Goal: Transaction & Acquisition: Purchase product/service

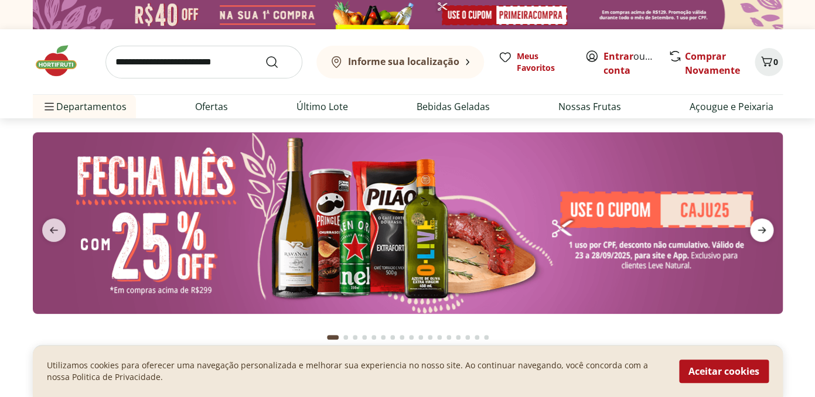
click at [758, 226] on icon "next" at bounding box center [762, 230] width 14 height 14
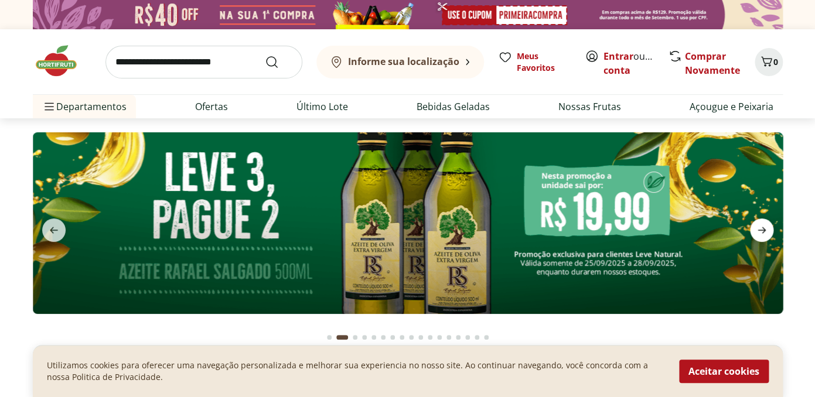
click at [758, 226] on icon "next" at bounding box center [762, 230] width 14 height 14
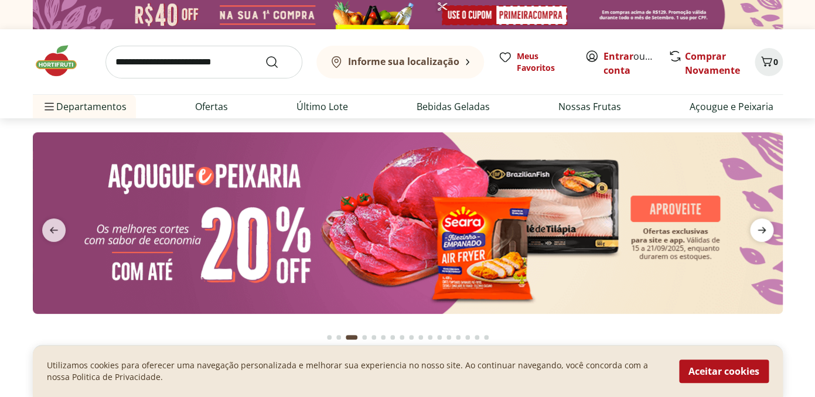
click at [758, 226] on icon "next" at bounding box center [762, 230] width 14 height 14
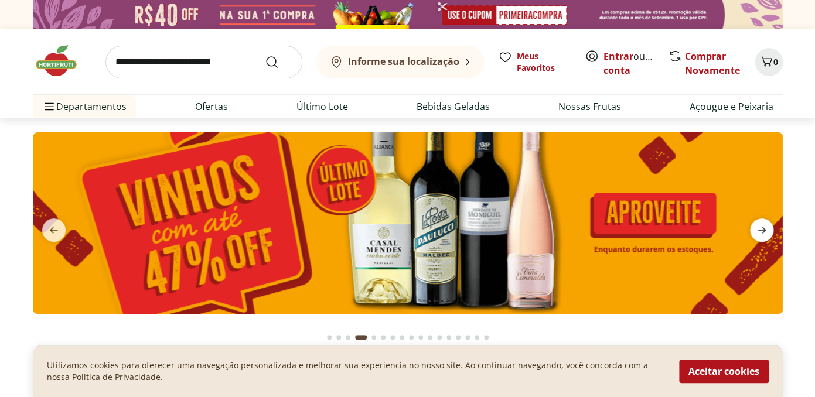
click at [758, 226] on icon "next" at bounding box center [762, 230] width 14 height 14
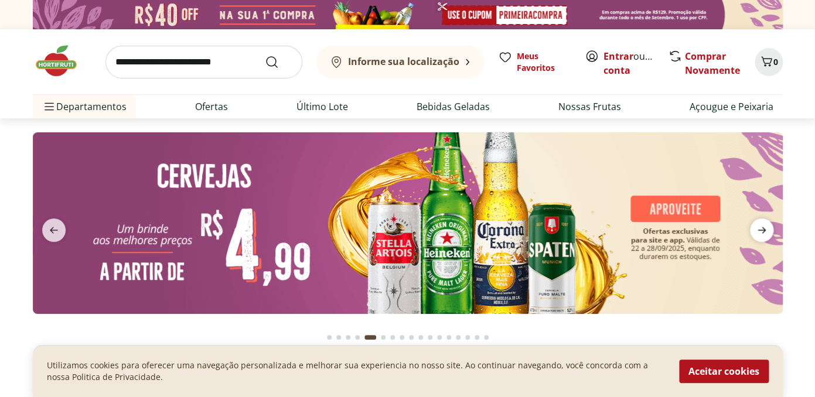
click at [758, 226] on icon "next" at bounding box center [762, 230] width 14 height 14
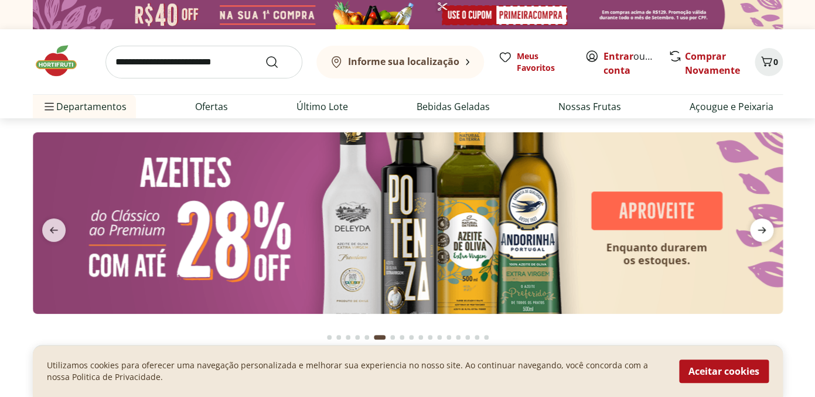
click at [758, 226] on icon "next" at bounding box center [762, 230] width 14 height 14
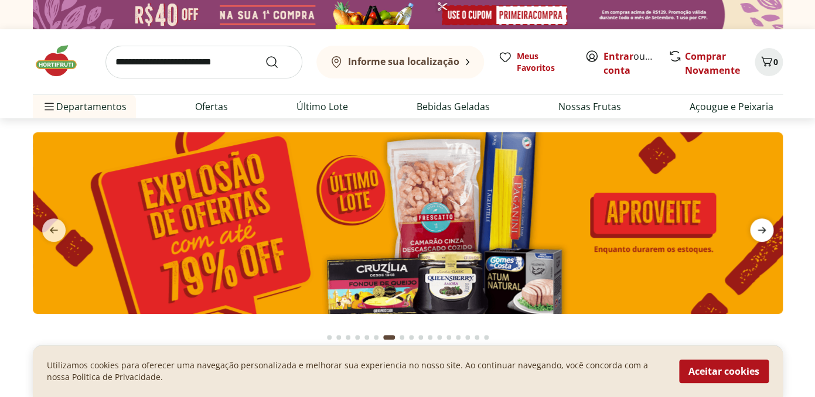
click at [758, 226] on icon "next" at bounding box center [762, 230] width 14 height 14
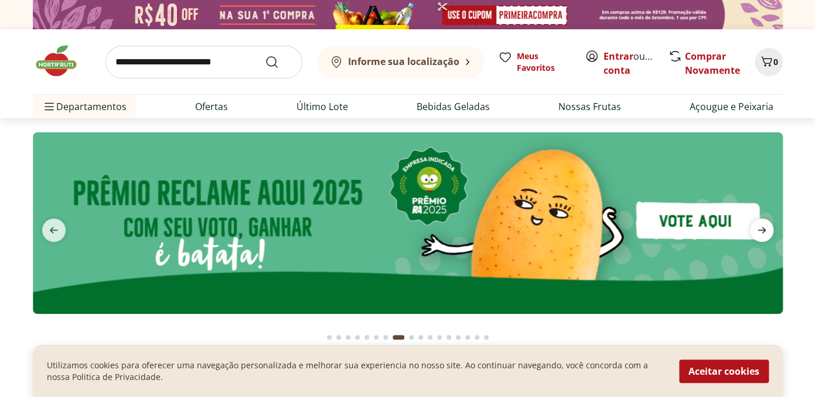
click at [758, 227] on icon "next" at bounding box center [762, 230] width 14 height 14
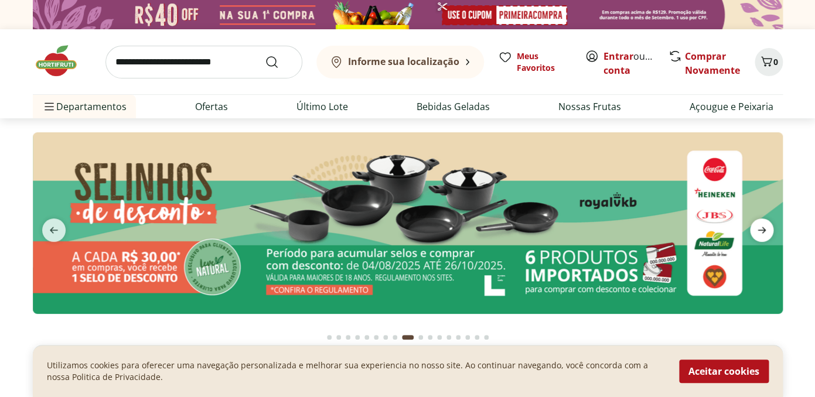
click at [758, 227] on icon "next" at bounding box center [762, 230] width 14 height 14
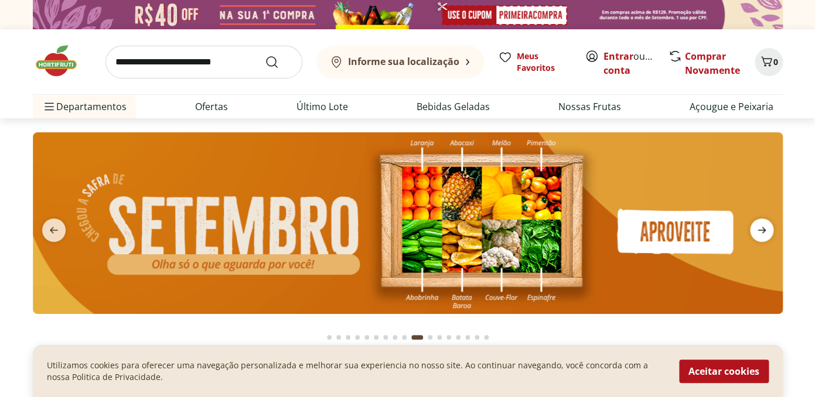
click at [758, 227] on icon "next" at bounding box center [762, 230] width 14 height 14
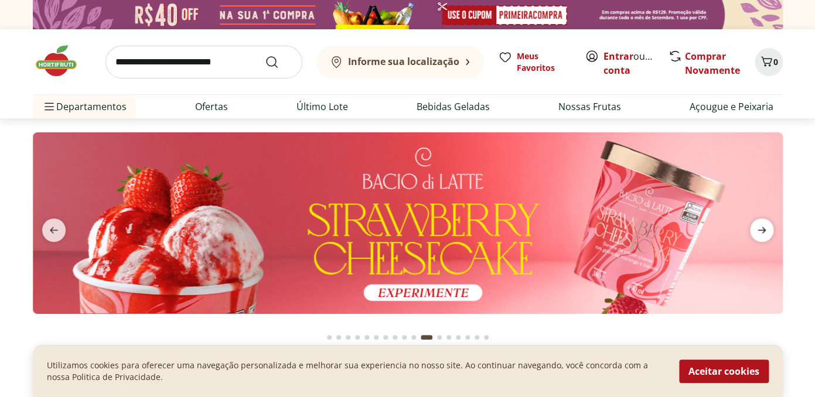
click at [758, 227] on icon "next" at bounding box center [762, 230] width 14 height 14
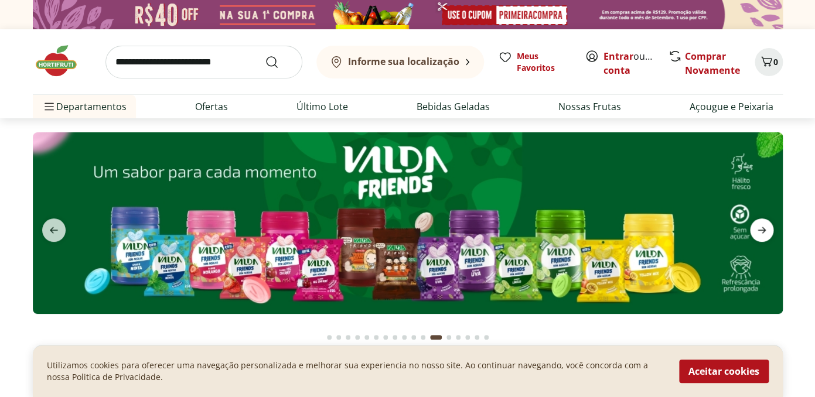
click at [758, 227] on icon "next" at bounding box center [762, 230] width 14 height 14
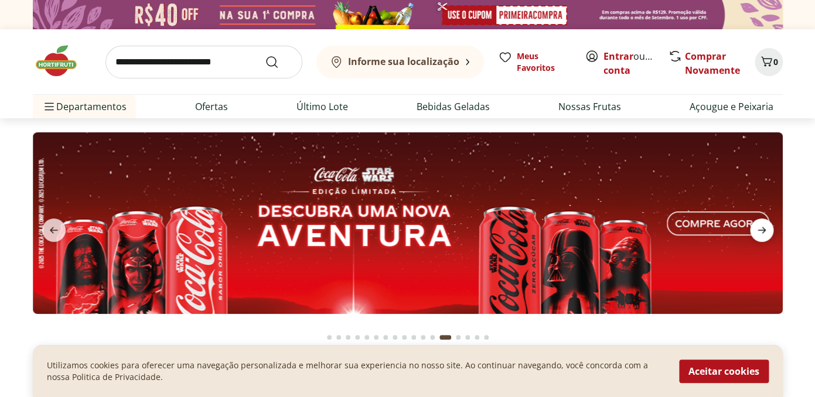
click at [758, 227] on icon "next" at bounding box center [762, 230] width 14 height 14
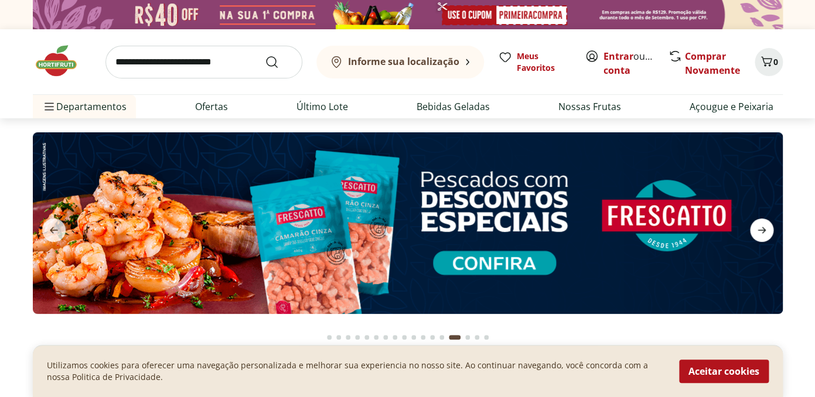
click at [758, 227] on icon "next" at bounding box center [762, 230] width 14 height 14
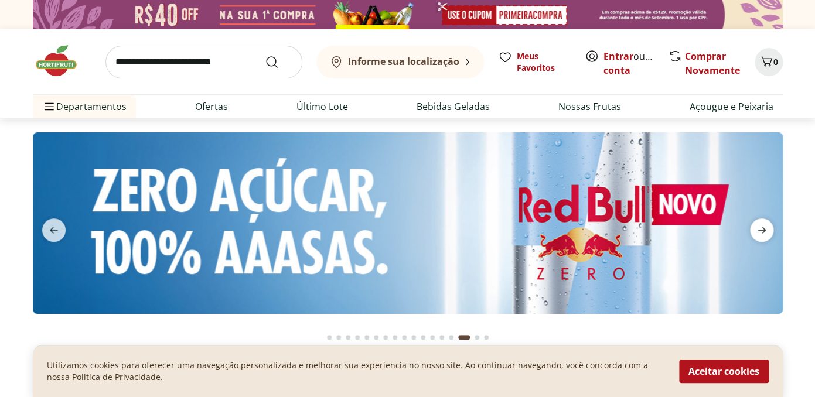
click at [758, 227] on icon "next" at bounding box center [762, 230] width 14 height 14
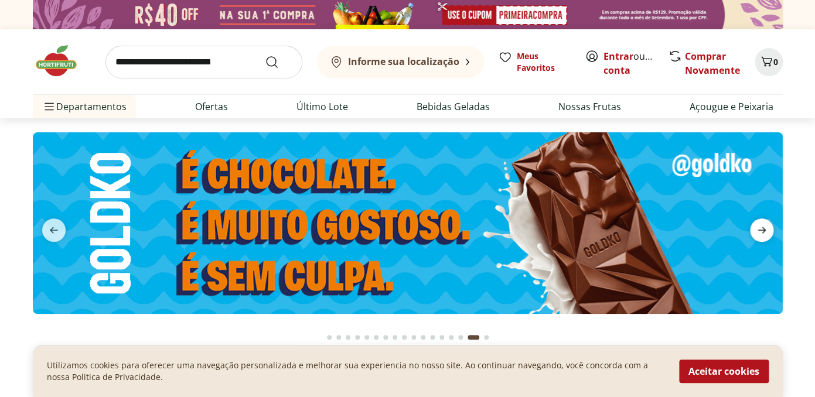
click at [758, 227] on icon "next" at bounding box center [762, 230] width 14 height 14
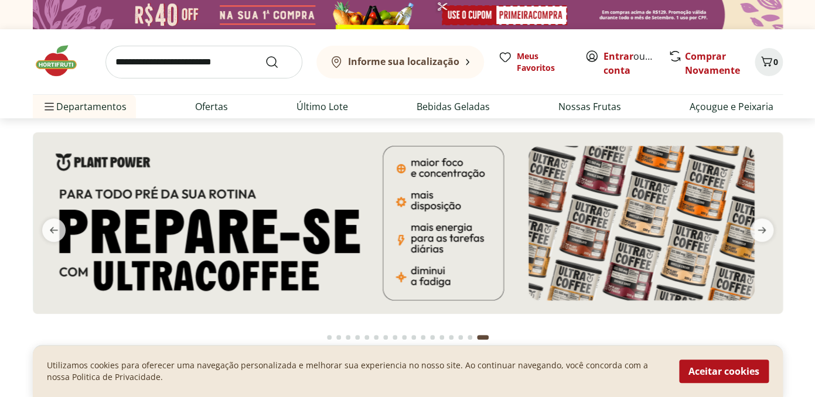
click at [254, 16] on img at bounding box center [408, 14] width 750 height 29
click at [506, 15] on img at bounding box center [408, 14] width 750 height 29
click at [512, 21] on img at bounding box center [408, 14] width 750 height 29
click at [215, 112] on link "Ofertas" at bounding box center [211, 107] width 33 height 14
select select "**********"
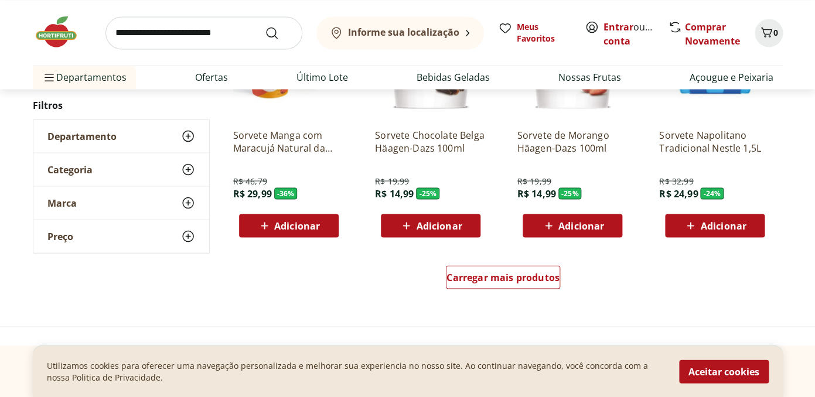
scroll to position [717, 0]
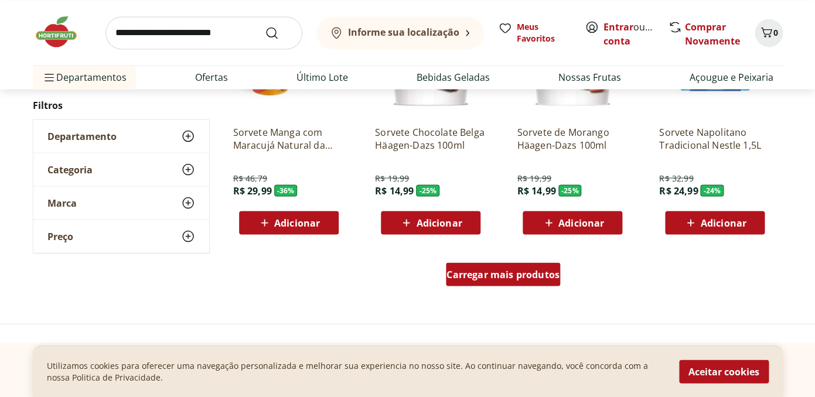
click at [488, 273] on span "Carregar mais produtos" at bounding box center [503, 274] width 113 height 9
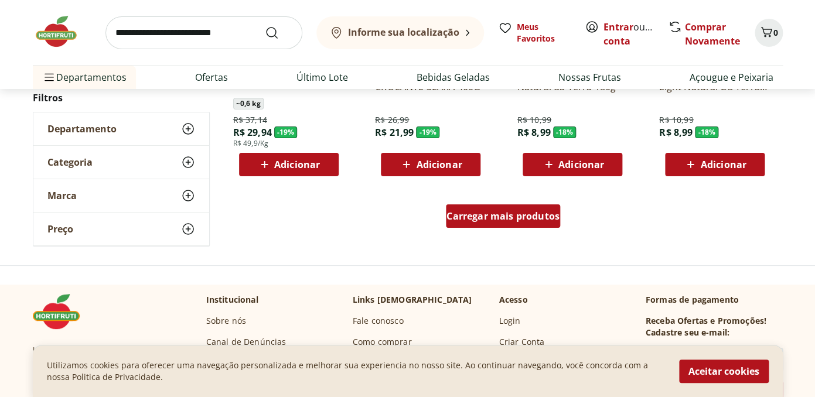
scroll to position [1482, 0]
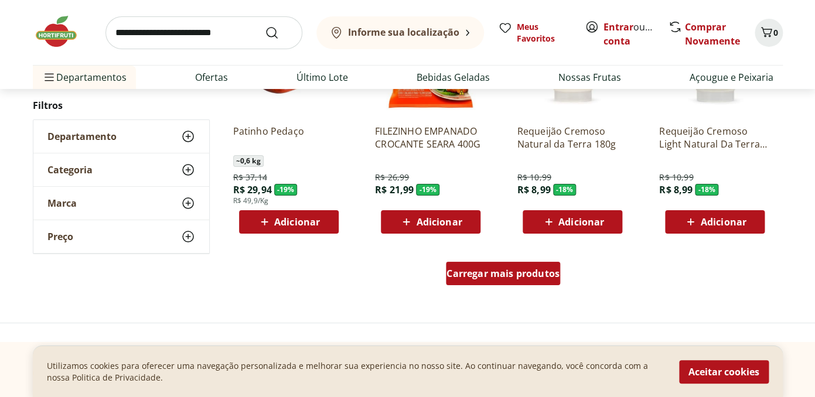
click at [500, 278] on span "Carregar mais produtos" at bounding box center [503, 273] width 113 height 9
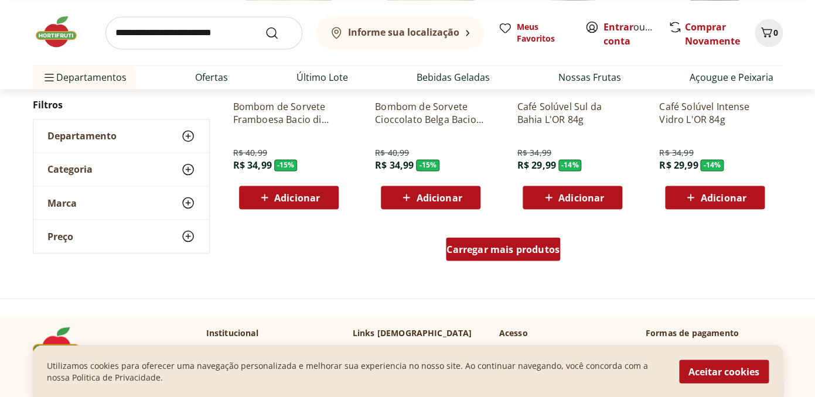
scroll to position [2302, 0]
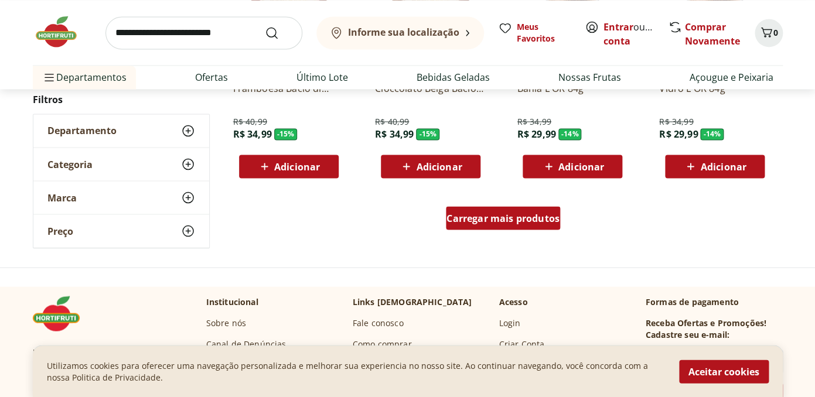
click at [505, 223] on span "Carregar mais produtos" at bounding box center [503, 217] width 113 height 9
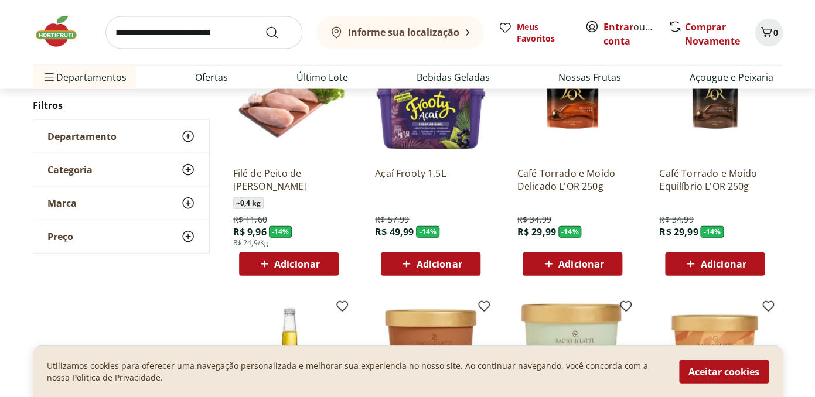
scroll to position [2456, 0]
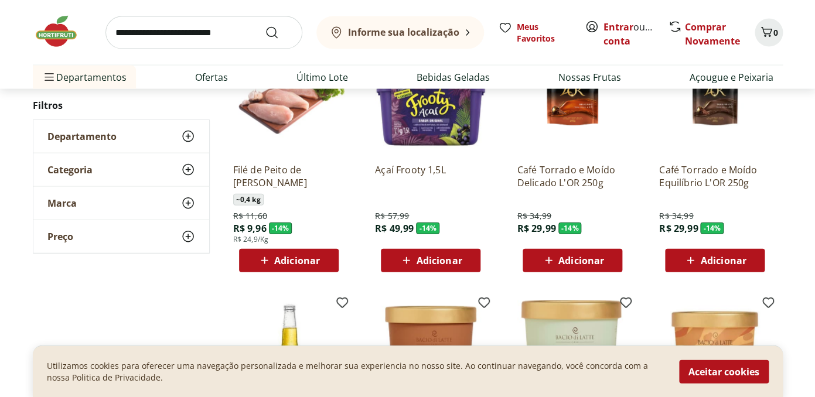
click at [300, 261] on span "Adicionar" at bounding box center [297, 260] width 46 height 9
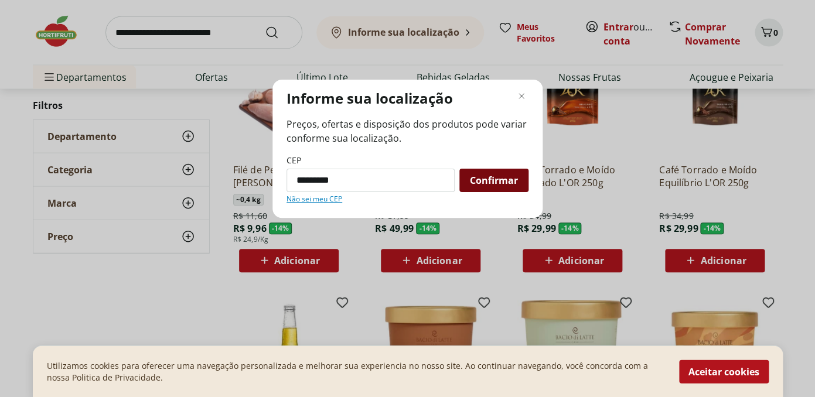
type input "*********"
click at [506, 188] on div "Confirmar" at bounding box center [494, 180] width 69 height 23
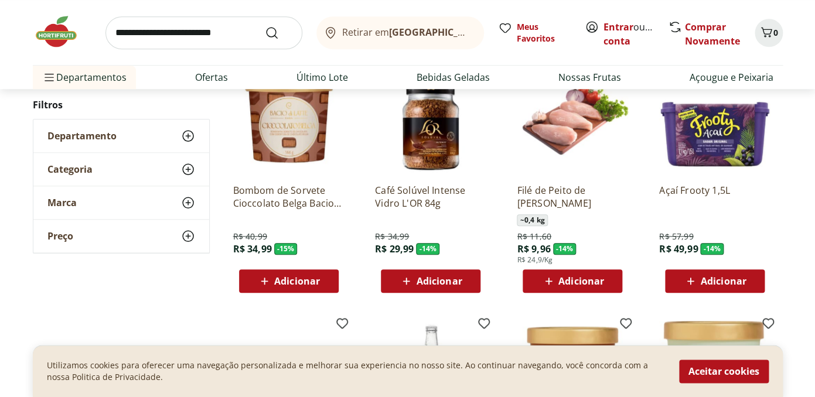
scroll to position [1930, 0]
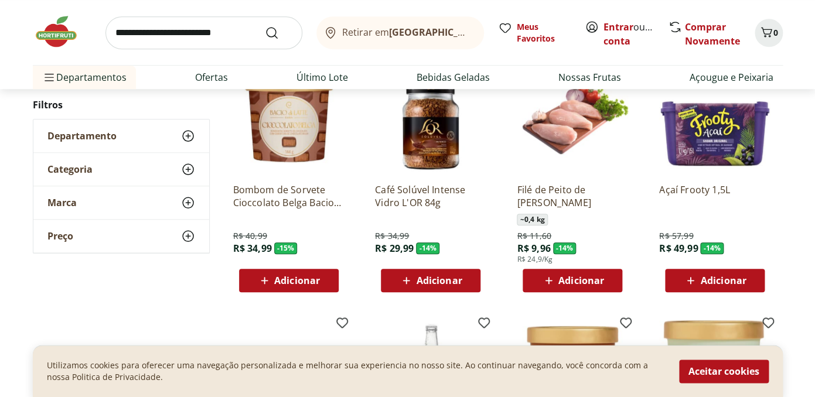
click at [576, 278] on span "Adicionar" at bounding box center [582, 280] width 46 height 9
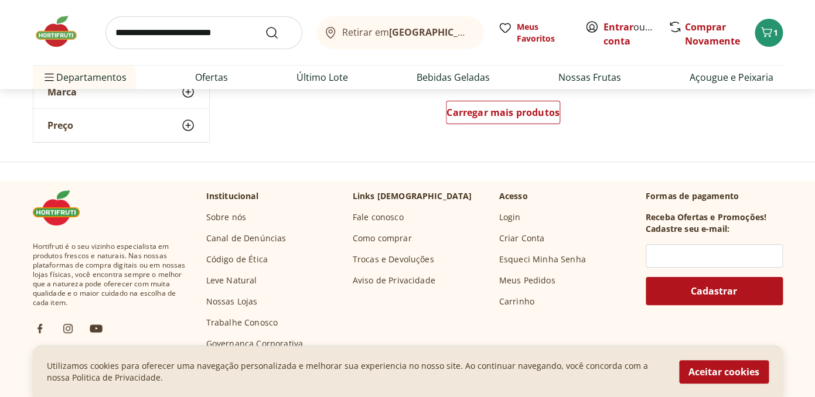
scroll to position [3176, 0]
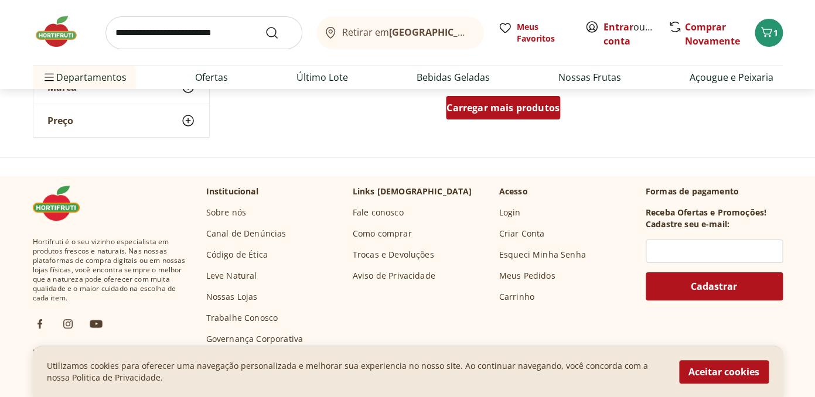
click at [502, 109] on span "Carregar mais produtos" at bounding box center [503, 107] width 113 height 9
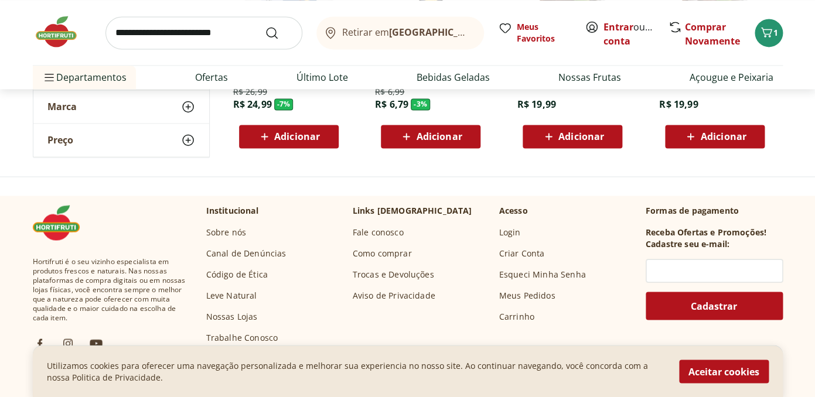
scroll to position [3810, 0]
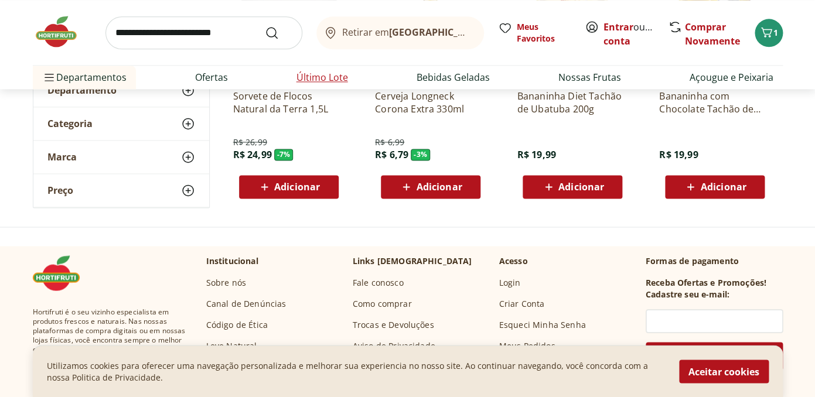
click at [325, 76] on link "Último Lote" at bounding box center [323, 77] width 52 height 14
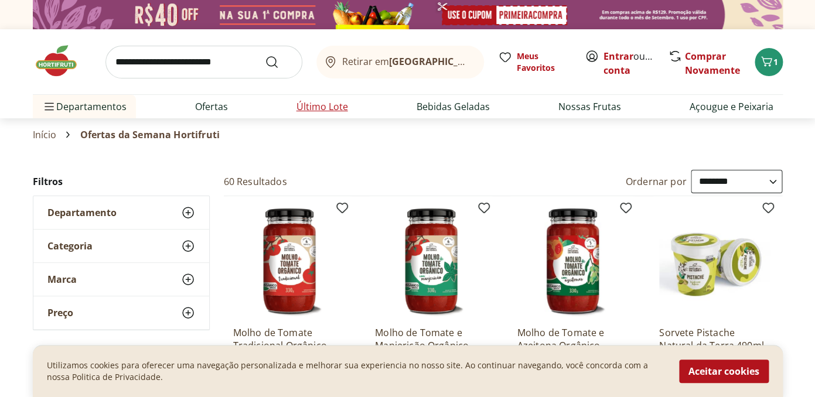
select select "**********"
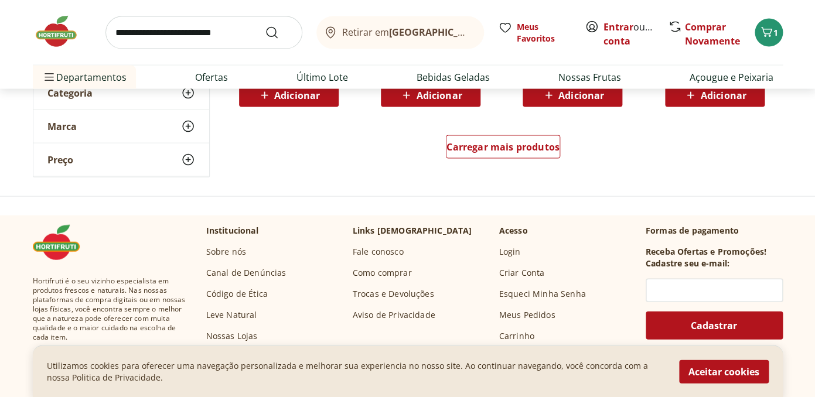
scroll to position [817, 0]
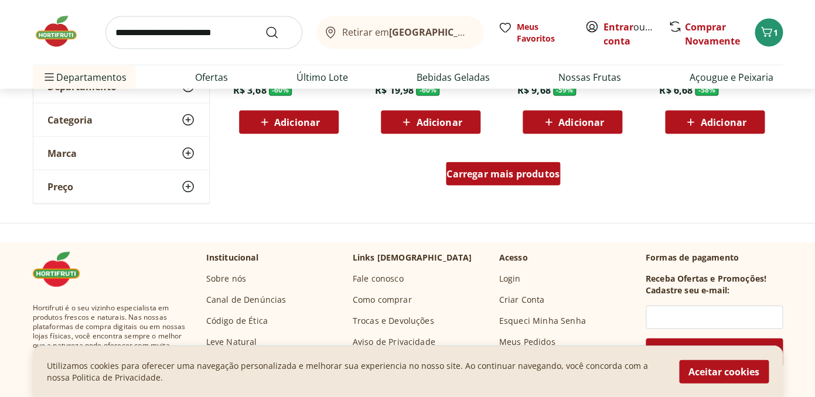
click at [478, 170] on span "Carregar mais produtos" at bounding box center [503, 173] width 113 height 9
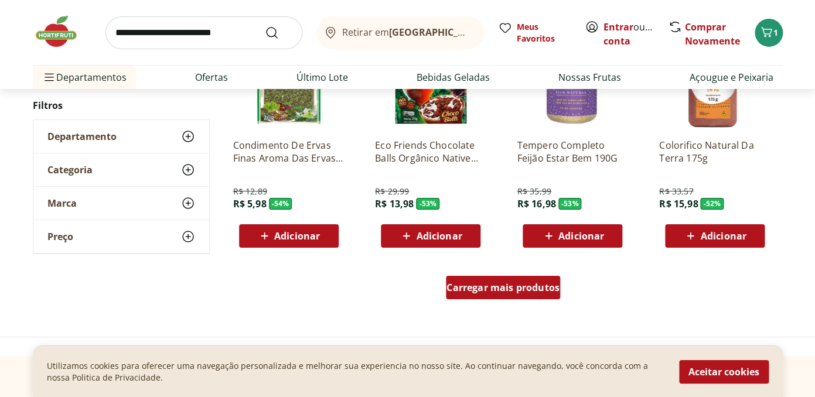
scroll to position [1481, 0]
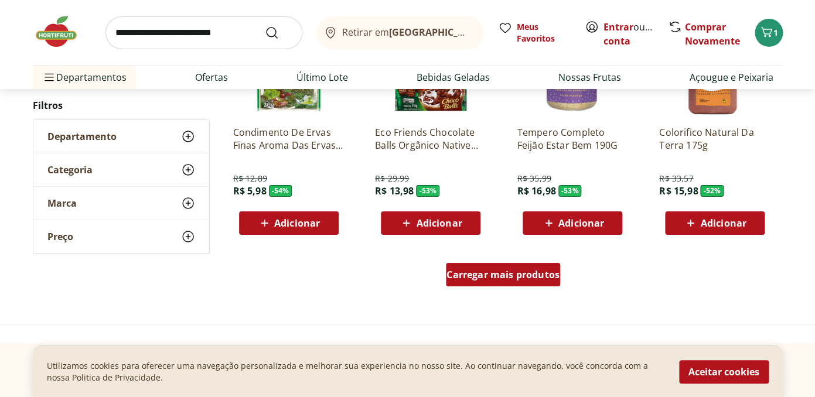
click at [485, 273] on span "Carregar mais produtos" at bounding box center [503, 274] width 113 height 9
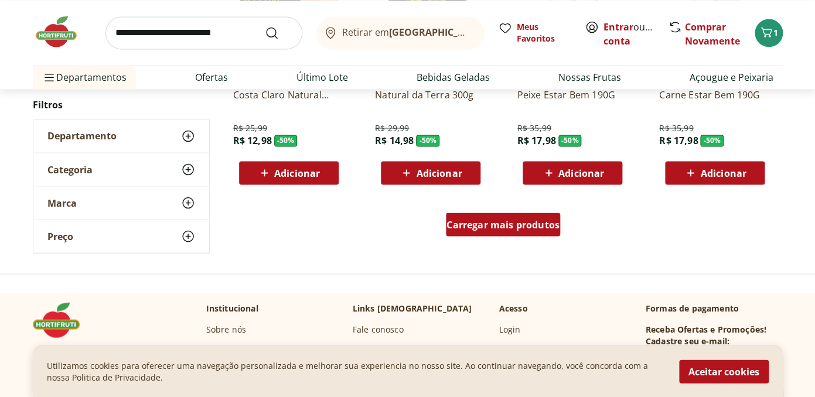
scroll to position [2339, 0]
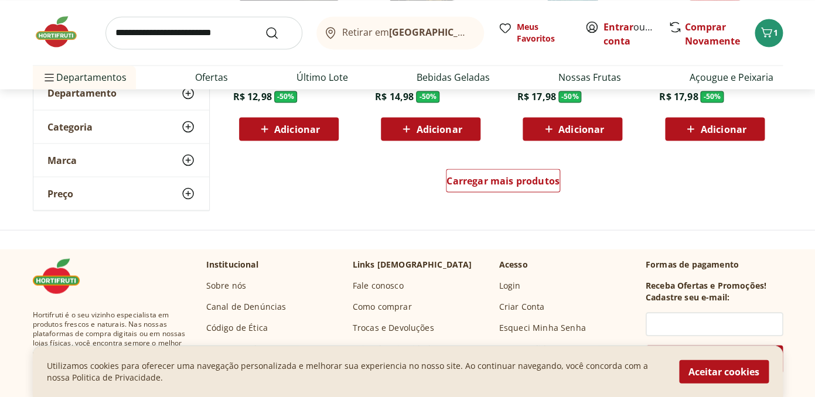
click at [504, 166] on div "Carregar mais produtos" at bounding box center [503, 183] width 569 height 56
click at [503, 182] on span "Carregar mais produtos" at bounding box center [503, 180] width 113 height 9
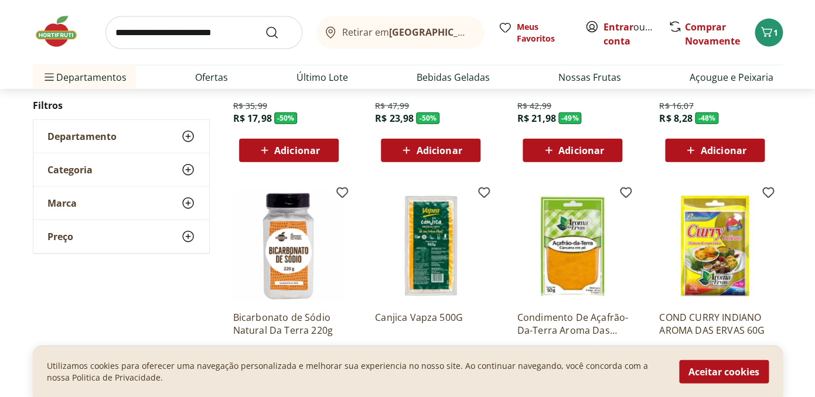
scroll to position [2598, 0]
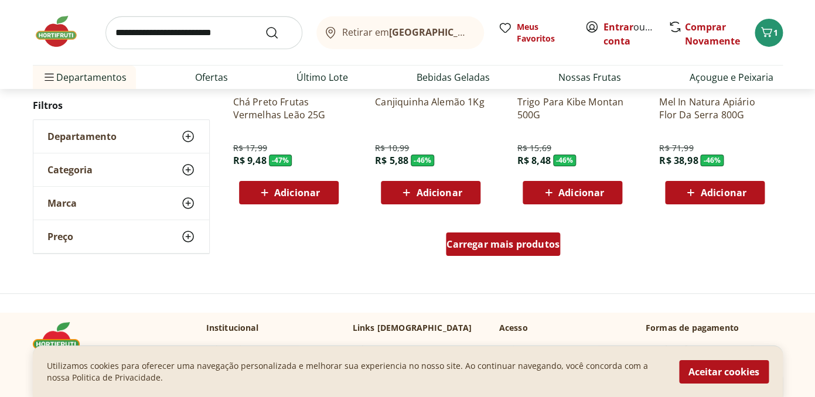
click at [502, 240] on span "Carregar mais produtos" at bounding box center [503, 244] width 113 height 9
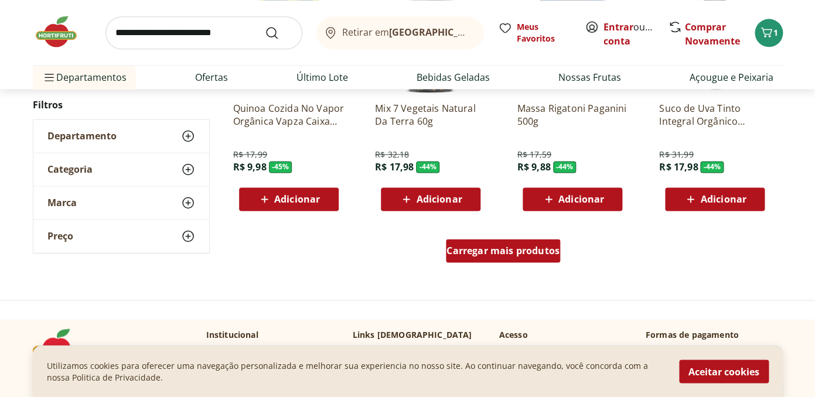
scroll to position [3846, 0]
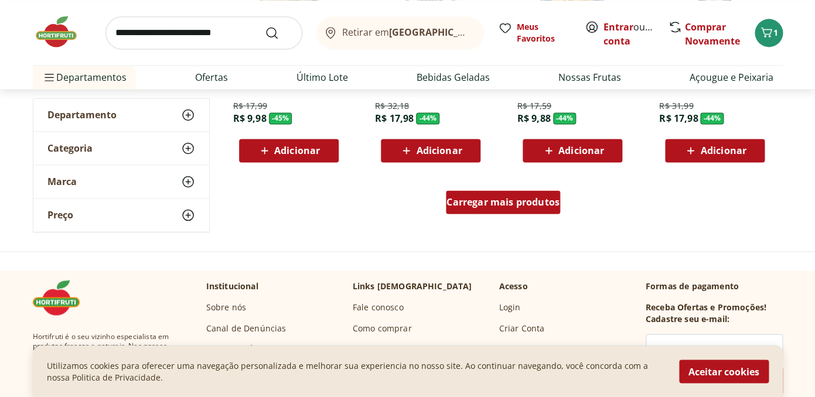
click at [503, 213] on div "Carregar mais produtos" at bounding box center [503, 202] width 114 height 23
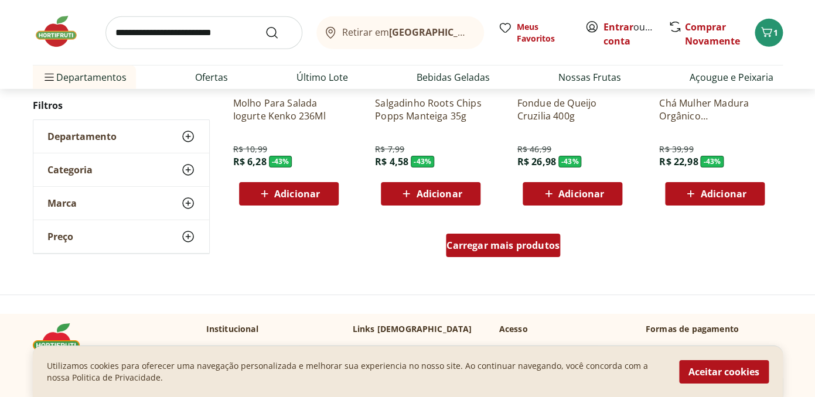
scroll to position [4568, 0]
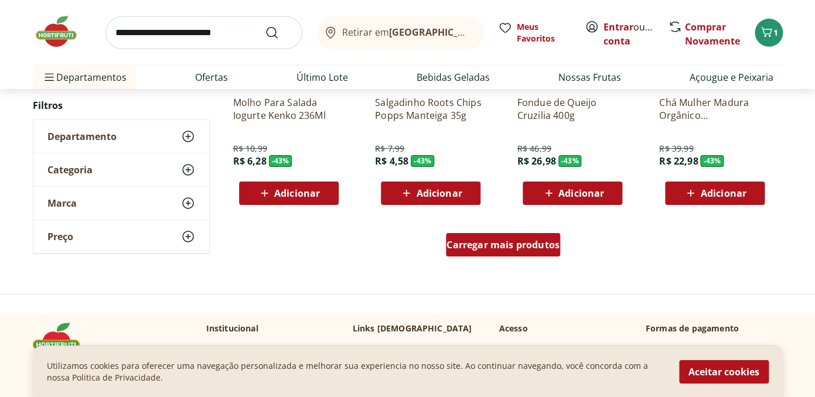
click at [499, 240] on span "Carregar mais produtos" at bounding box center [503, 244] width 113 height 9
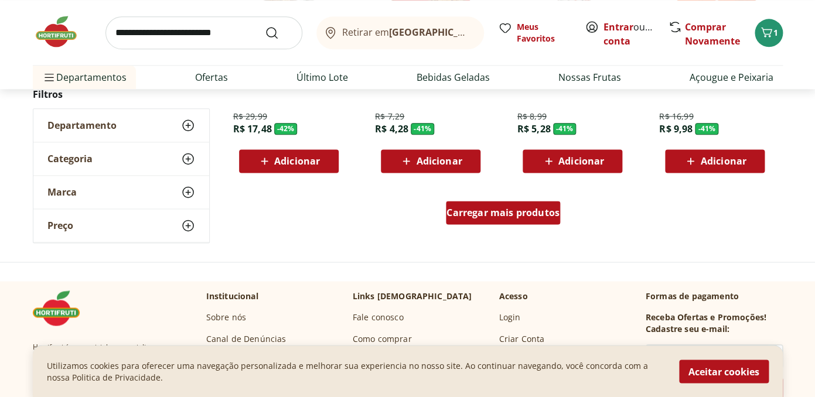
scroll to position [5378, 0]
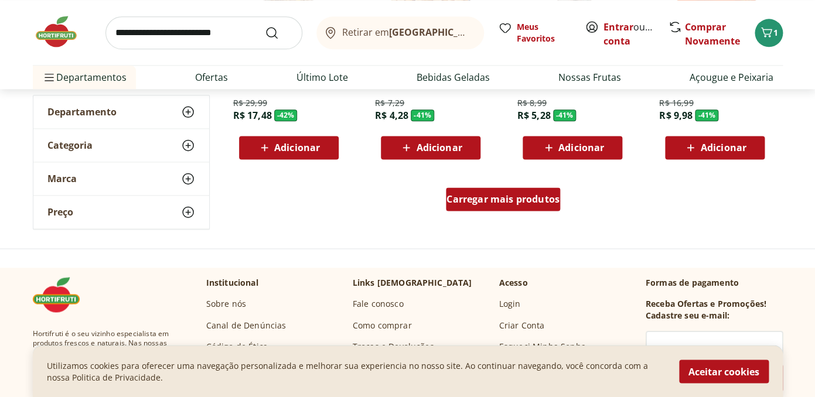
click at [501, 201] on span "Carregar mais produtos" at bounding box center [503, 199] width 113 height 9
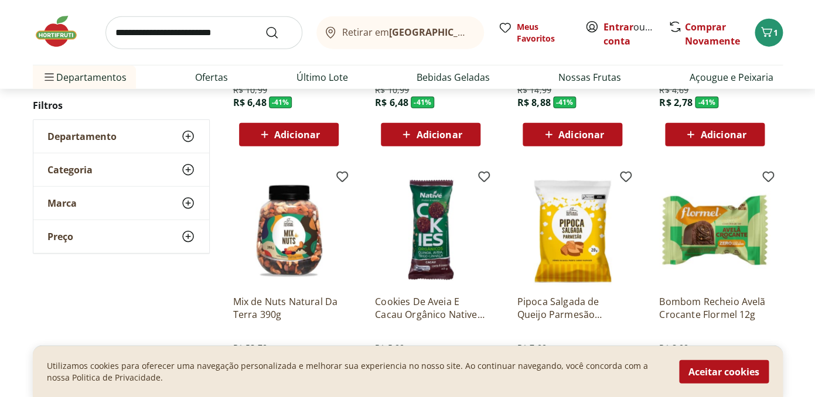
scroll to position [6023, 0]
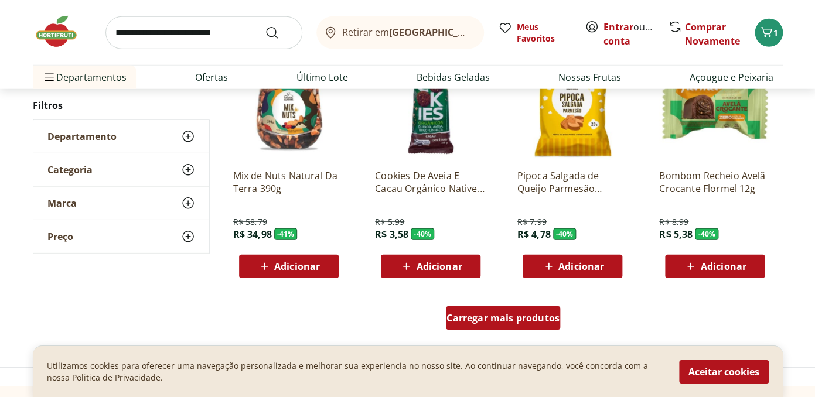
click at [505, 314] on span "Carregar mais produtos" at bounding box center [503, 318] width 113 height 9
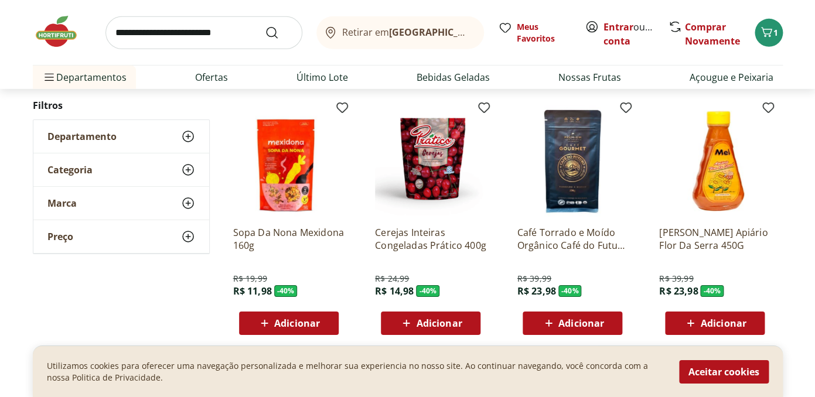
scroll to position [6216, 0]
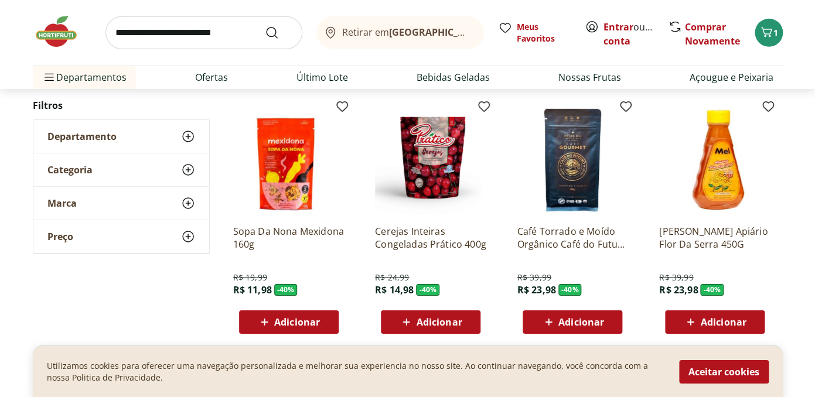
click at [454, 321] on span "Adicionar" at bounding box center [439, 322] width 46 height 9
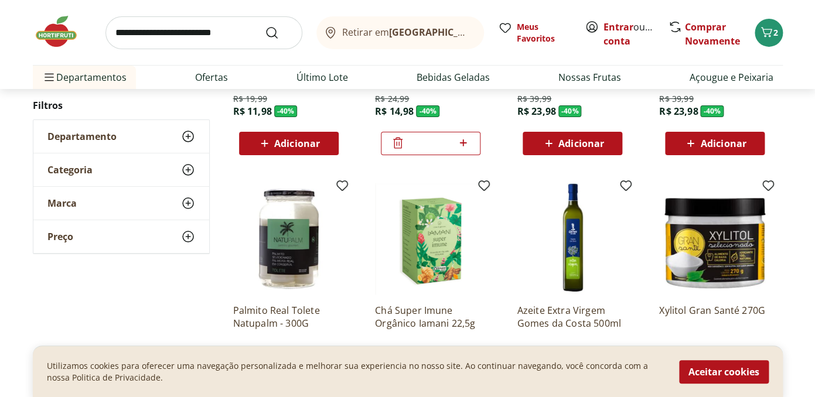
scroll to position [6392, 0]
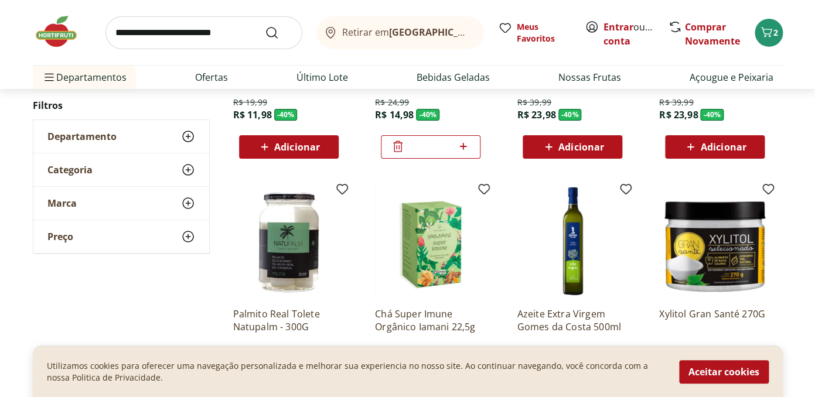
click at [467, 151] on icon at bounding box center [463, 147] width 15 height 14
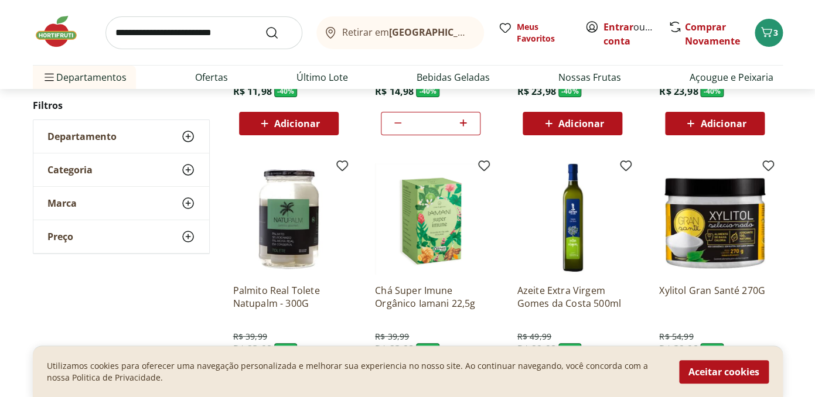
scroll to position [6411, 0]
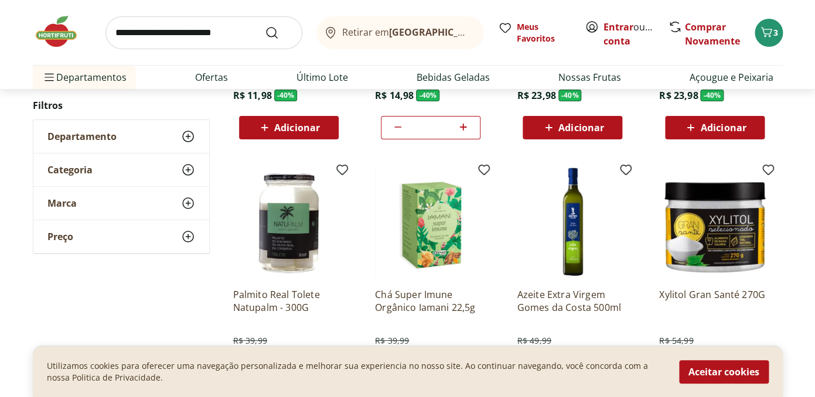
click at [397, 132] on icon at bounding box center [398, 127] width 14 height 14
type input "*"
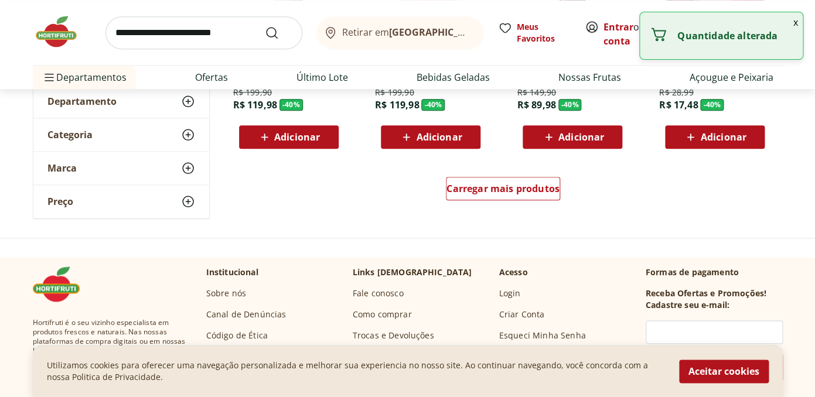
scroll to position [6919, 0]
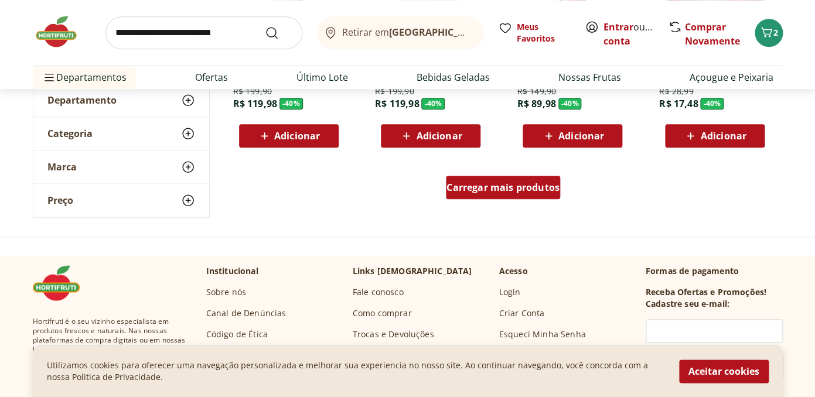
click at [498, 185] on span "Carregar mais produtos" at bounding box center [503, 187] width 113 height 9
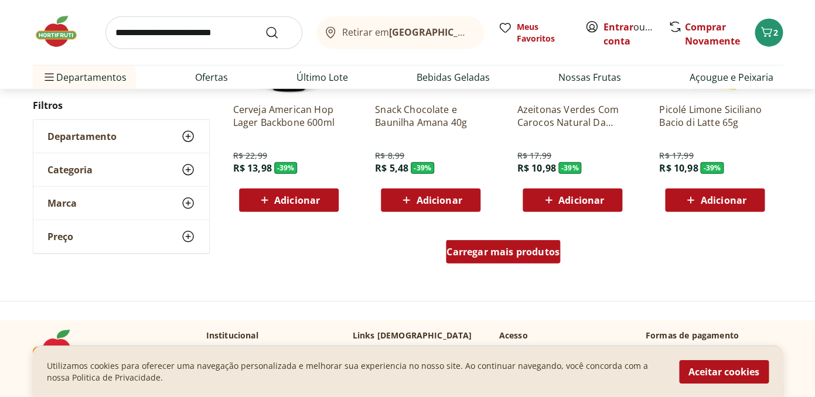
scroll to position [7621, 0]
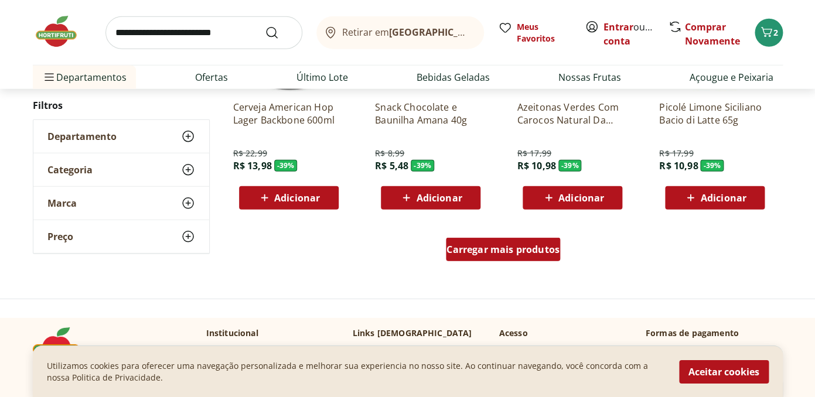
click at [499, 250] on span "Carregar mais produtos" at bounding box center [503, 249] width 113 height 9
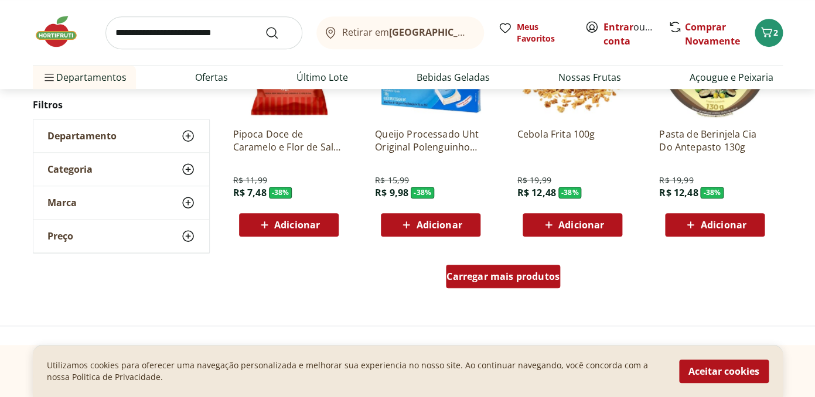
scroll to position [8369, 0]
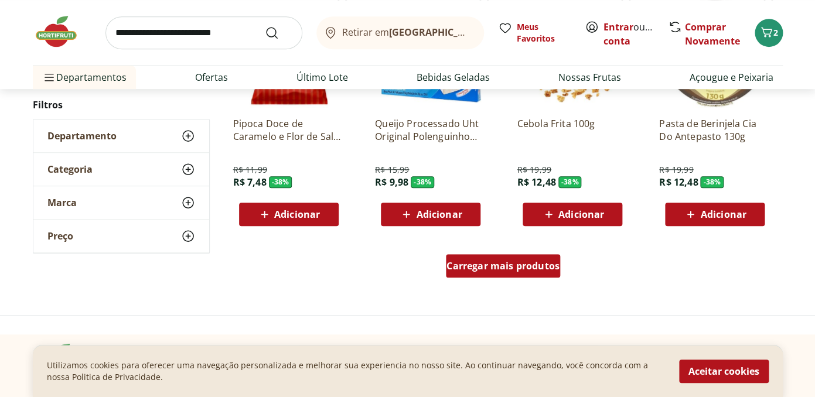
click at [499, 261] on span "Carregar mais produtos" at bounding box center [503, 265] width 113 height 9
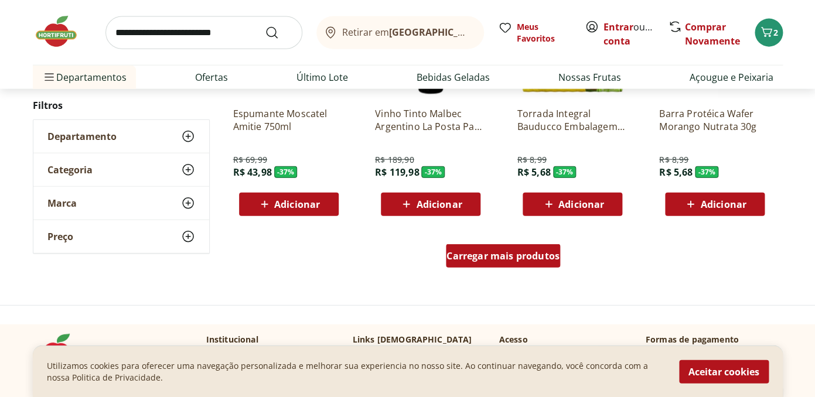
scroll to position [9146, 0]
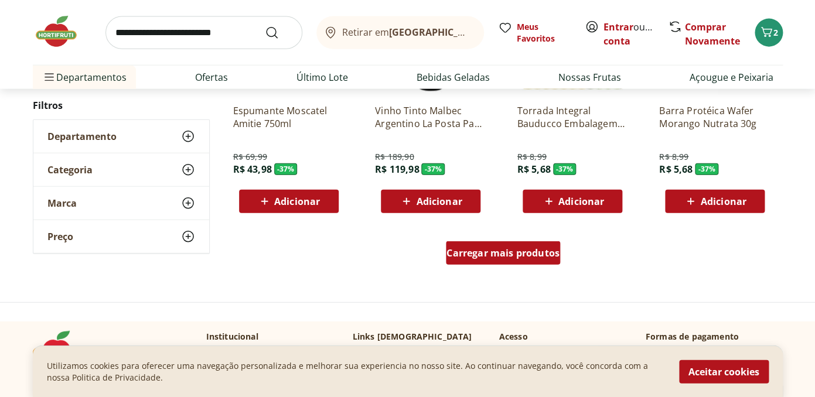
click at [499, 260] on div "Carregar mais produtos" at bounding box center [503, 253] width 114 height 23
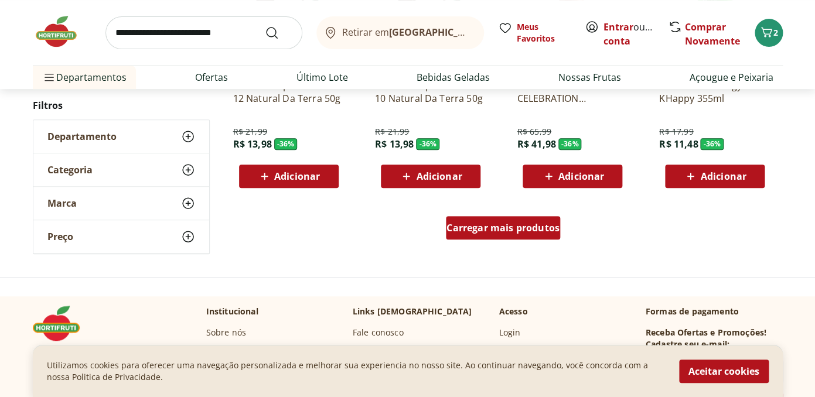
scroll to position [9943, 0]
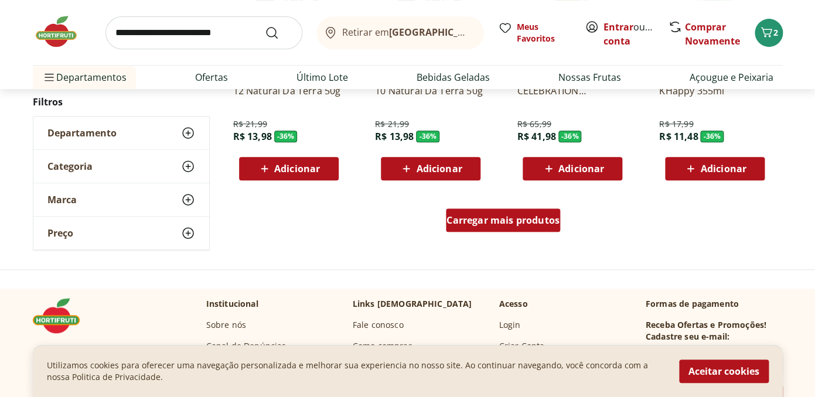
click at [502, 217] on span "Carregar mais produtos" at bounding box center [503, 220] width 113 height 9
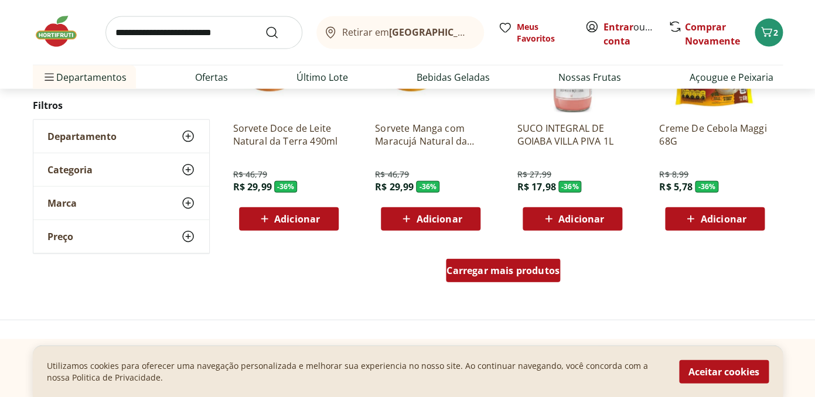
scroll to position [10658, 0]
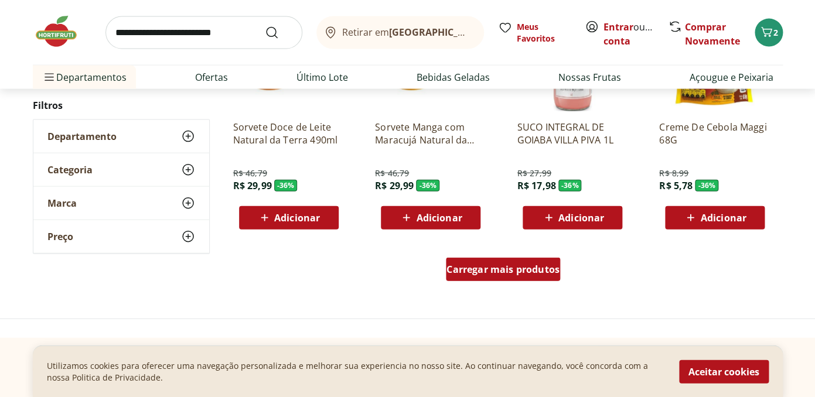
click at [513, 266] on span "Carregar mais produtos" at bounding box center [503, 269] width 113 height 9
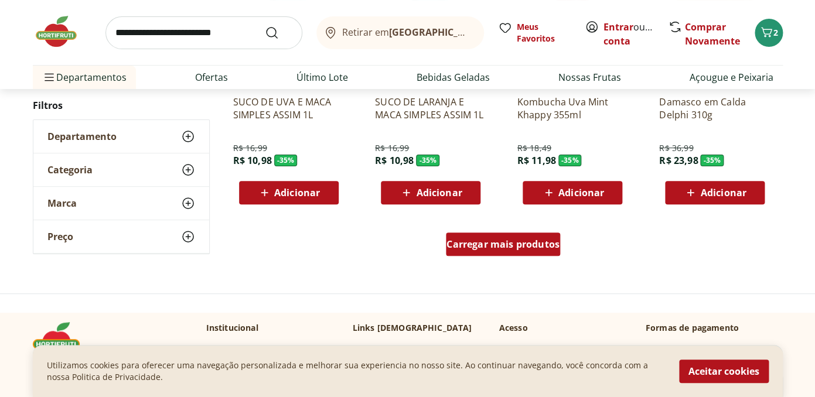
scroll to position [11447, 0]
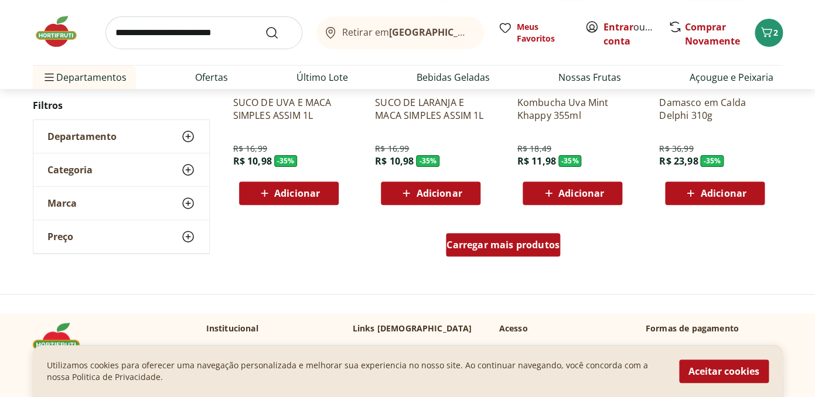
click at [512, 252] on div "Carregar mais produtos" at bounding box center [503, 244] width 114 height 23
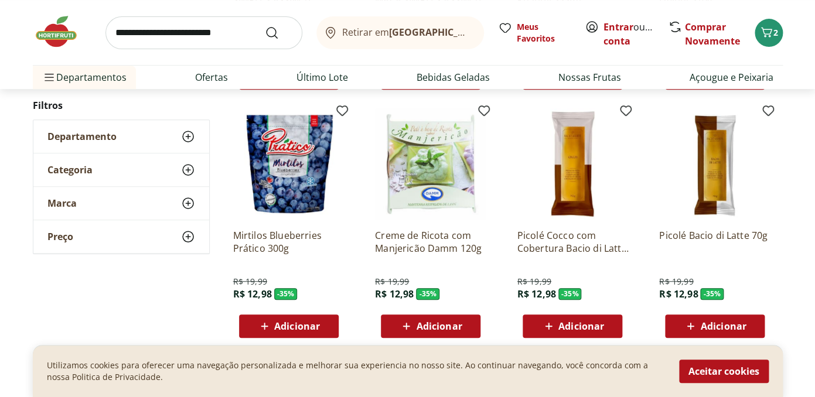
scroll to position [11566, 0]
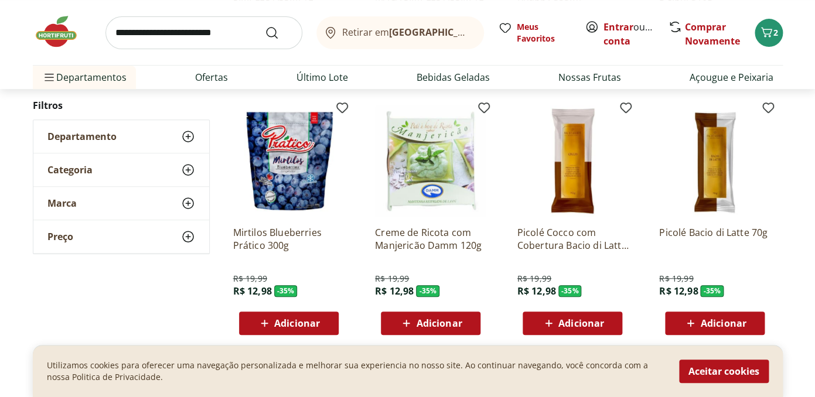
click at [262, 322] on icon at bounding box center [264, 324] width 15 height 14
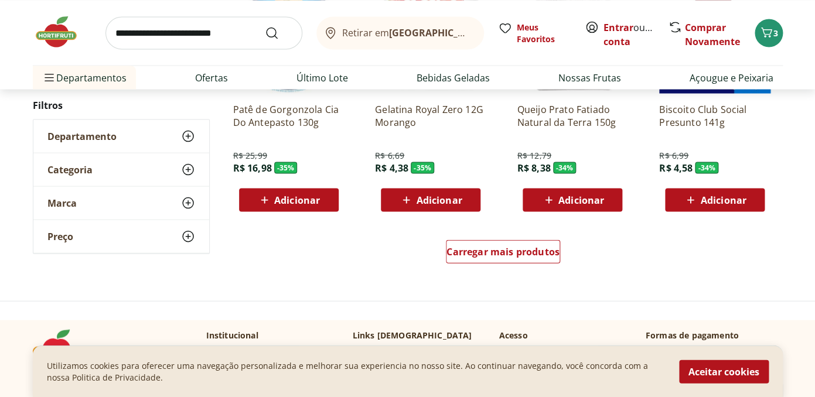
scroll to position [12215, 0]
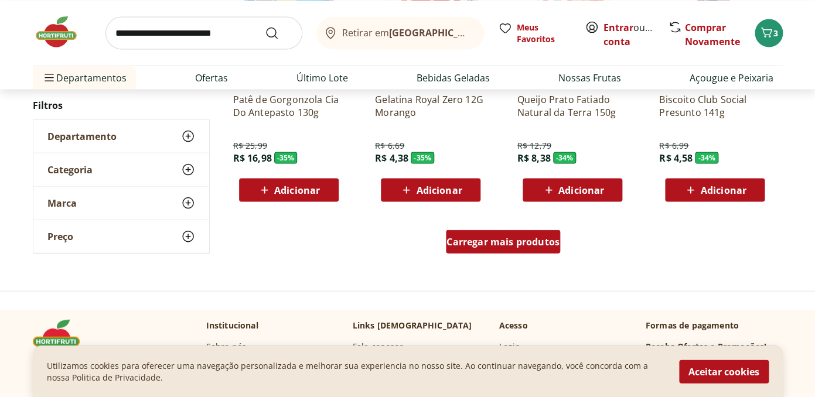
click at [478, 245] on span "Carregar mais produtos" at bounding box center [503, 241] width 113 height 9
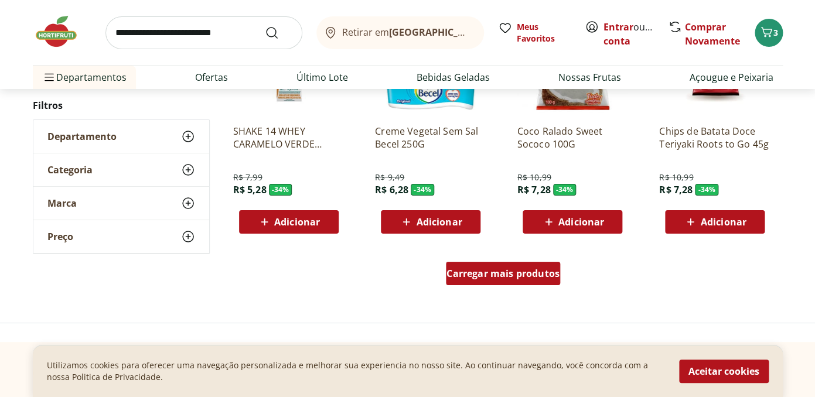
scroll to position [12948, 0]
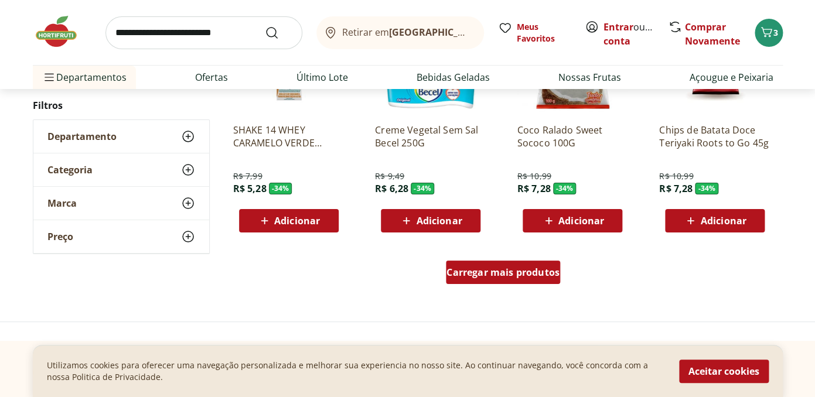
click at [482, 273] on span "Carregar mais produtos" at bounding box center [503, 272] width 113 height 9
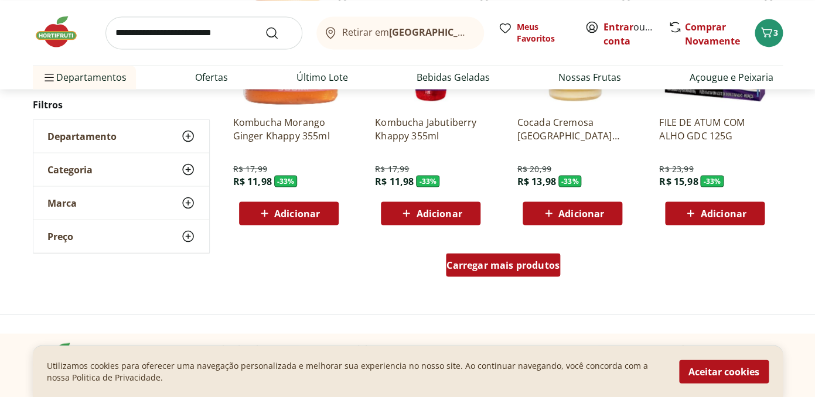
scroll to position [13722, 0]
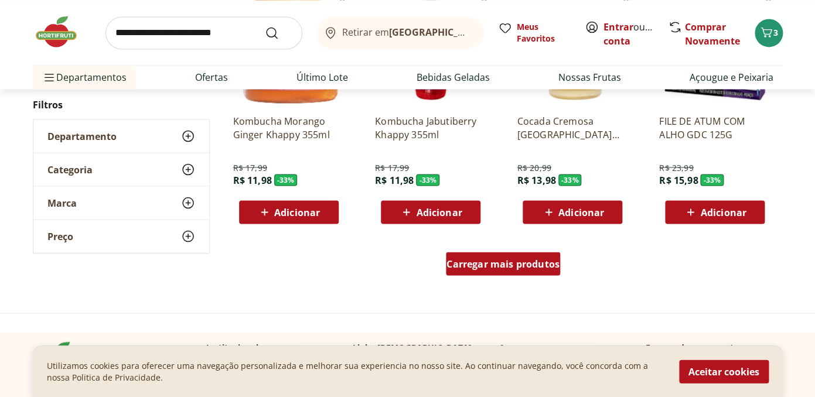
click at [482, 272] on div "Carregar mais produtos" at bounding box center [503, 263] width 114 height 23
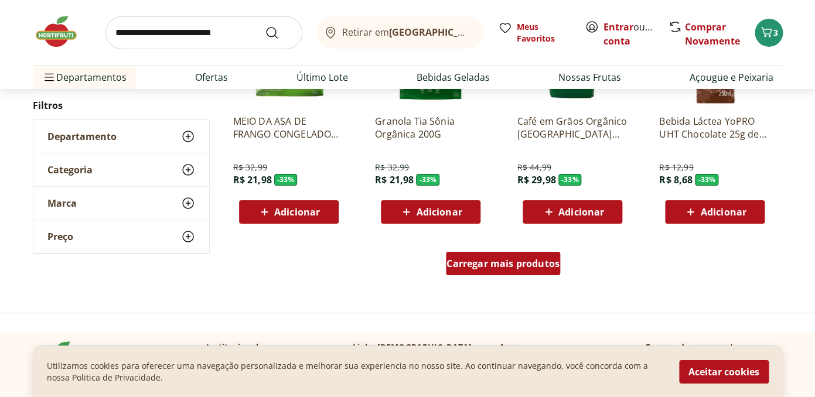
scroll to position [14487, 0]
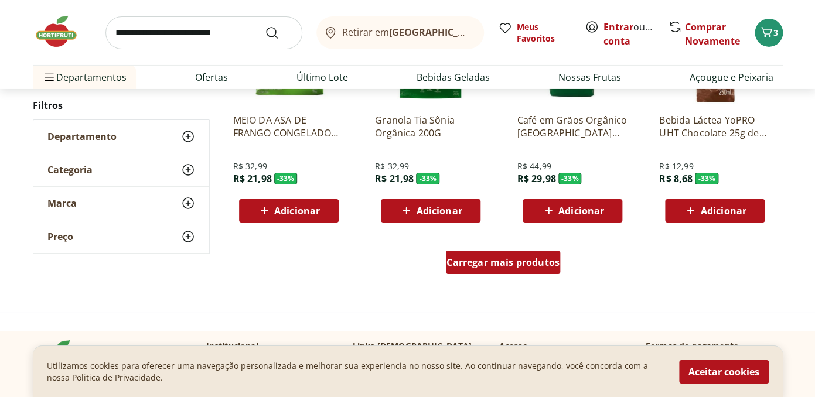
click at [482, 261] on span "Carregar mais produtos" at bounding box center [503, 262] width 113 height 9
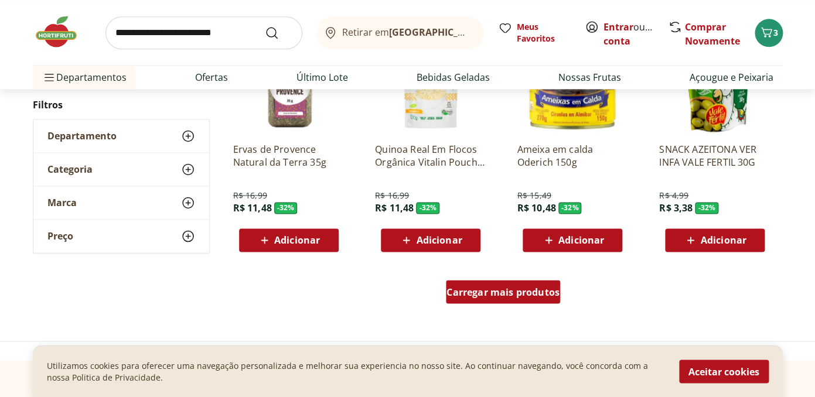
scroll to position [15252, 0]
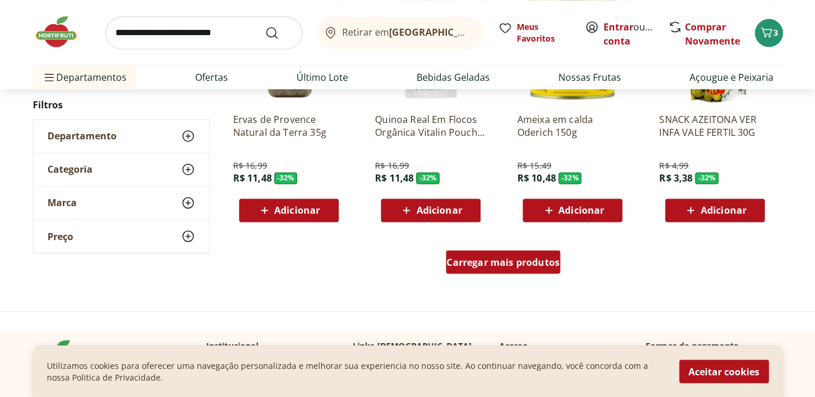
click at [482, 263] on span "Carregar mais produtos" at bounding box center [503, 261] width 113 height 9
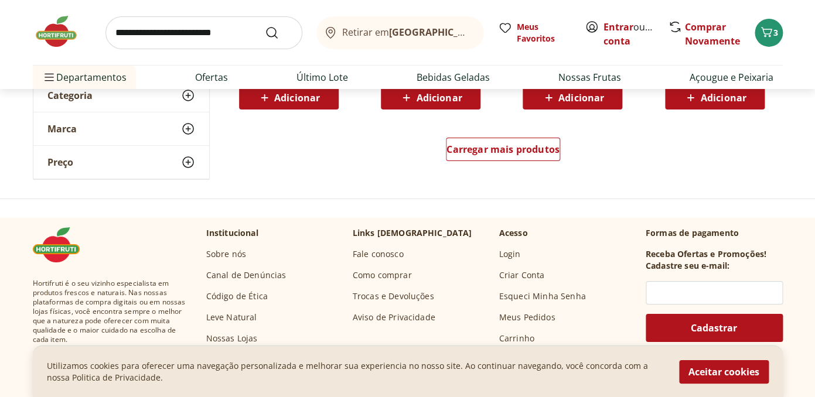
scroll to position [16132, 0]
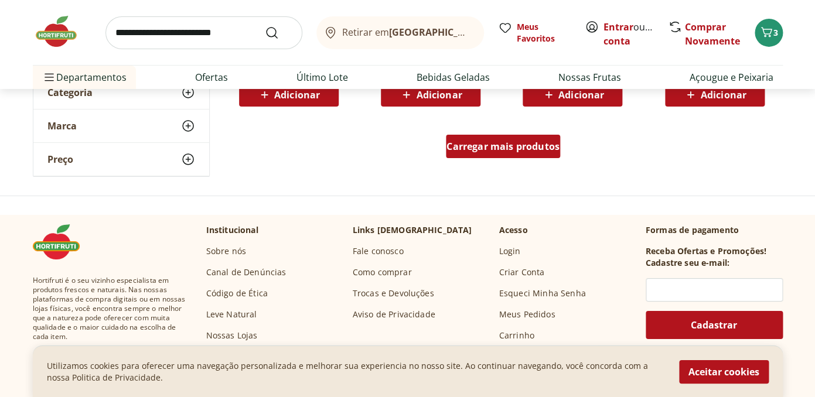
click at [498, 155] on div "Carregar mais produtos" at bounding box center [503, 146] width 114 height 23
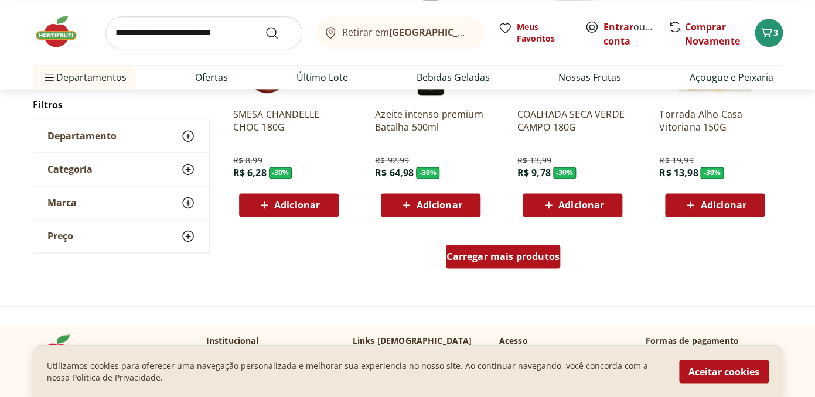
scroll to position [16793, 0]
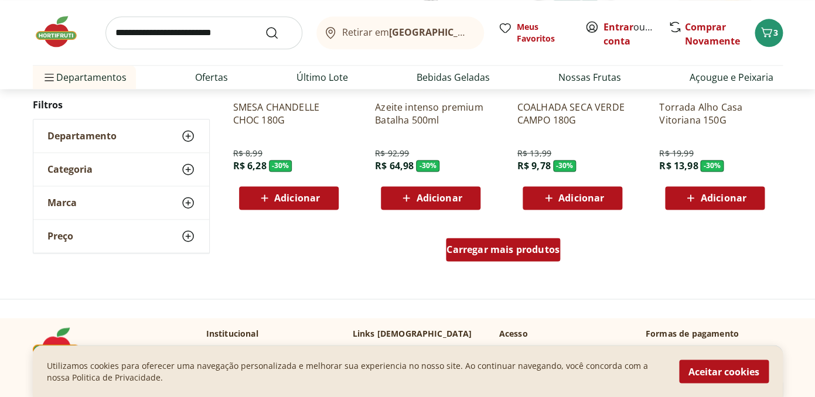
click at [488, 246] on span "Carregar mais produtos" at bounding box center [503, 249] width 113 height 9
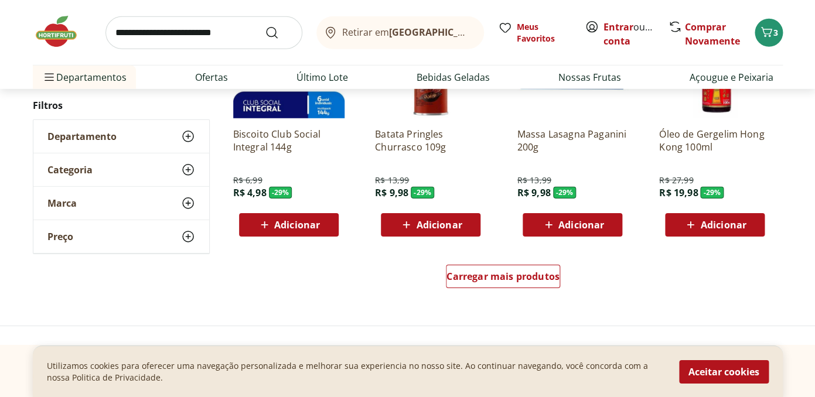
scroll to position [17546, 0]
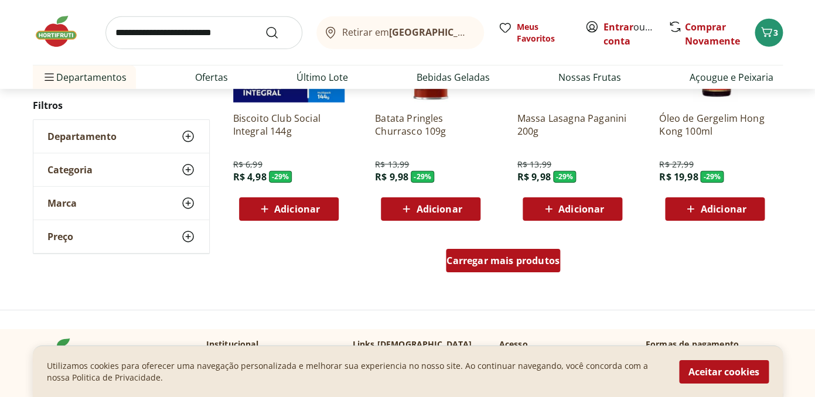
click at [498, 260] on span "Carregar mais produtos" at bounding box center [503, 260] width 113 height 9
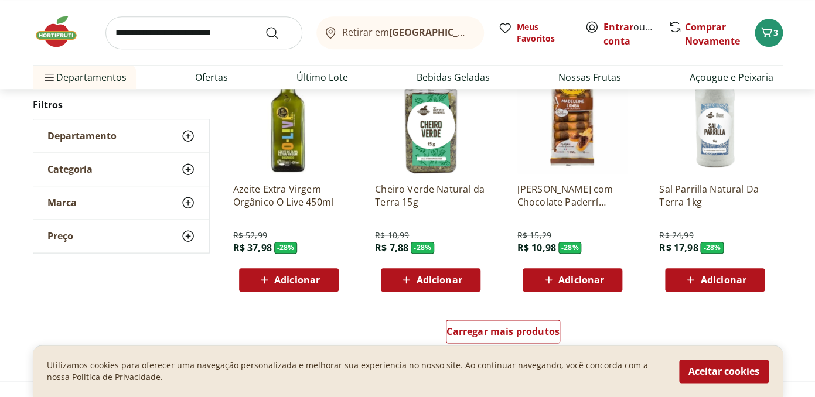
scroll to position [18254, 0]
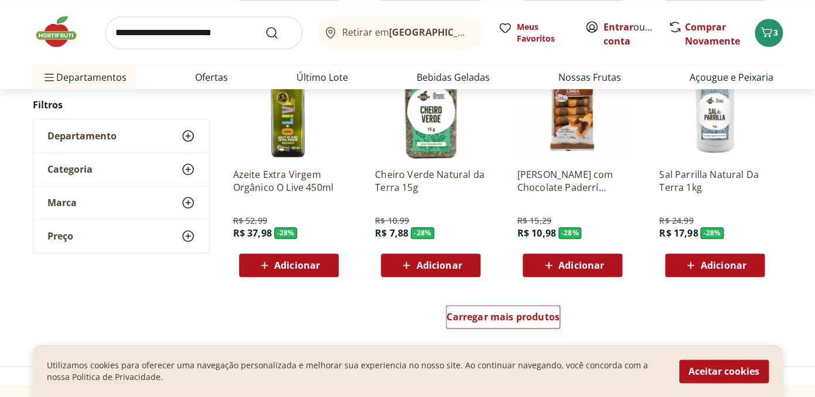
click at [484, 305] on div "Carregar mais produtos" at bounding box center [503, 319] width 569 height 56
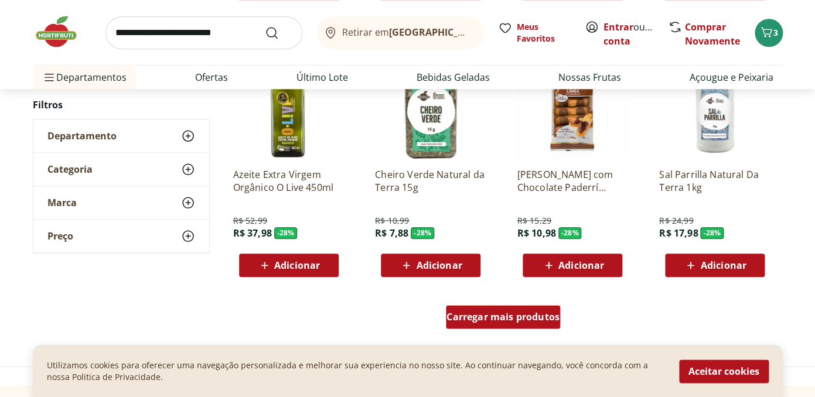
click at [484, 312] on span "Carregar mais produtos" at bounding box center [503, 316] width 113 height 9
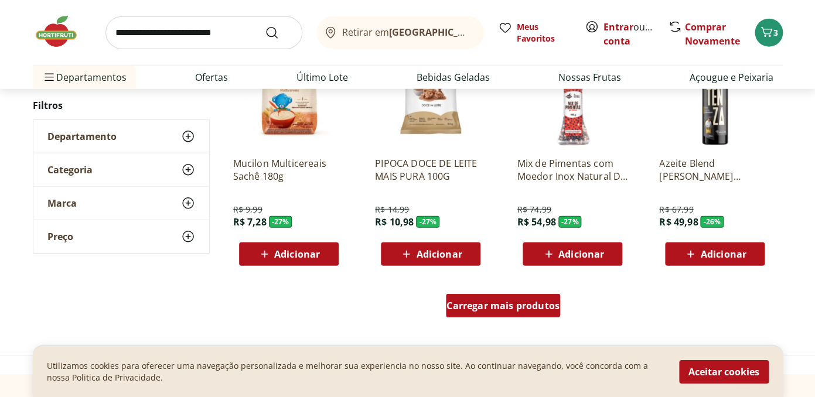
scroll to position [19032, 0]
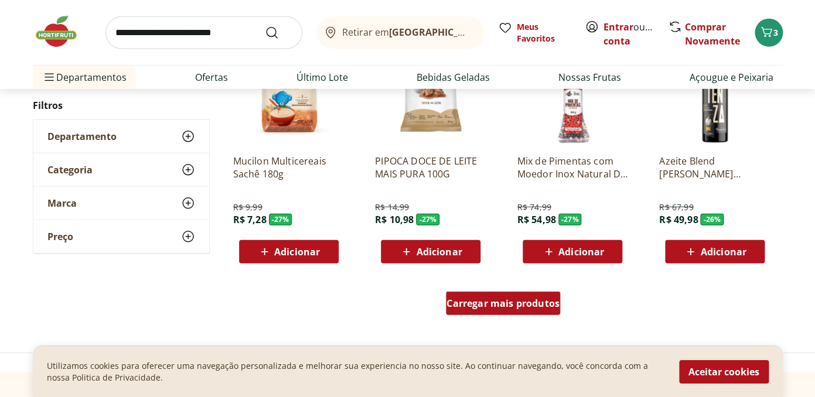
click at [482, 308] on span "Carregar mais produtos" at bounding box center [503, 303] width 113 height 9
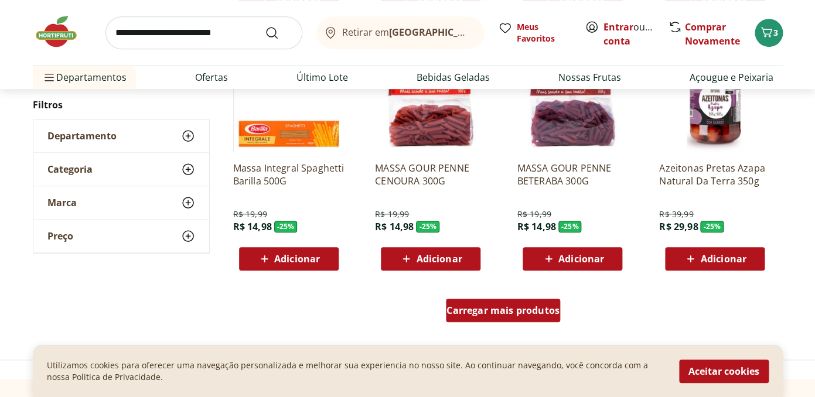
scroll to position [19797, 0]
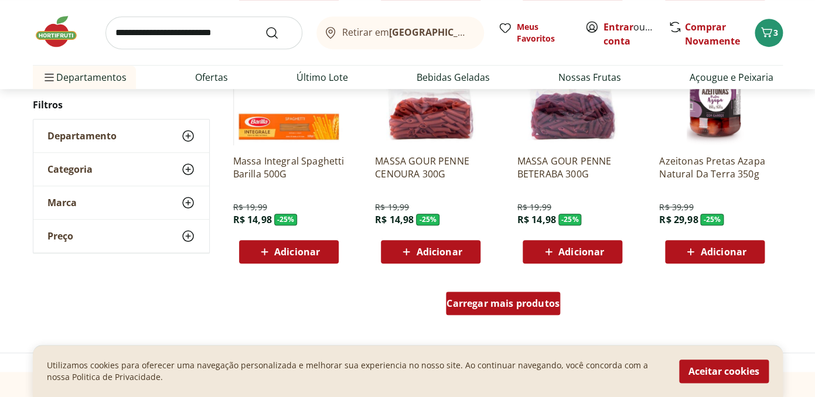
click at [482, 307] on span "Carregar mais produtos" at bounding box center [503, 303] width 113 height 9
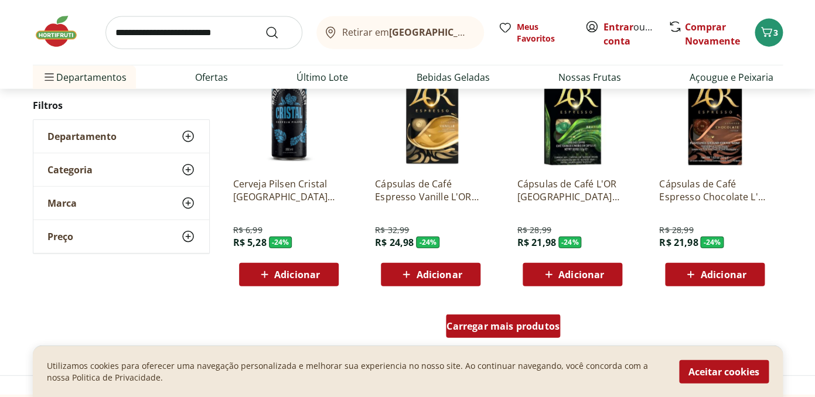
scroll to position [20552, 0]
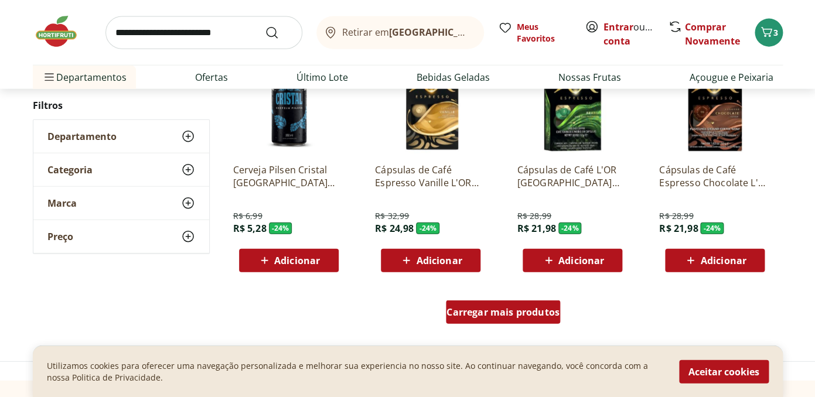
click at [483, 308] on span "Carregar mais produtos" at bounding box center [503, 312] width 113 height 9
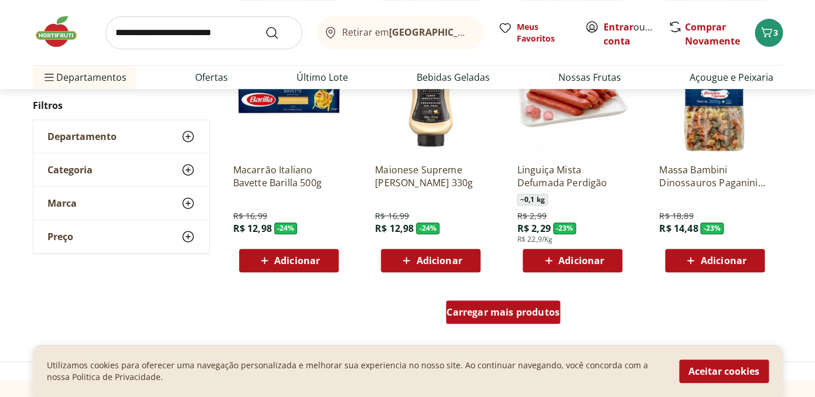
scroll to position [21318, 0]
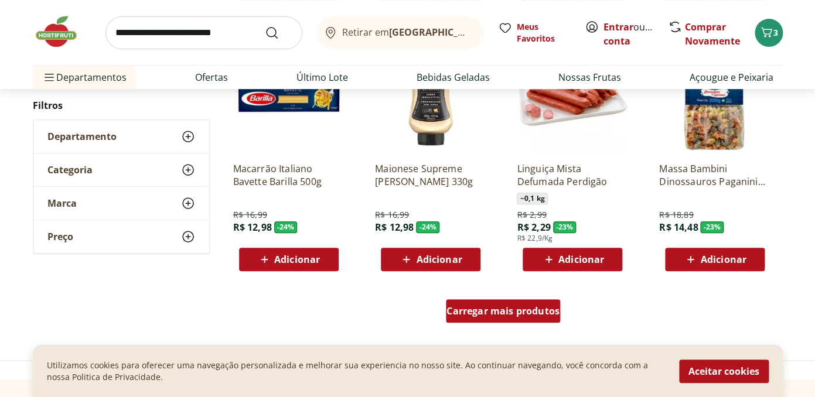
click at [483, 307] on span "Carregar mais produtos" at bounding box center [503, 311] width 113 height 9
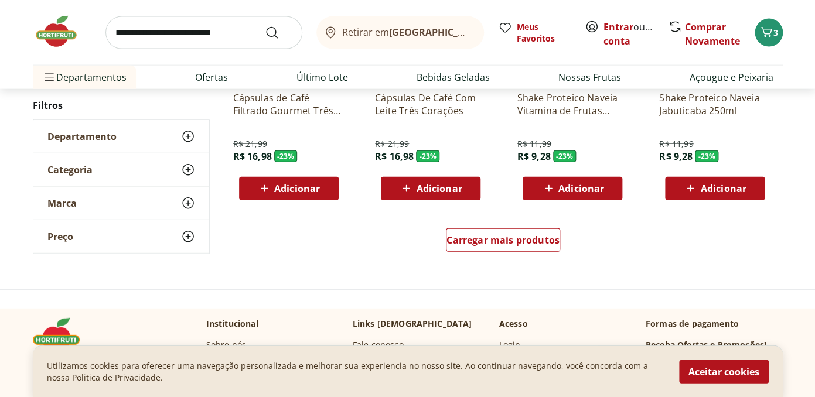
scroll to position [22155, 0]
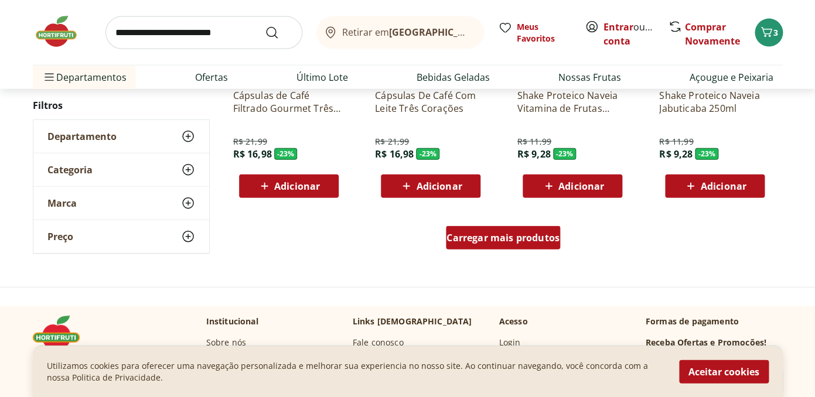
click at [490, 243] on span "Carregar mais produtos" at bounding box center [503, 237] width 113 height 9
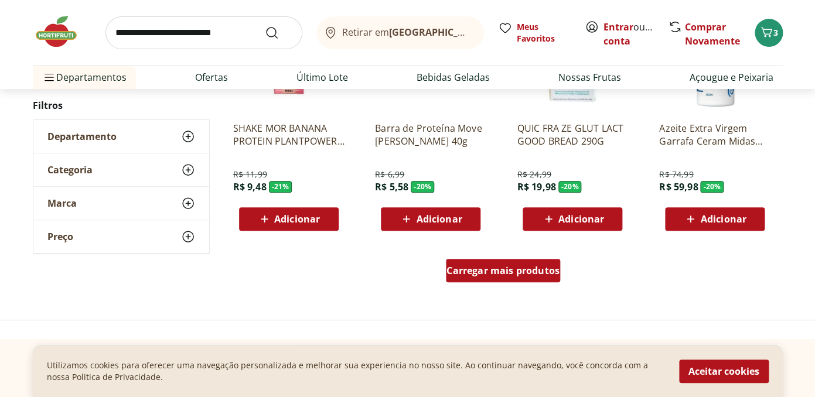
scroll to position [22891, 0]
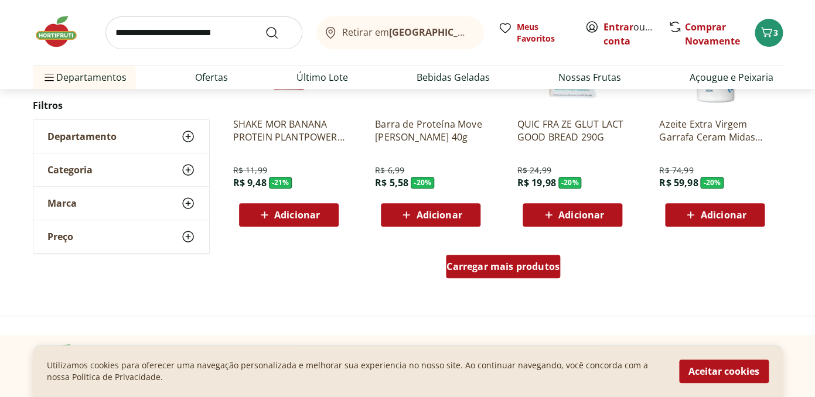
click at [487, 262] on span "Carregar mais produtos" at bounding box center [503, 266] width 113 height 9
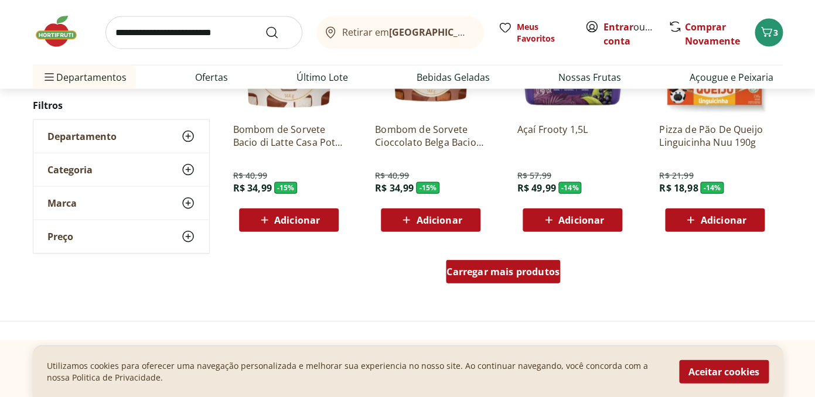
scroll to position [23657, 0]
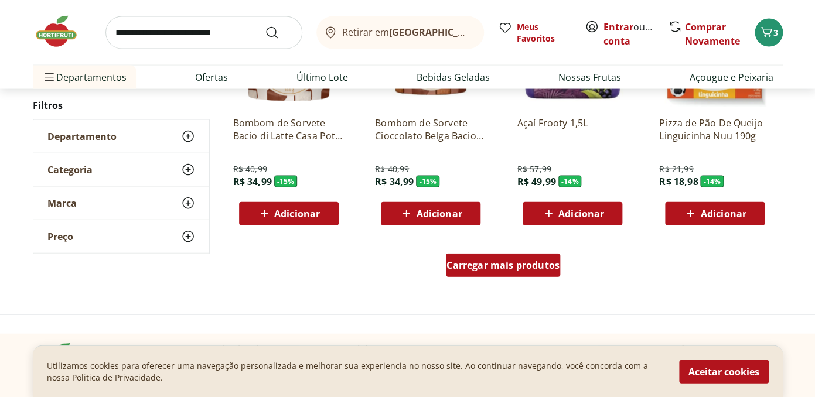
click at [488, 266] on span "Carregar mais produtos" at bounding box center [503, 265] width 113 height 9
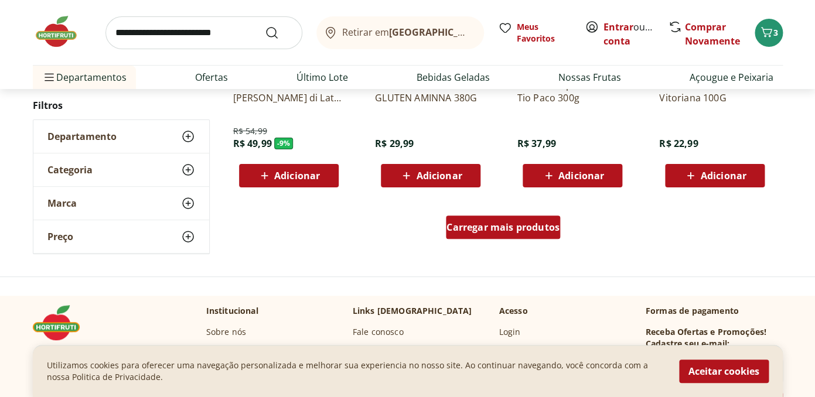
click at [487, 239] on div "Carregar mais produtos" at bounding box center [503, 227] width 114 height 23
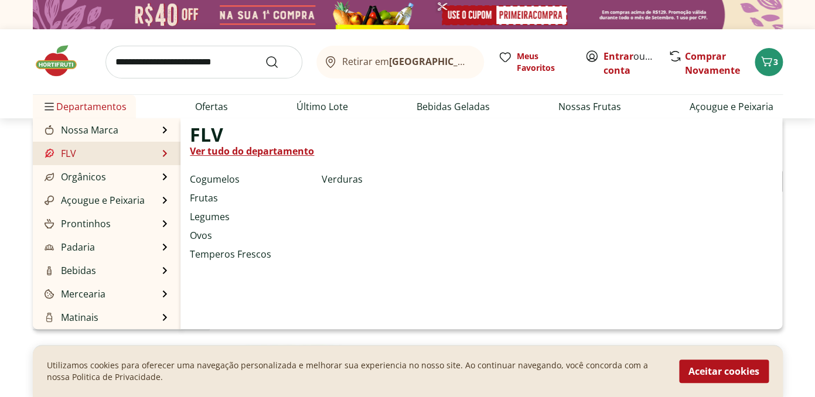
click at [206, 151] on link "Ver tudo do departamento" at bounding box center [252, 151] width 124 height 14
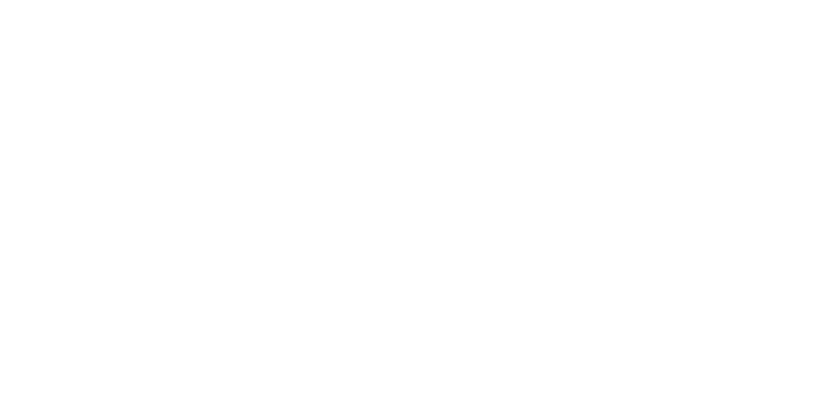
select select "**********"
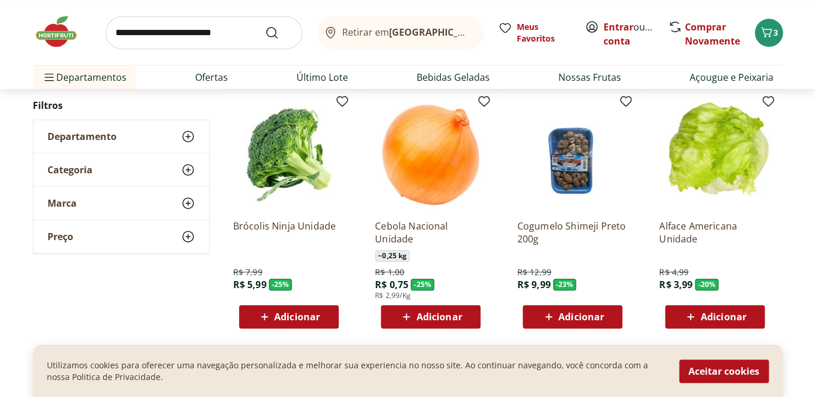
scroll to position [111, 0]
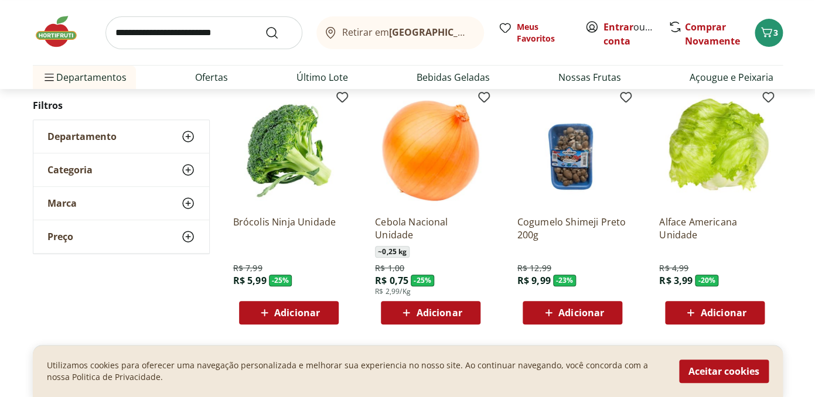
click at [732, 317] on span "Adicionar" at bounding box center [723, 312] width 46 height 9
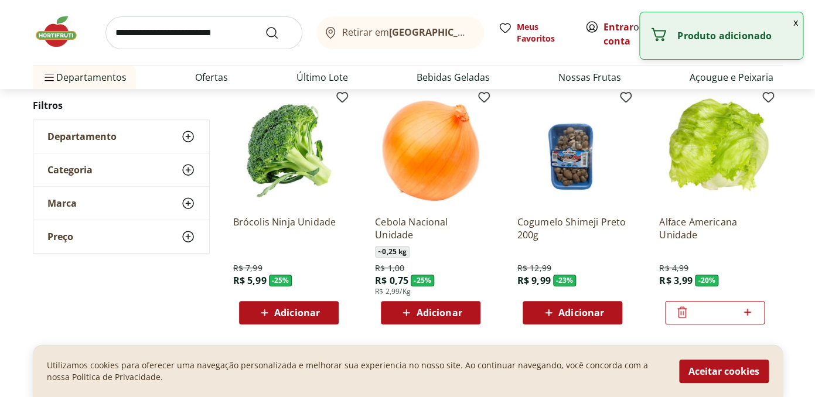
click at [302, 311] on span "Adicionar" at bounding box center [297, 312] width 46 height 9
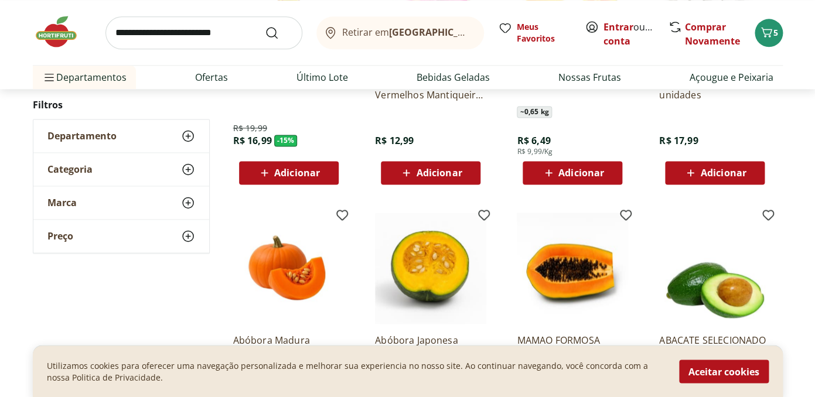
scroll to position [481, 0]
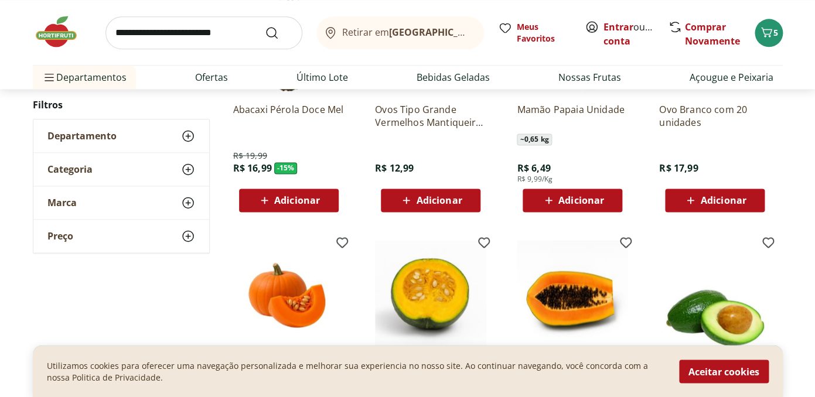
click at [570, 203] on span "Adicionar" at bounding box center [582, 200] width 46 height 9
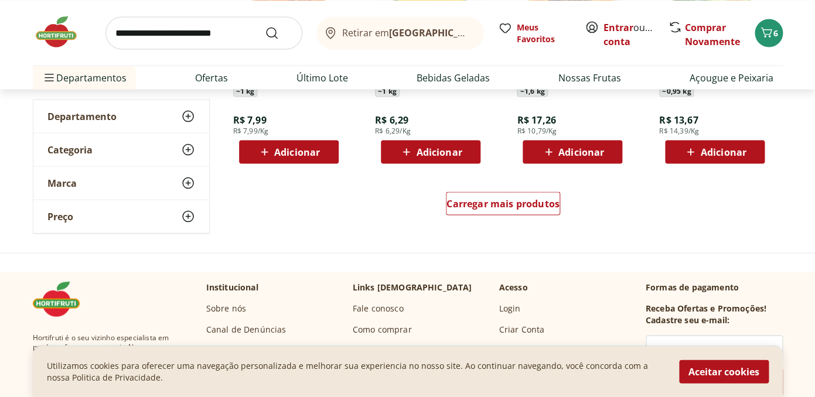
scroll to position [796, 0]
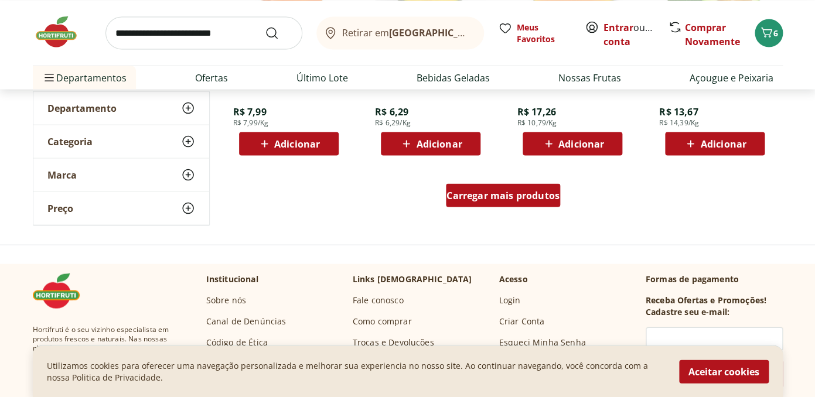
click at [543, 185] on div "Carregar mais produtos" at bounding box center [503, 194] width 114 height 23
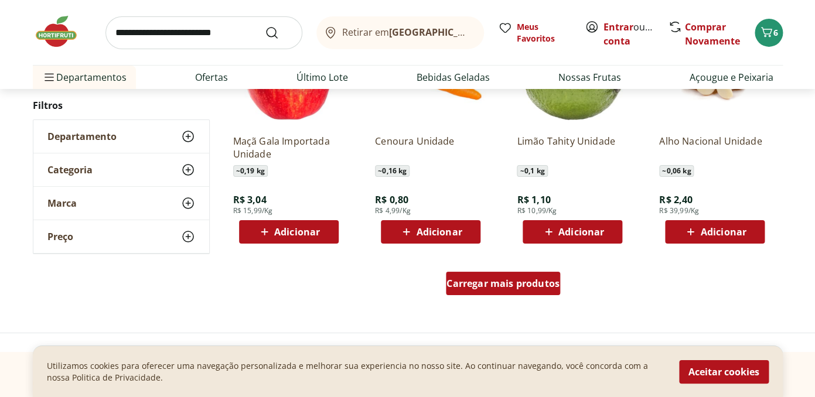
scroll to position [1481, 0]
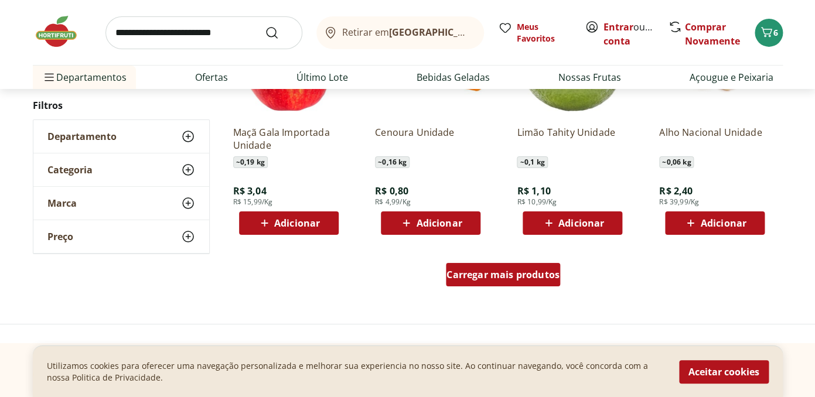
click at [511, 278] on span "Carregar mais produtos" at bounding box center [503, 274] width 113 height 9
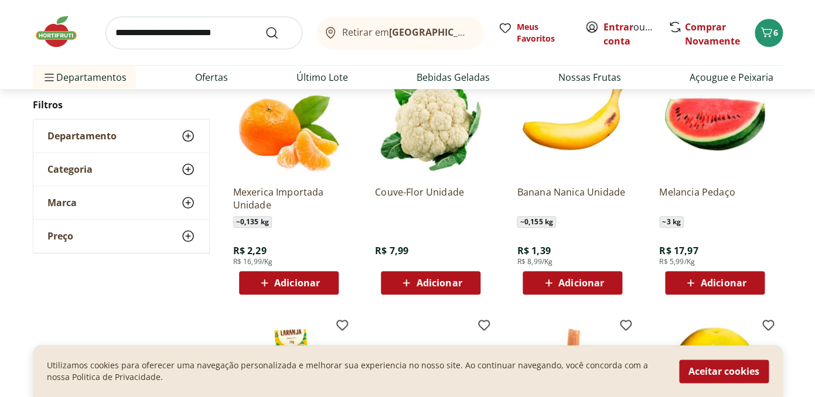
scroll to position [1928, 0]
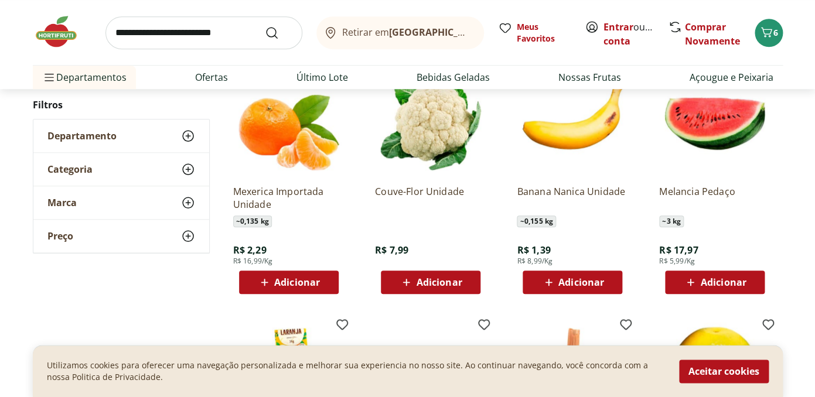
click at [693, 288] on icon at bounding box center [690, 282] width 15 height 14
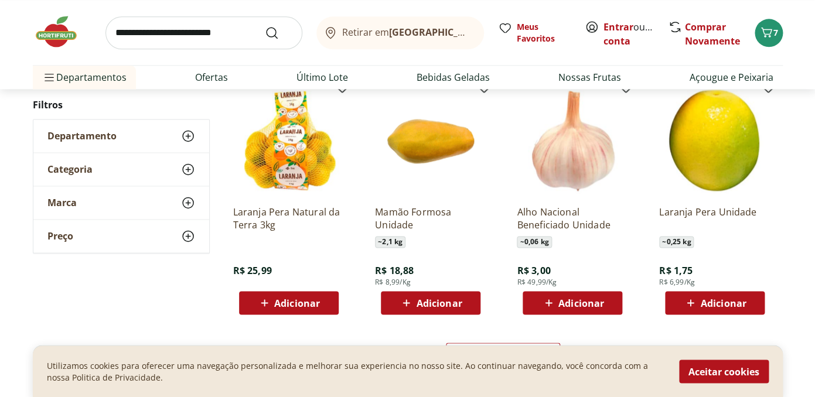
scroll to position [2168, 0]
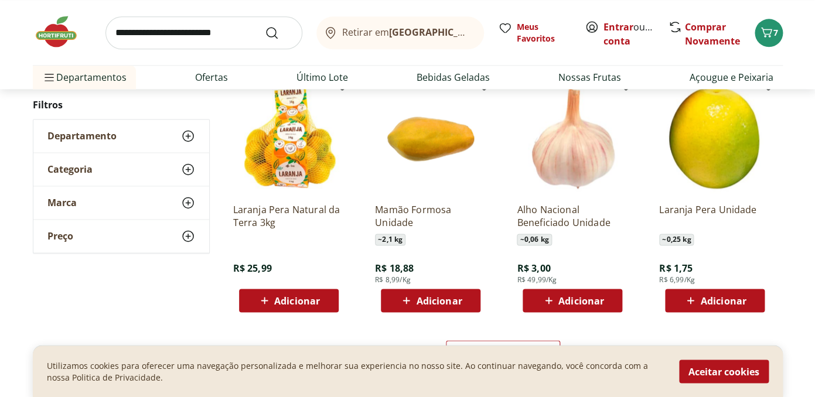
click at [443, 298] on span "Adicionar" at bounding box center [439, 300] width 46 height 9
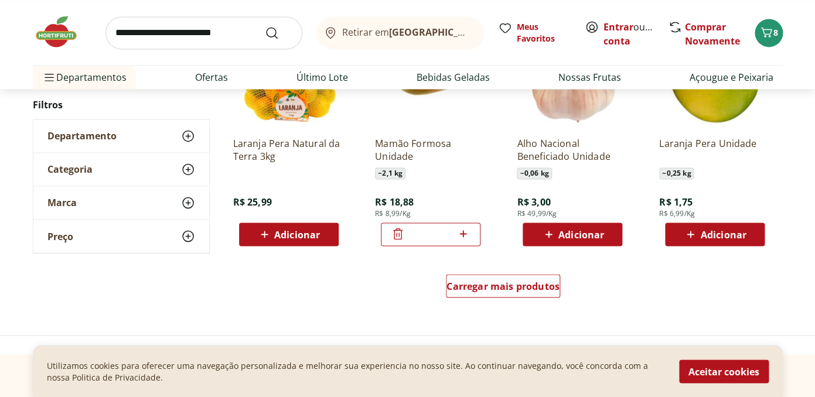
scroll to position [2233, 0]
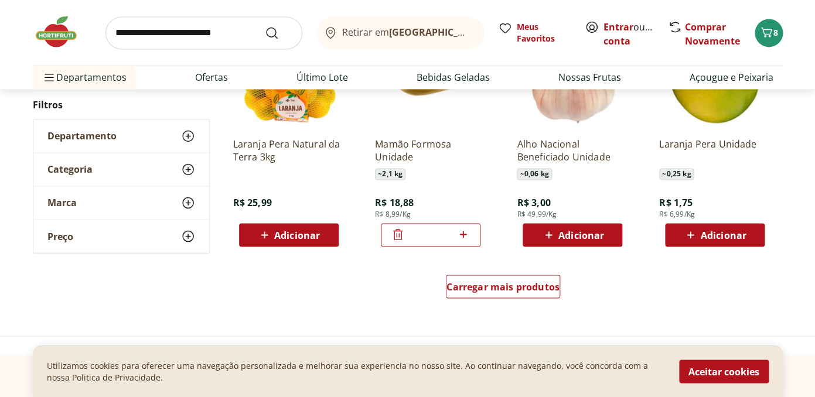
click at [401, 238] on icon at bounding box center [398, 234] width 14 height 14
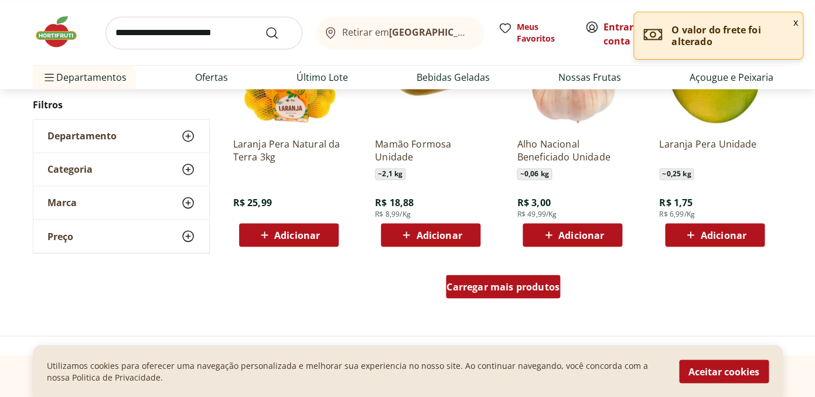
click at [512, 291] on span "Carregar mais produtos" at bounding box center [503, 286] width 113 height 9
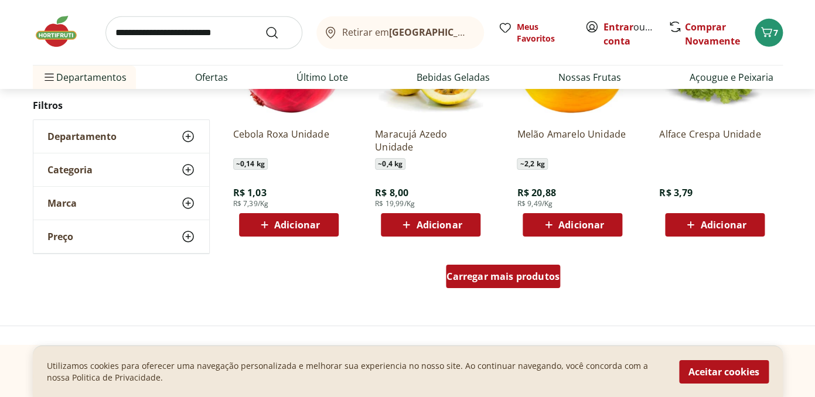
scroll to position [3009, 0]
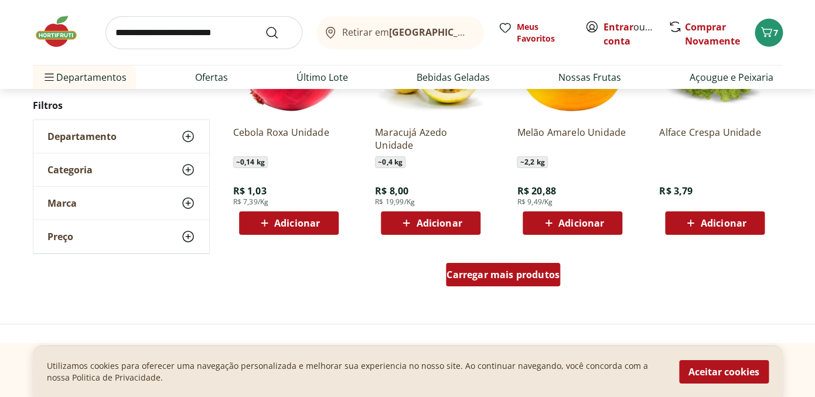
click at [510, 287] on link "Carregar mais produtos" at bounding box center [503, 277] width 114 height 28
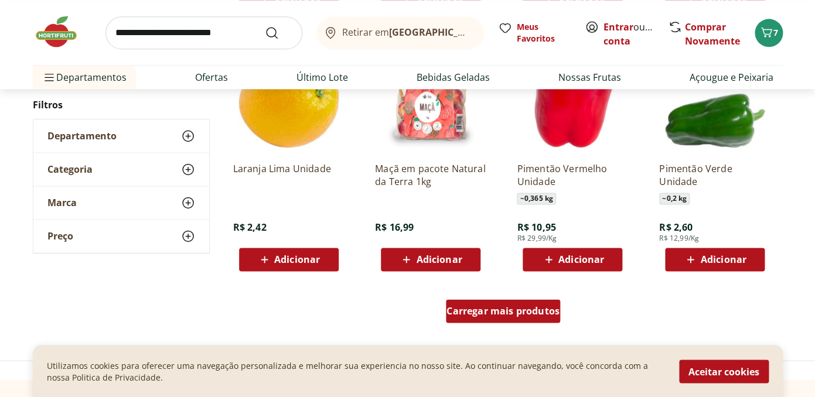
scroll to position [3746, 0]
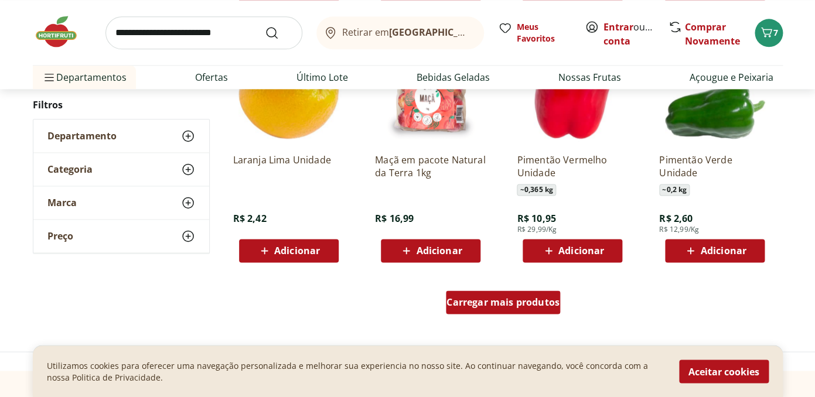
click at [508, 302] on span "Carregar mais produtos" at bounding box center [503, 302] width 113 height 9
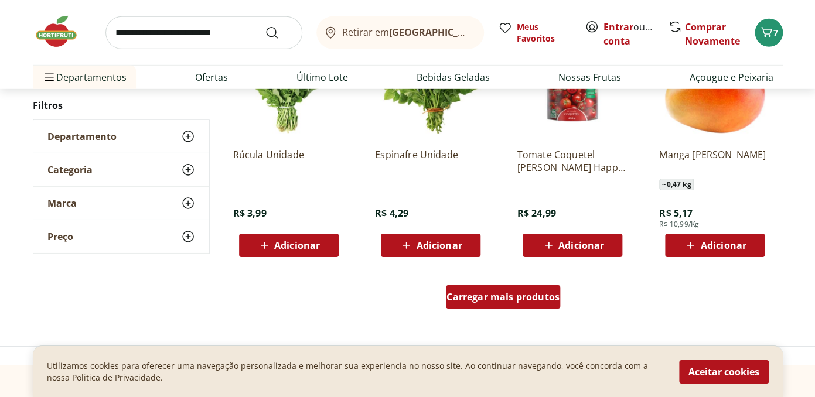
scroll to position [4516, 0]
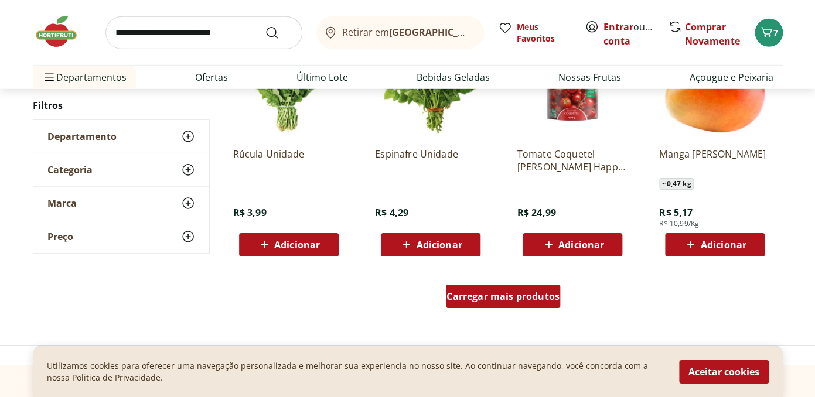
click at [507, 301] on span "Carregar mais produtos" at bounding box center [503, 296] width 113 height 9
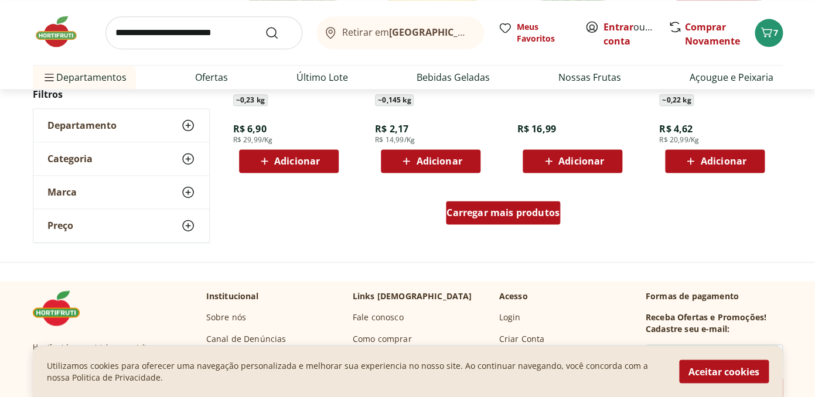
scroll to position [5368, 0]
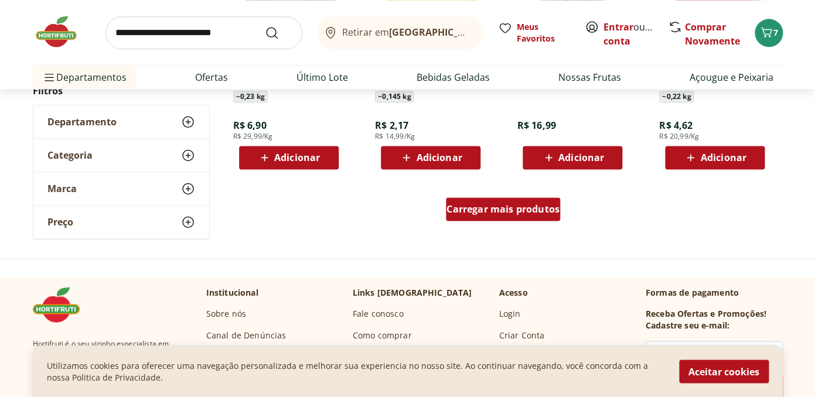
click at [507, 210] on span "Carregar mais produtos" at bounding box center [503, 209] width 113 height 9
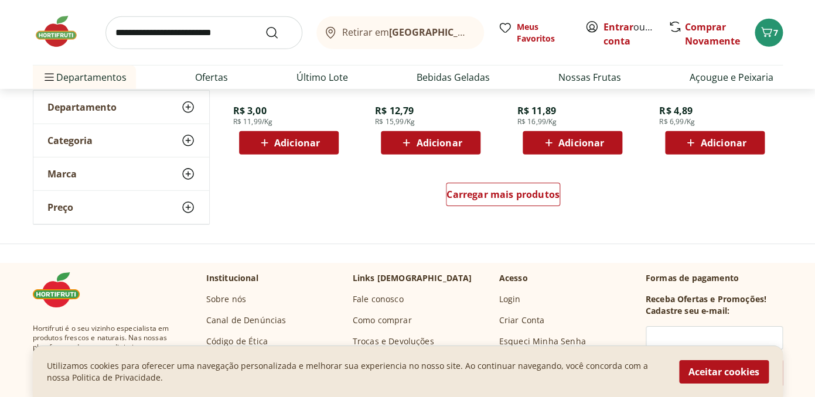
scroll to position [6152, 0]
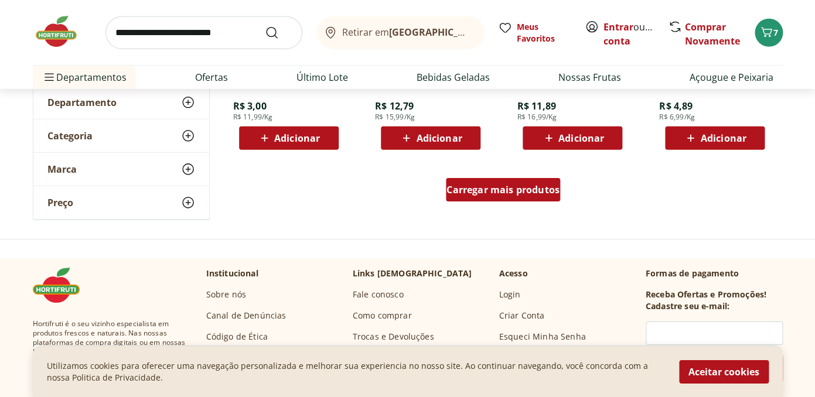
click at [502, 201] on div "Carregar mais produtos" at bounding box center [503, 189] width 114 height 23
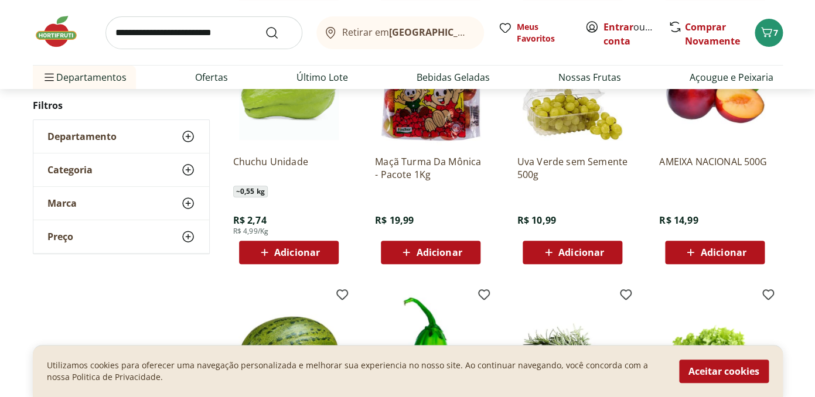
scroll to position [6553, 0]
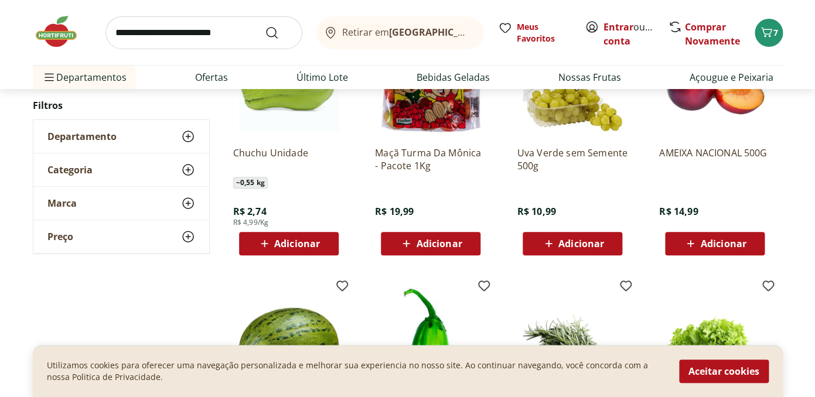
click at [713, 245] on span "Adicionar" at bounding box center [723, 243] width 46 height 9
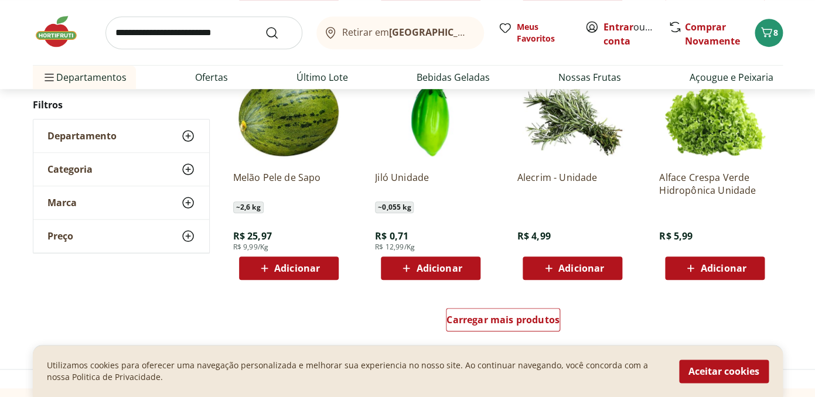
scroll to position [6790, 0]
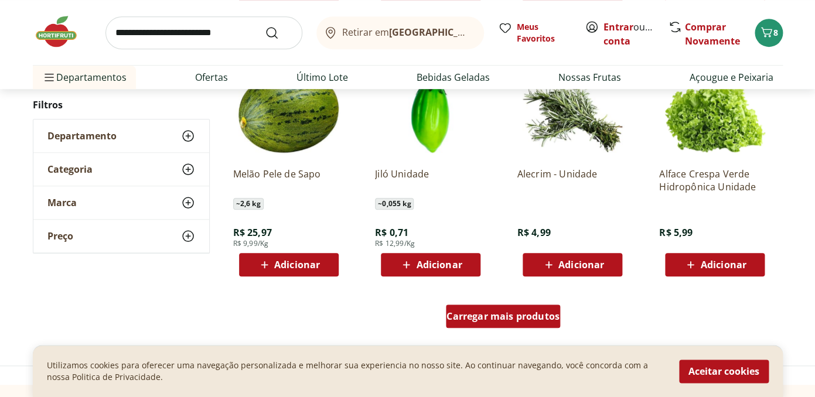
click at [511, 324] on div "Carregar mais produtos" at bounding box center [503, 316] width 114 height 23
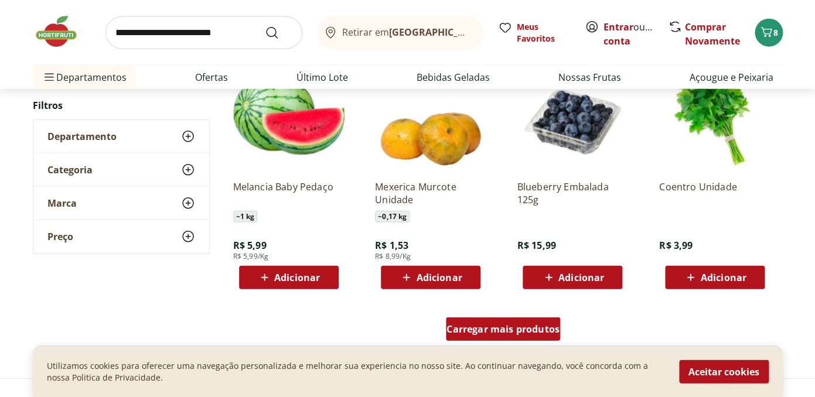
scroll to position [7543, 0]
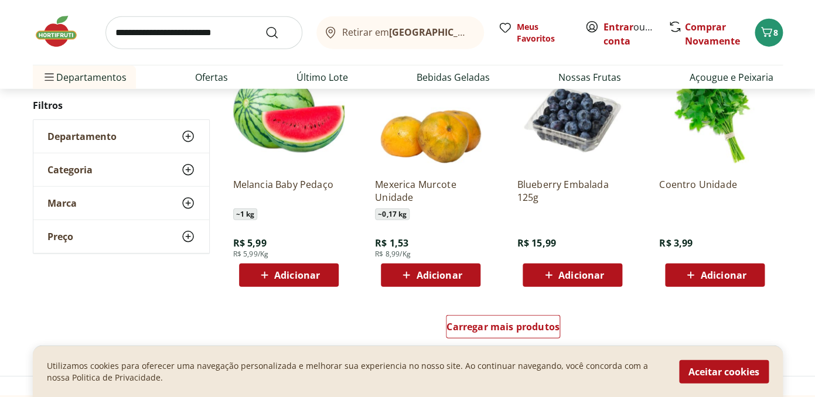
click at [308, 271] on span "Adicionar" at bounding box center [297, 275] width 46 height 9
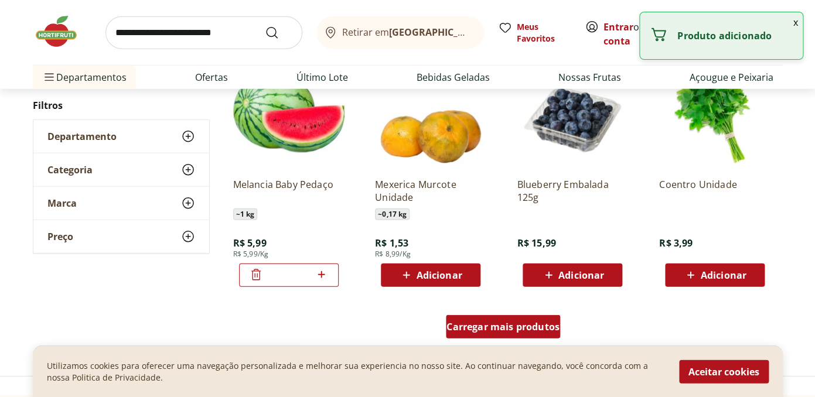
click at [492, 327] on span "Carregar mais produtos" at bounding box center [503, 326] width 113 height 9
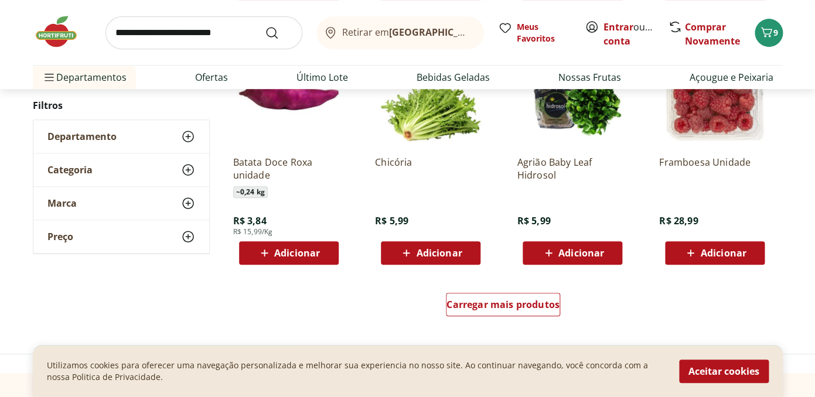
scroll to position [8332, 0]
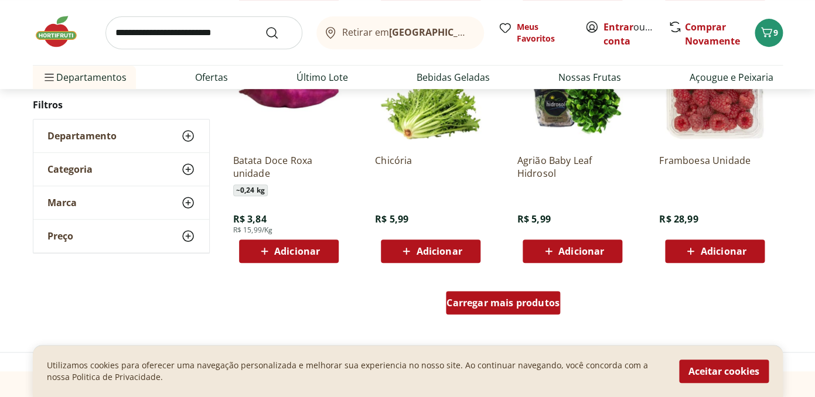
click at [491, 307] on span "Carregar mais produtos" at bounding box center [503, 302] width 113 height 9
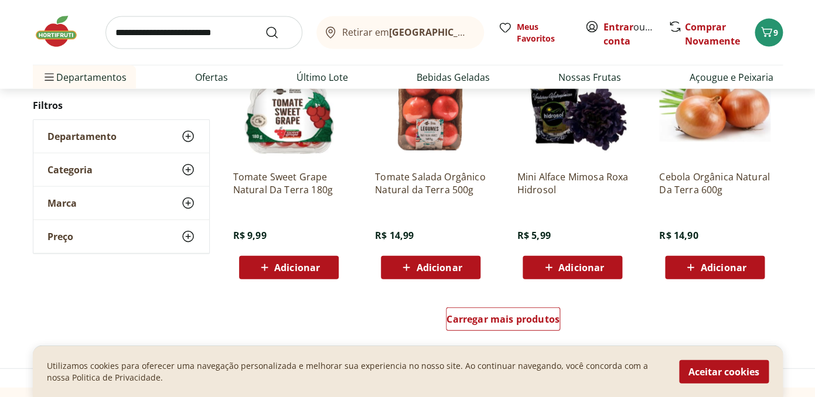
scroll to position [9088, 0]
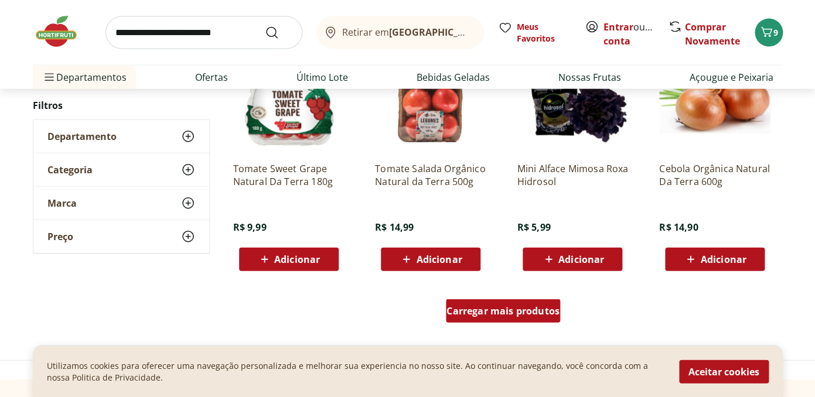
click at [458, 311] on span "Carregar mais produtos" at bounding box center [503, 311] width 113 height 9
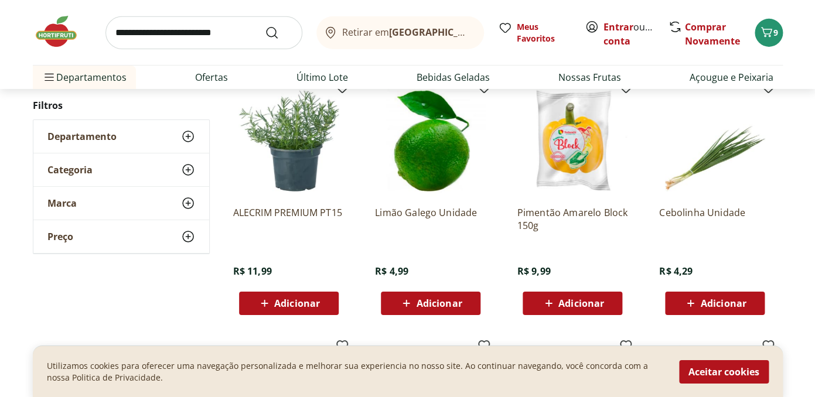
scroll to position [9545, 0]
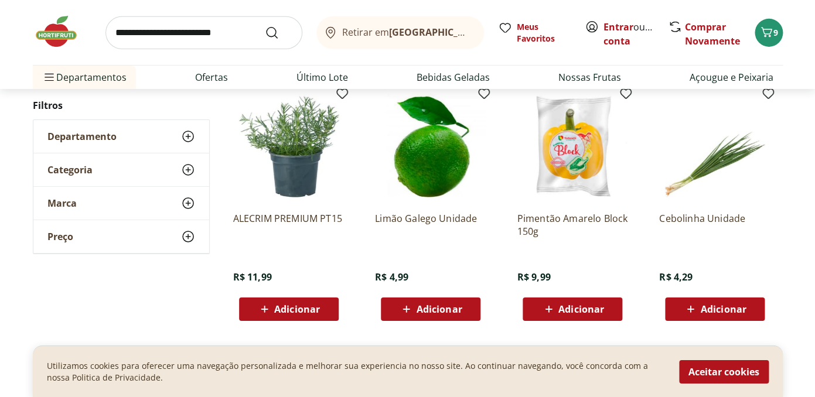
click at [301, 306] on span "Adicionar" at bounding box center [297, 309] width 46 height 9
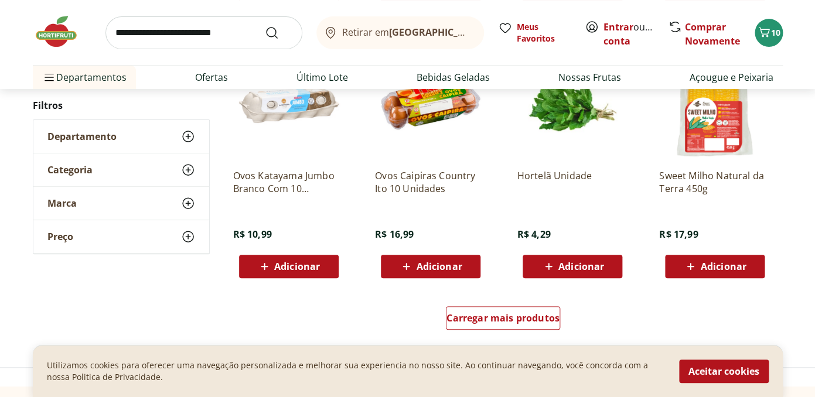
scroll to position [9846, 0]
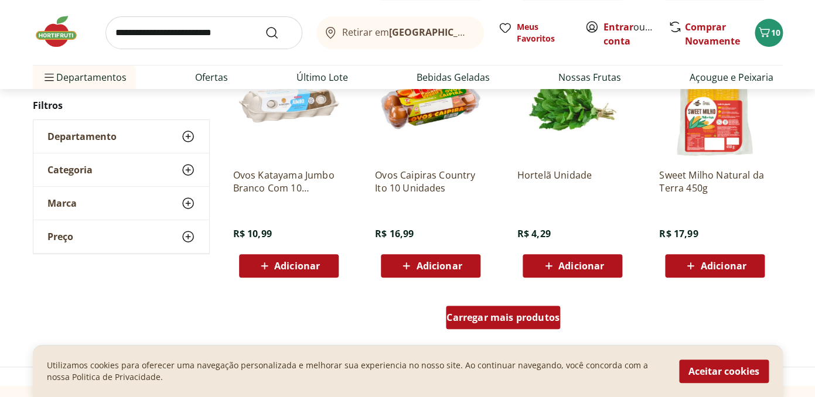
click at [471, 322] on span "Carregar mais produtos" at bounding box center [503, 317] width 113 height 9
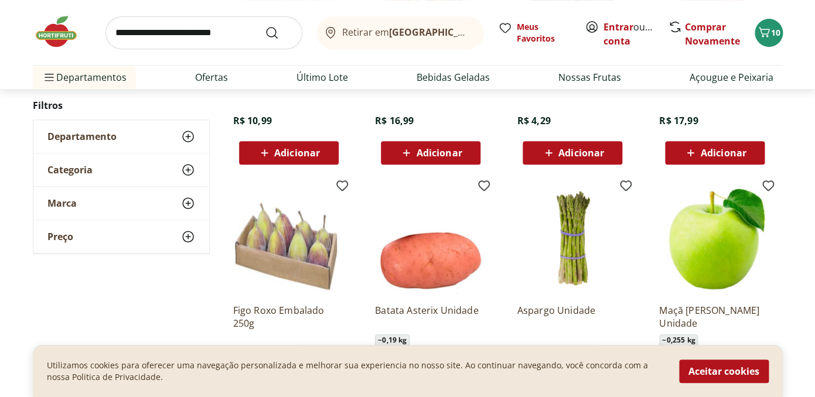
scroll to position [9938, 0]
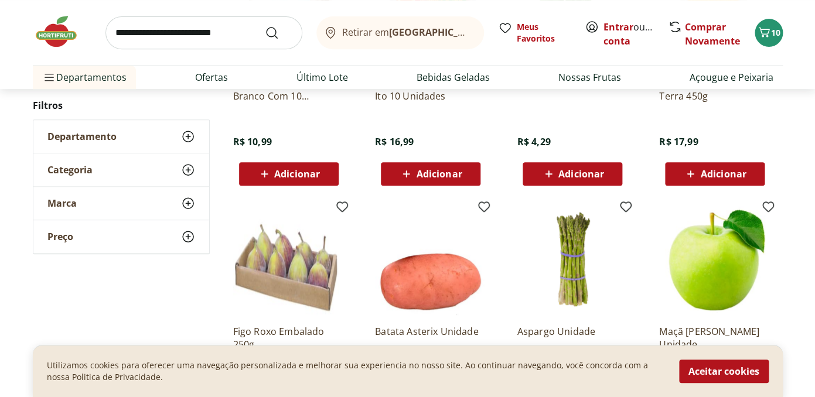
click at [298, 169] on span "Adicionar" at bounding box center [297, 173] width 46 height 9
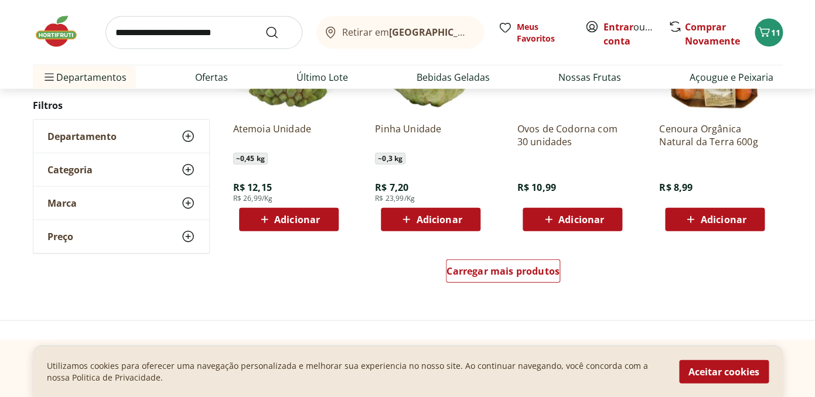
scroll to position [10661, 0]
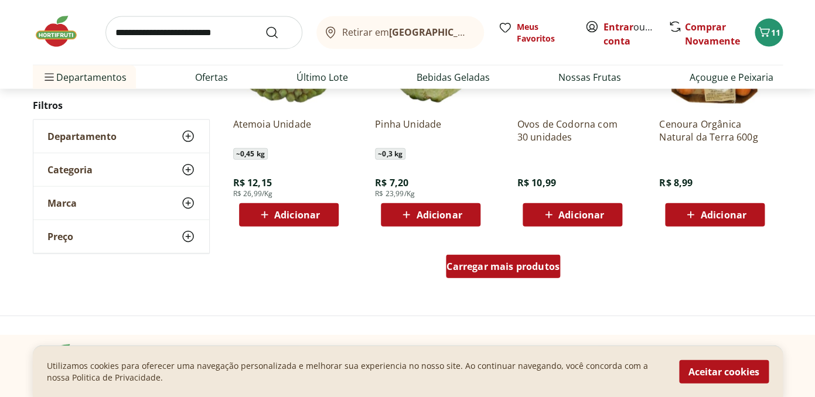
click at [467, 271] on span "Carregar mais produtos" at bounding box center [503, 266] width 113 height 9
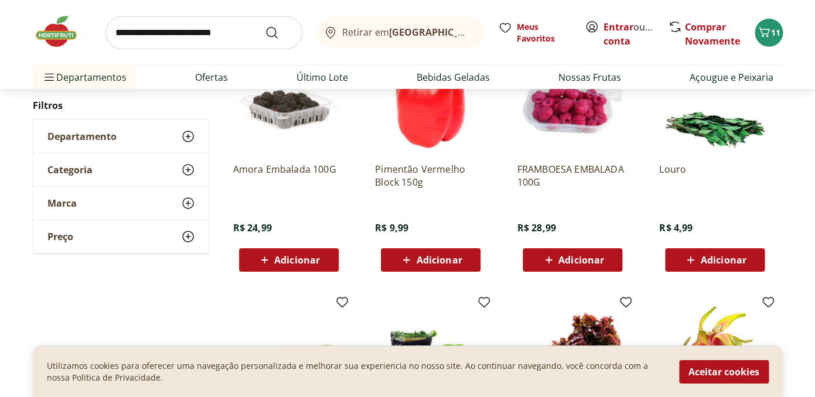
scroll to position [11124, 0]
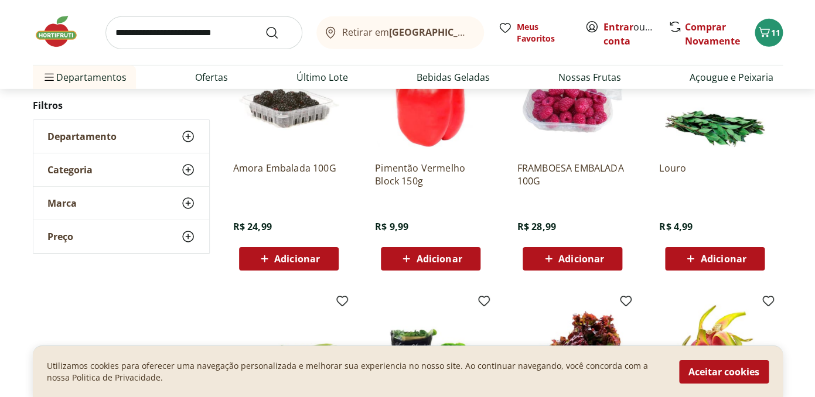
click at [706, 261] on span "Adicionar" at bounding box center [723, 258] width 46 height 9
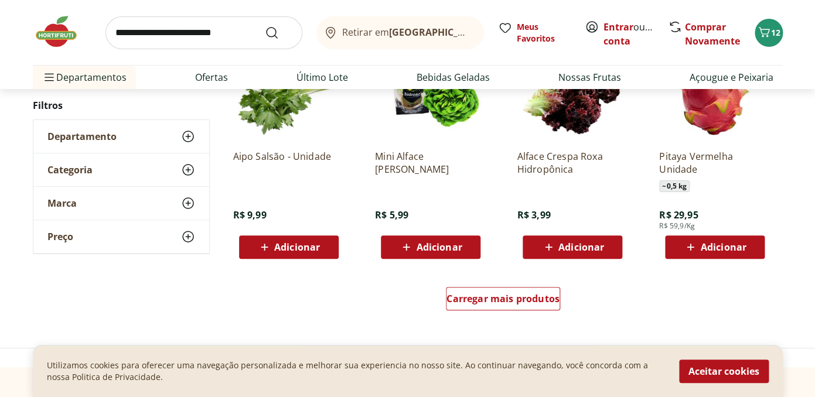
scroll to position [11395, 0]
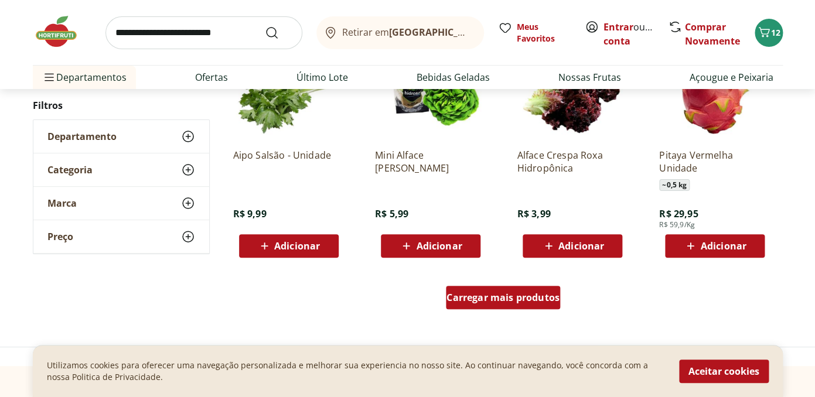
click at [511, 302] on span "Carregar mais produtos" at bounding box center [503, 297] width 113 height 9
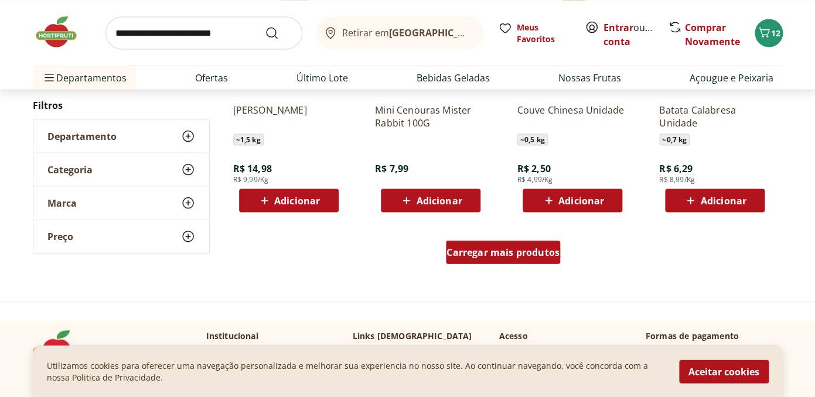
scroll to position [12219, 0]
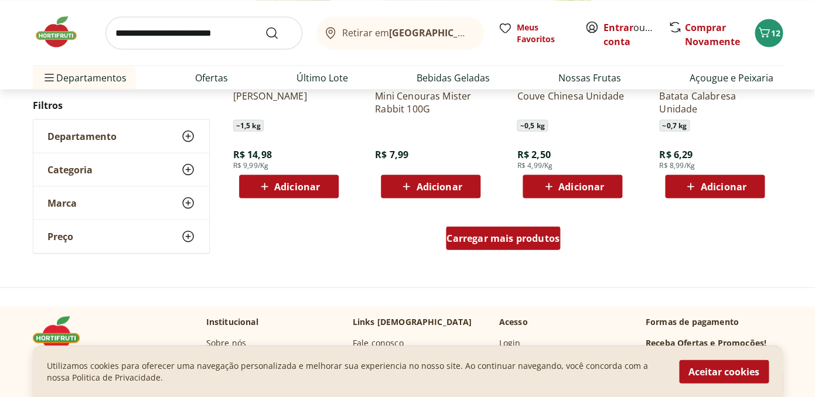
click at [504, 239] on span "Carregar mais produtos" at bounding box center [503, 237] width 113 height 9
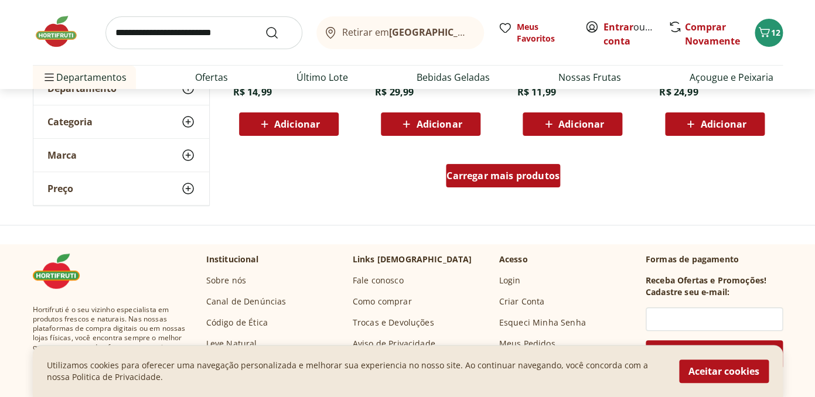
scroll to position [13060, 0]
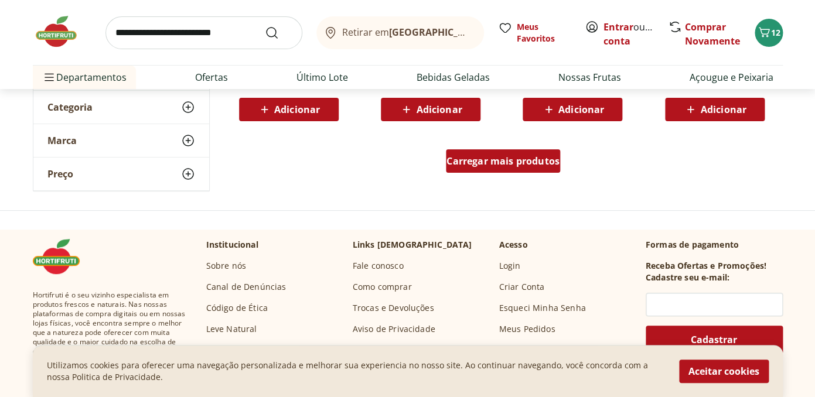
click at [503, 154] on div "Carregar mais produtos" at bounding box center [503, 160] width 114 height 23
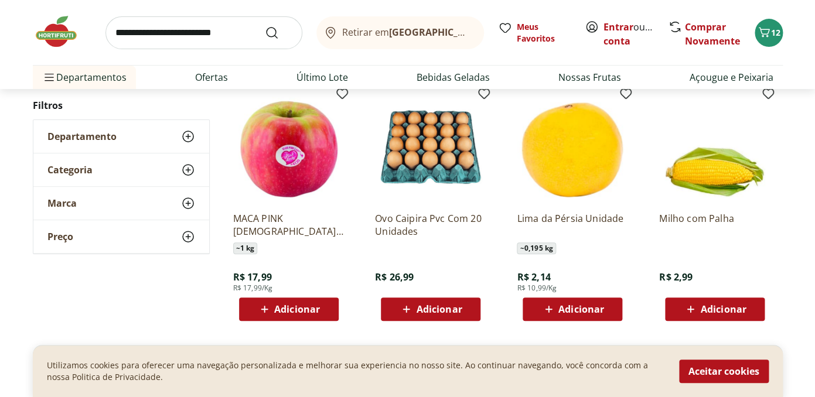
scroll to position [13115, 0]
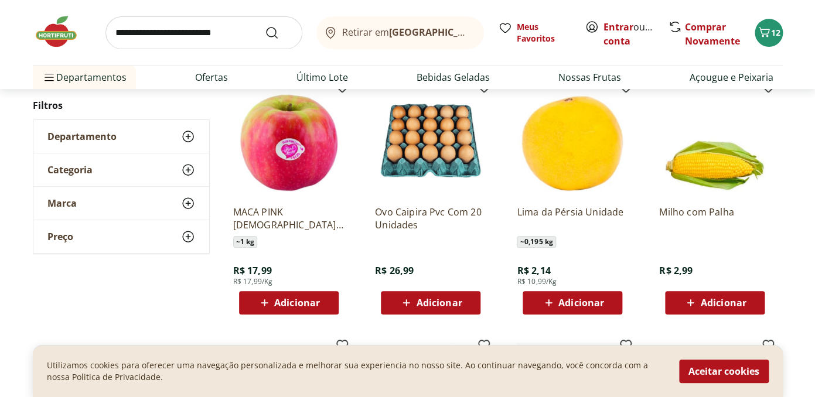
click at [314, 299] on span "Adicionar" at bounding box center [297, 302] width 46 height 9
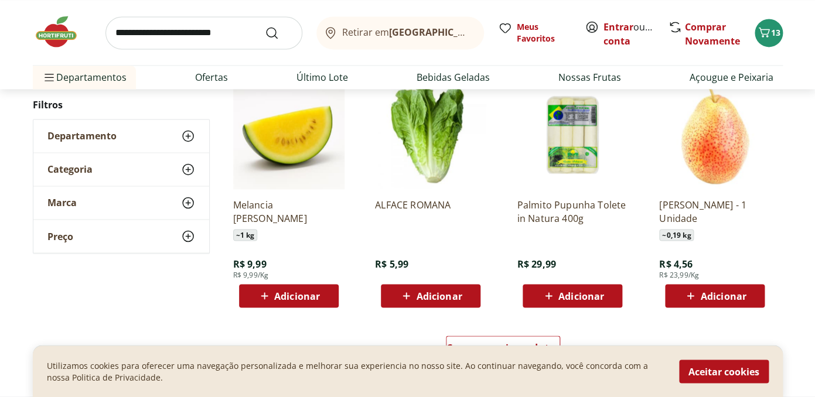
scroll to position [13639, 0]
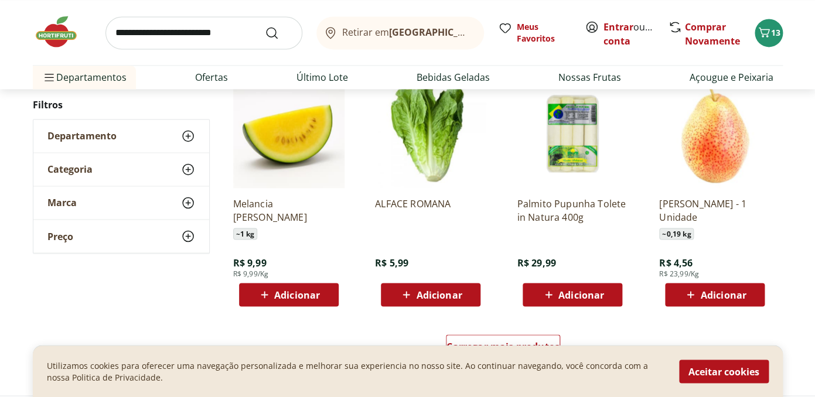
click at [411, 305] on button "Adicionar" at bounding box center [431, 294] width 100 height 23
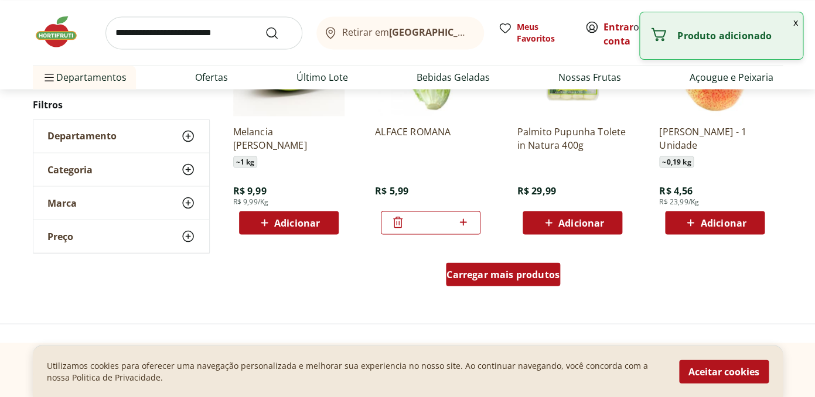
scroll to position [13699, 0]
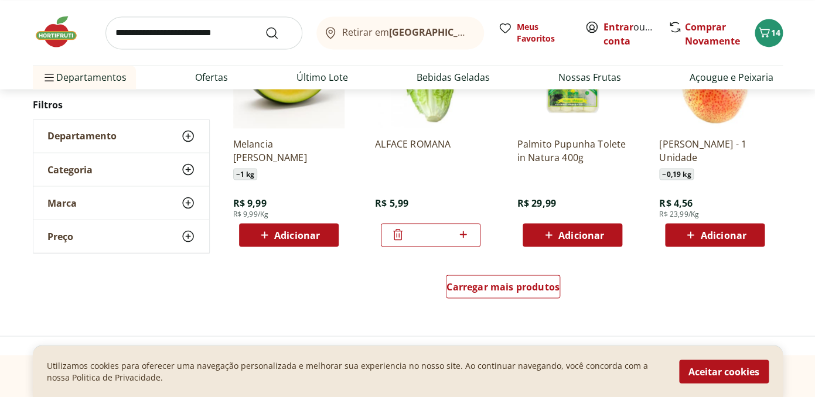
click at [461, 270] on div "Carregar mais produtos" at bounding box center [503, 289] width 569 height 56
click at [470, 289] on span "Carregar mais produtos" at bounding box center [503, 286] width 113 height 9
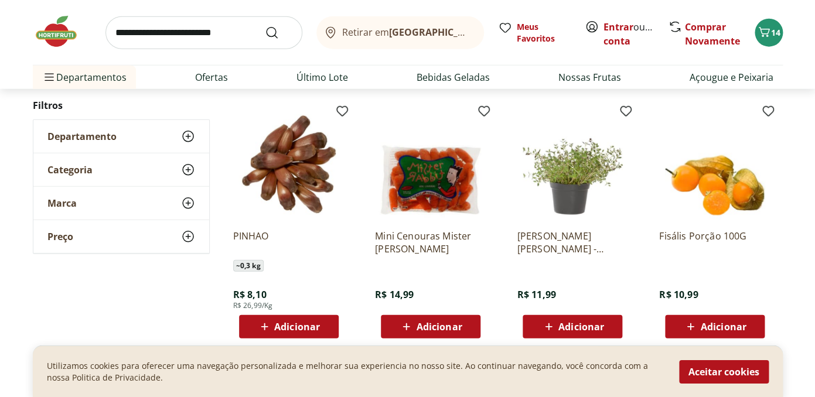
scroll to position [14118, 0]
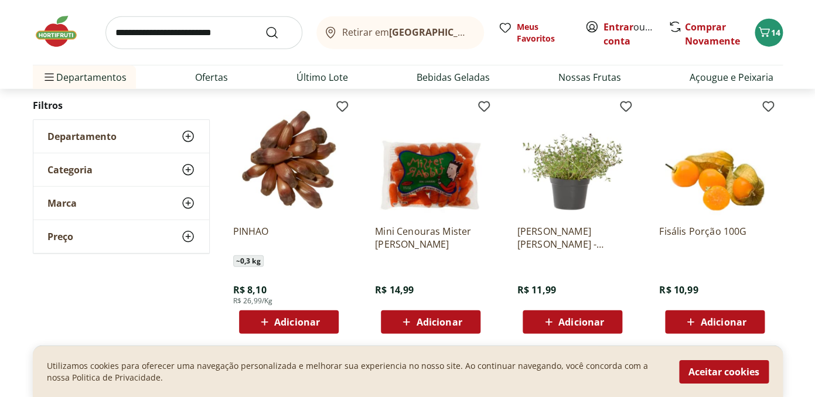
click at [540, 324] on div "Adicionar" at bounding box center [572, 322] width 81 height 21
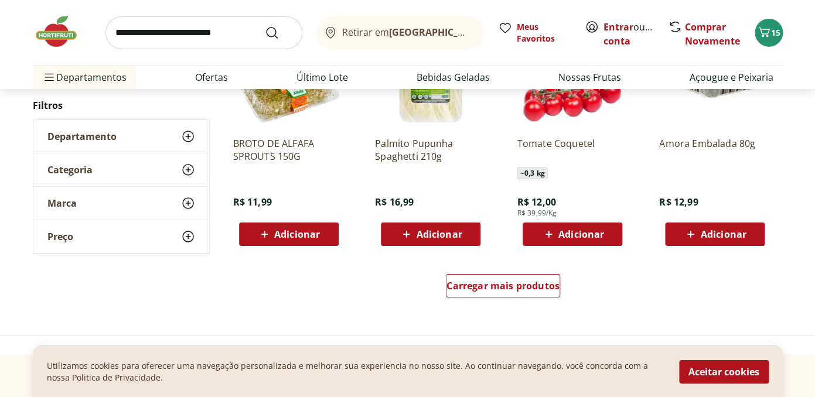
scroll to position [14467, 0]
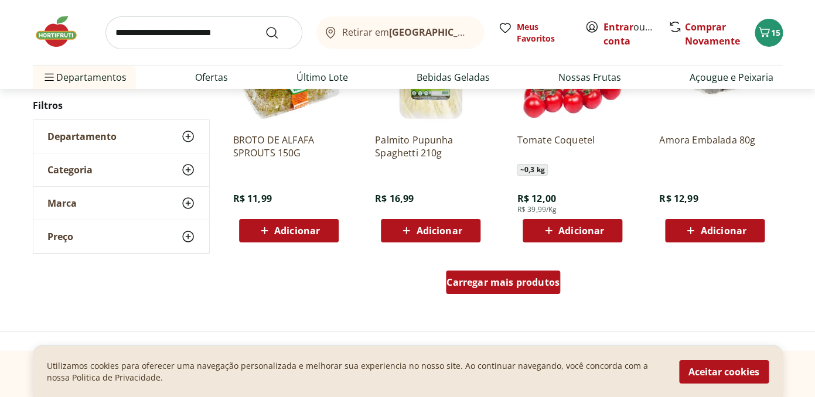
click at [526, 287] on span "Carregar mais produtos" at bounding box center [503, 282] width 113 height 9
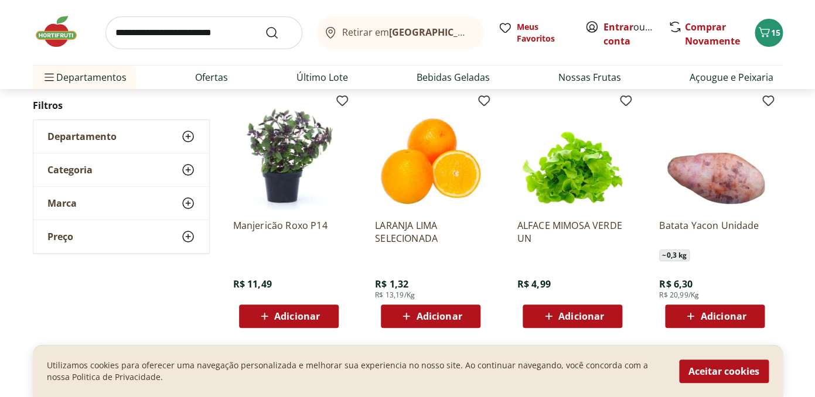
scroll to position [14632, 0]
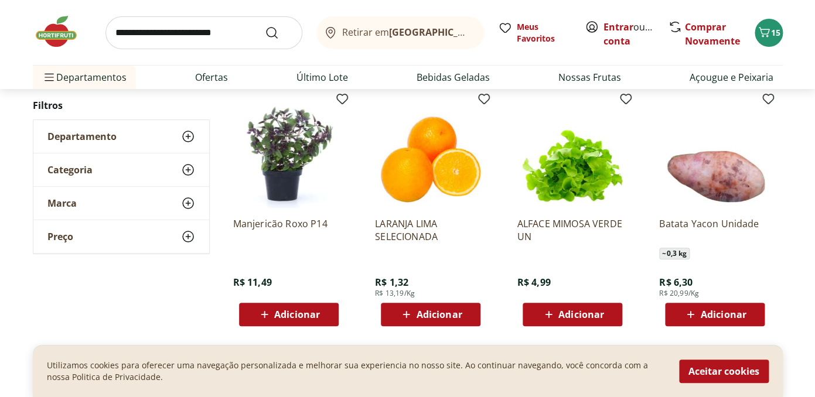
click at [301, 313] on span "Adicionar" at bounding box center [297, 314] width 46 height 9
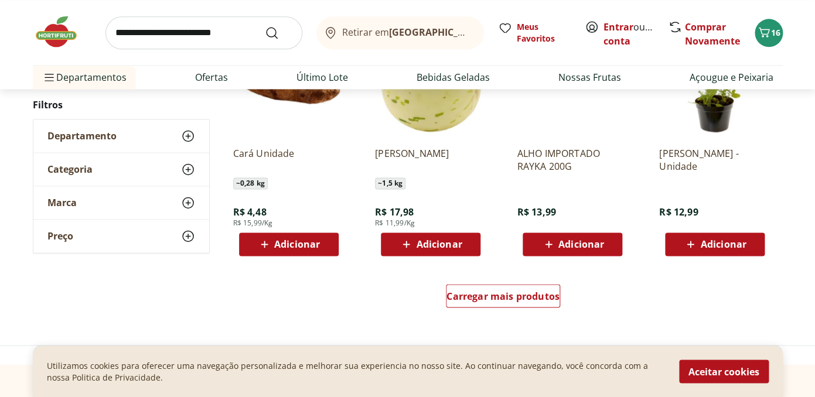
scroll to position [15223, 0]
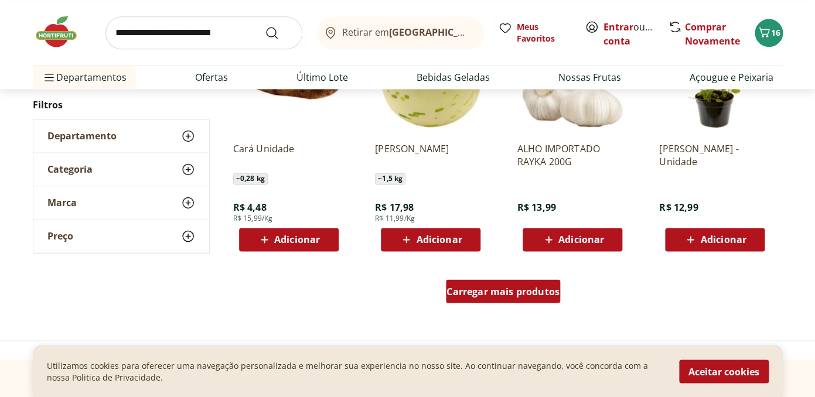
click at [485, 290] on span "Carregar mais produtos" at bounding box center [503, 291] width 113 height 9
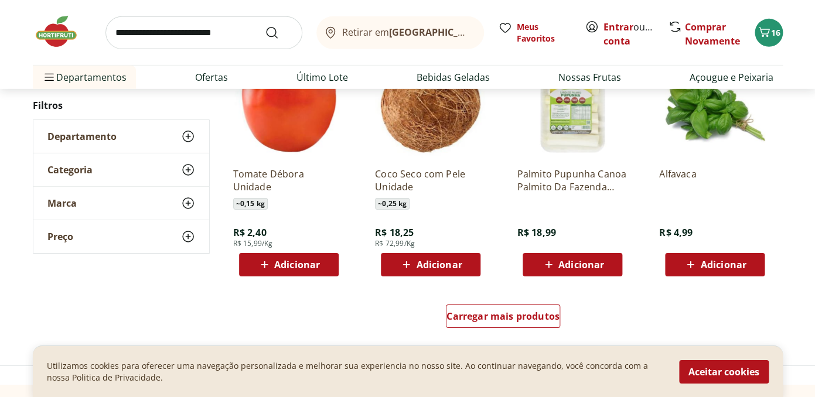
scroll to position [15974, 0]
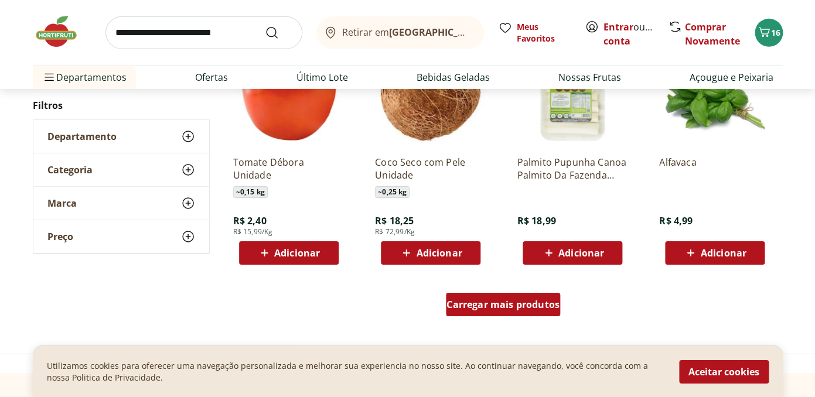
click at [492, 318] on link "Carregar mais produtos" at bounding box center [503, 307] width 114 height 28
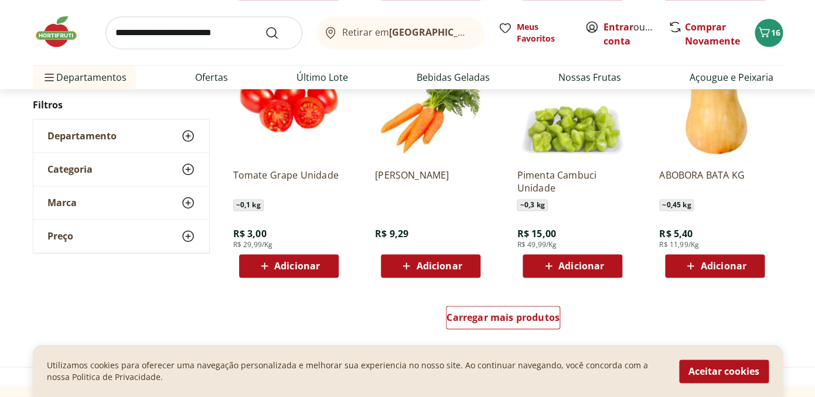
scroll to position [16735, 0]
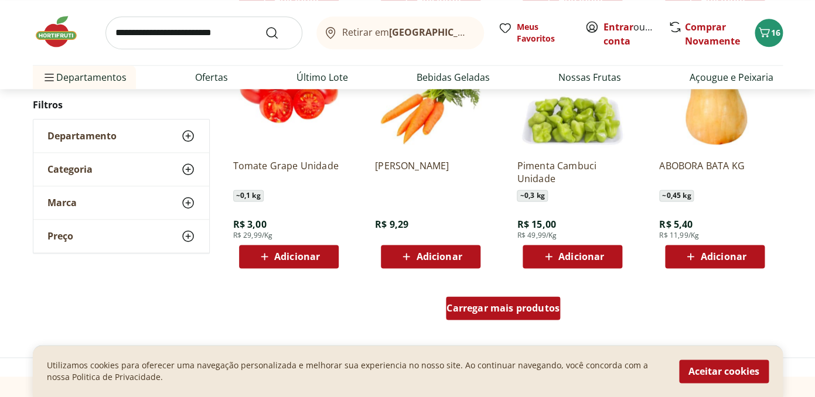
click at [518, 313] on span "Carregar mais produtos" at bounding box center [503, 308] width 113 height 9
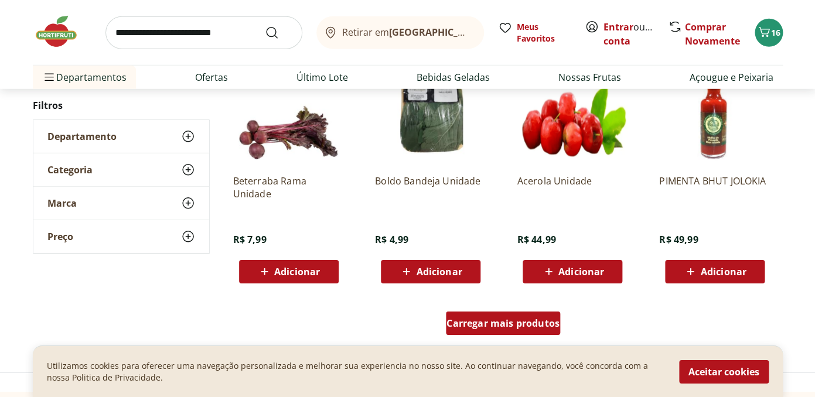
scroll to position [17488, 0]
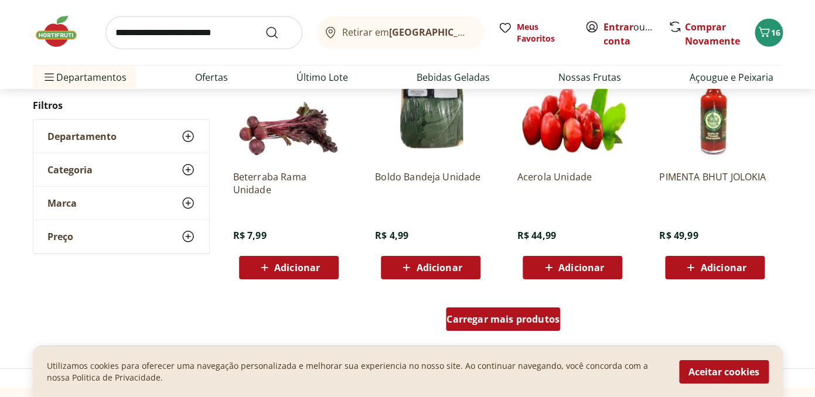
click at [518, 322] on span "Carregar mais produtos" at bounding box center [503, 319] width 113 height 9
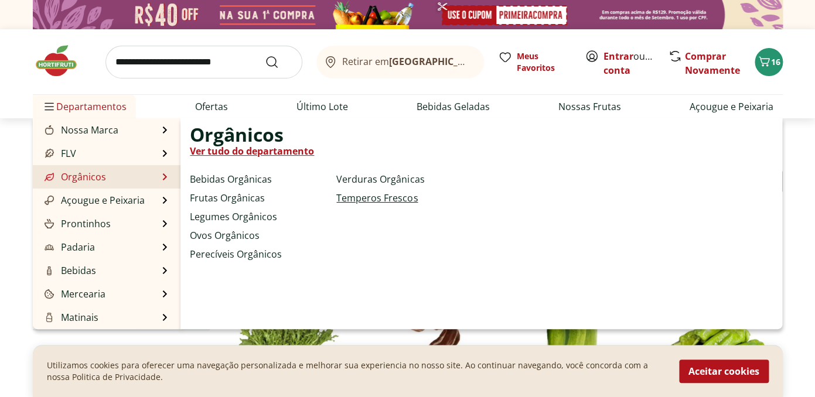
click at [350, 196] on link "Temperos Frescos" at bounding box center [376, 198] width 81 height 14
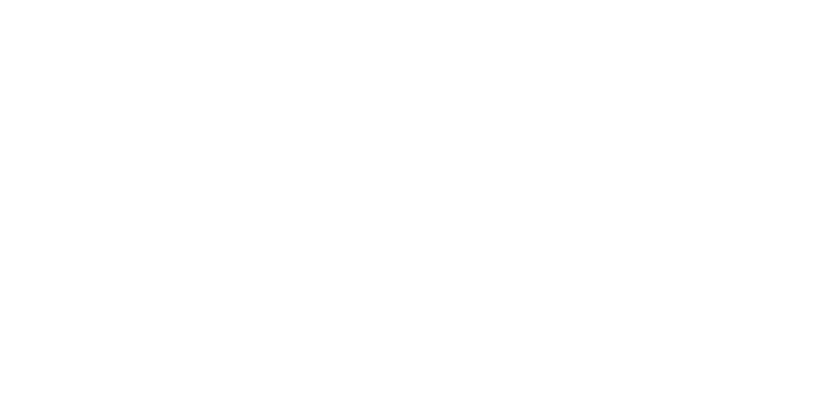
select select "**********"
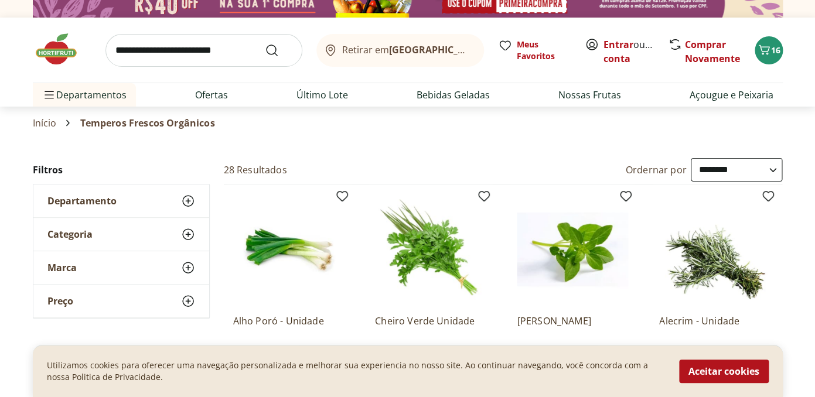
type input "*"
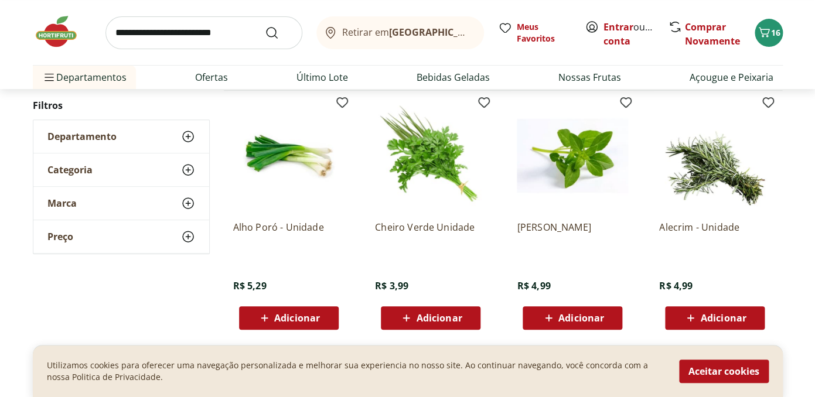
scroll to position [108, 0]
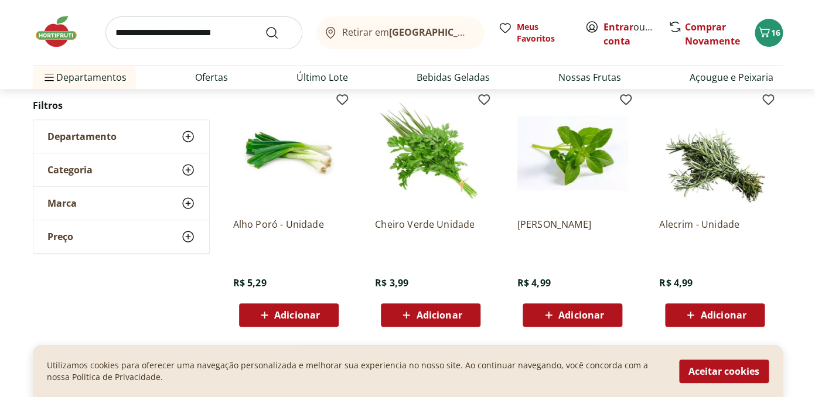
click at [433, 318] on span "Adicionar" at bounding box center [439, 315] width 46 height 9
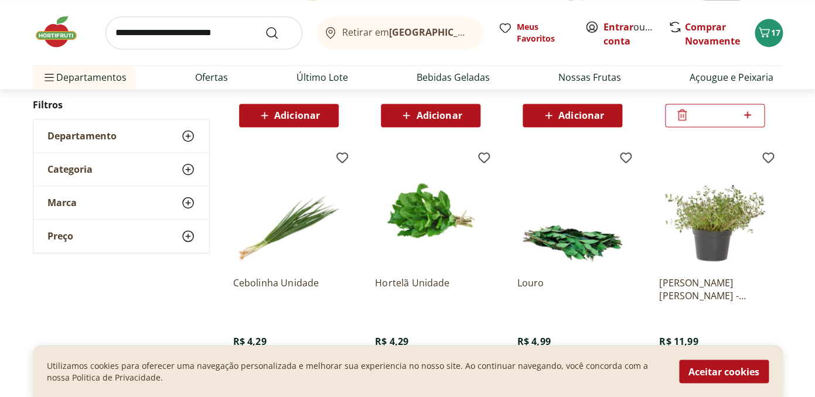
scroll to position [564, 0]
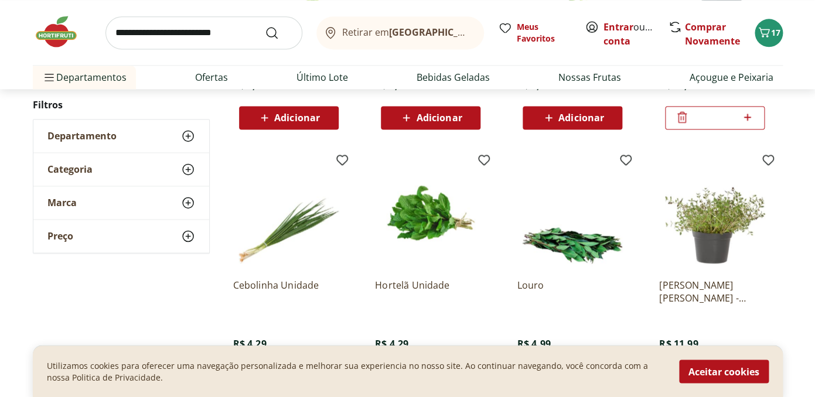
click at [282, 123] on span "Adicionar" at bounding box center [297, 117] width 46 height 9
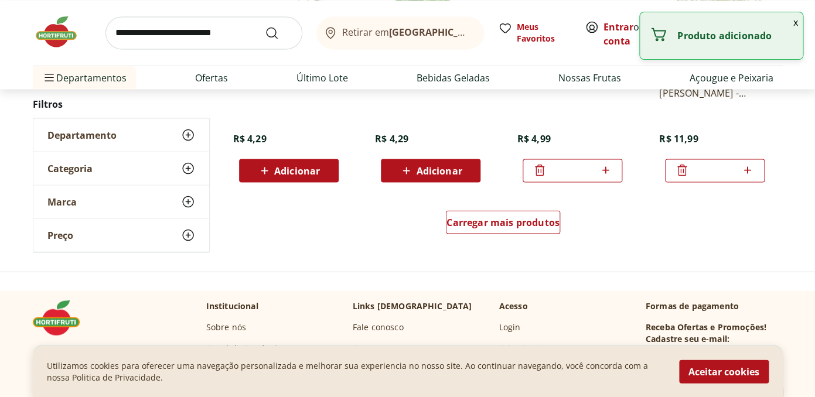
scroll to position [770, 0]
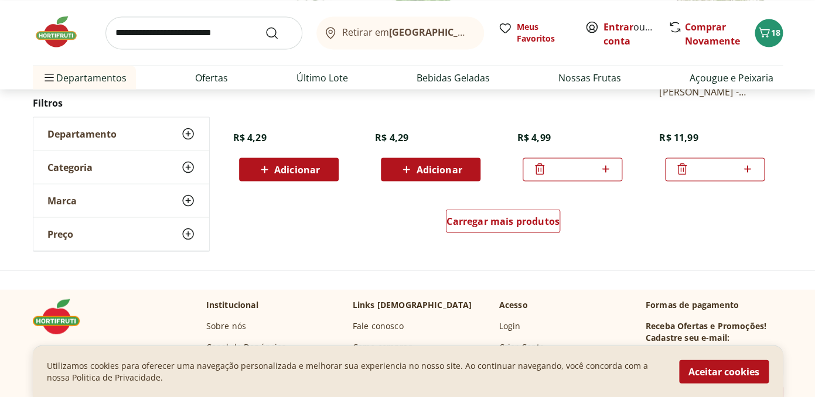
click at [510, 239] on div "Carregar mais produtos" at bounding box center [503, 223] width 569 height 56
click at [504, 234] on link "Carregar mais produtos" at bounding box center [503, 223] width 114 height 28
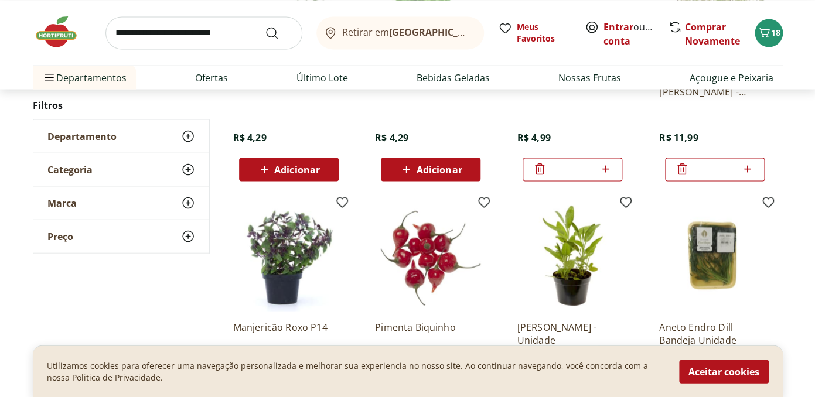
type input "*"
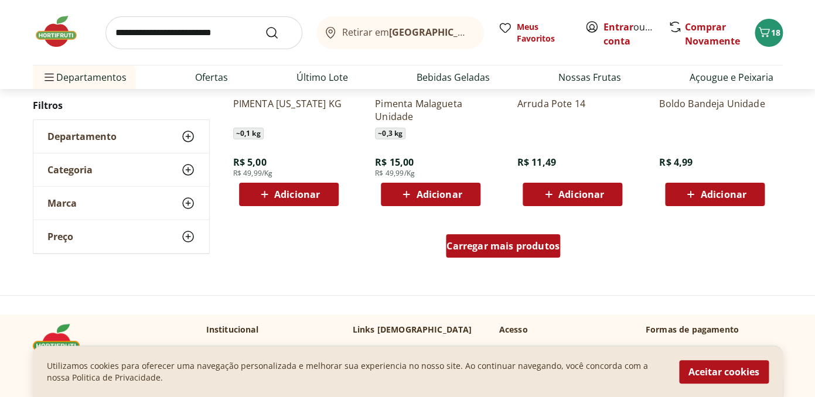
scroll to position [1516, 0]
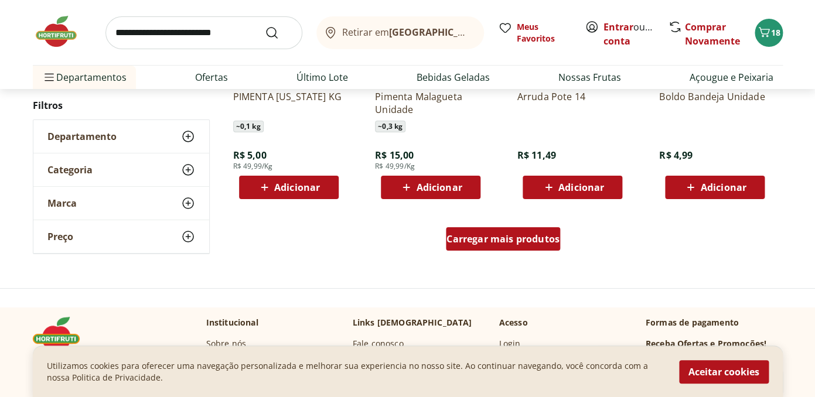
click at [505, 236] on span "Carregar mais produtos" at bounding box center [503, 238] width 113 height 9
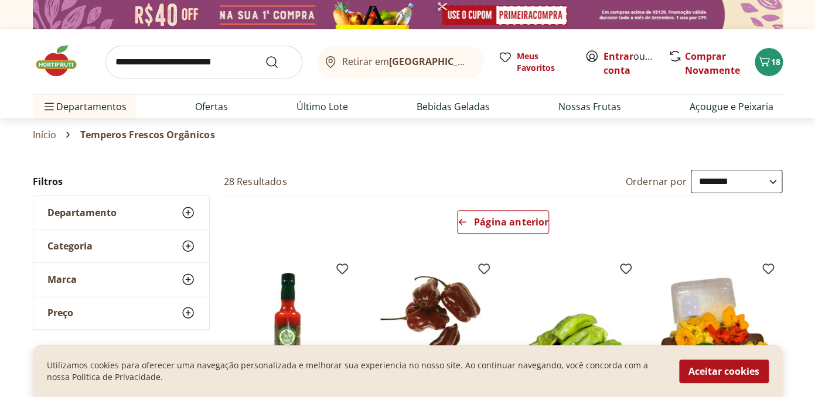
click at [188, 215] on use at bounding box center [188, 213] width 14 height 14
click at [188, 214] on icon at bounding box center [188, 213] width 14 height 14
click at [140, 245] on div "Categoria" at bounding box center [121, 246] width 176 height 33
click at [141, 245] on div "Categoria" at bounding box center [121, 246] width 176 height 33
click at [53, 135] on link "Início" at bounding box center [45, 135] width 24 height 11
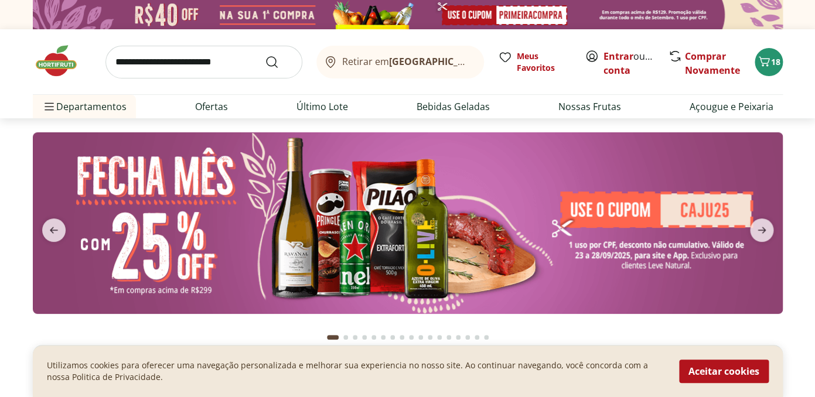
click at [141, 224] on img at bounding box center [408, 223] width 750 height 182
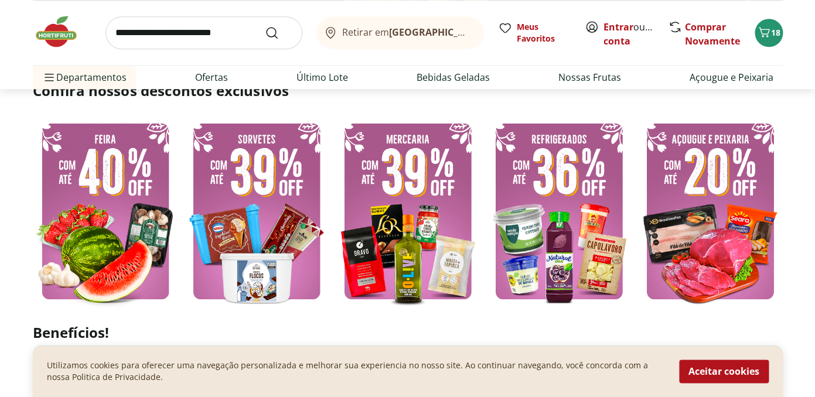
scroll to position [281, 0]
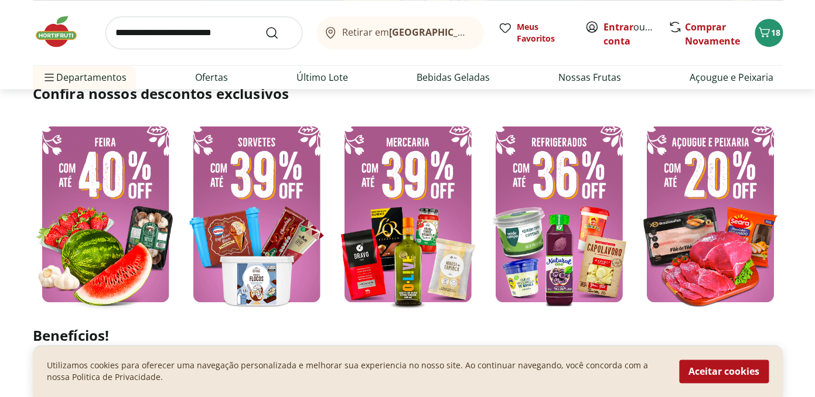
click at [141, 223] on img at bounding box center [105, 214] width 145 height 194
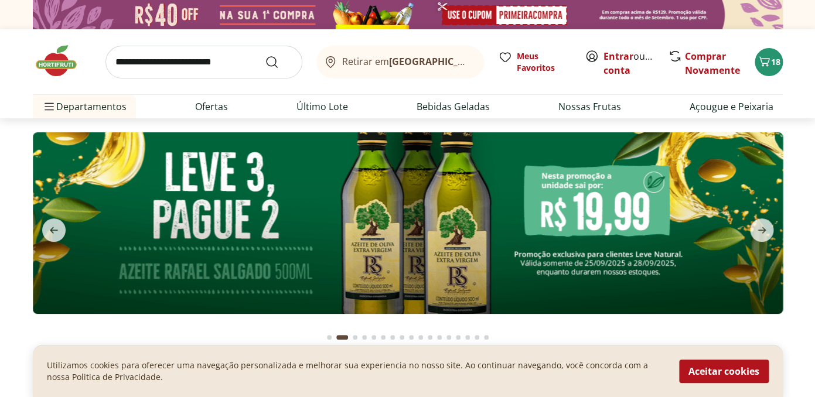
select select "**********"
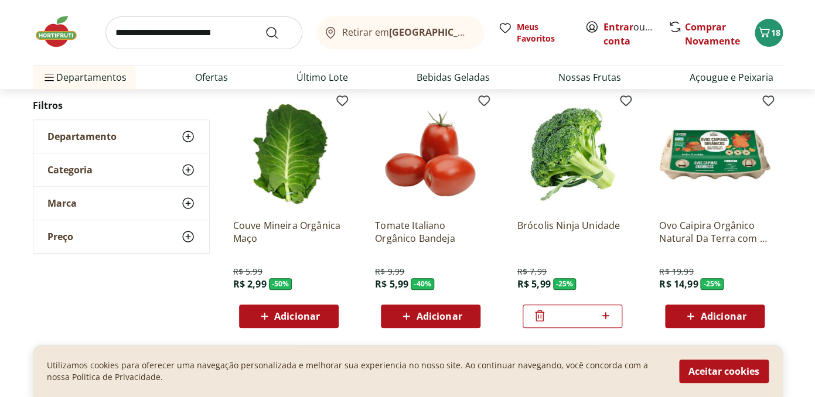
scroll to position [111, 0]
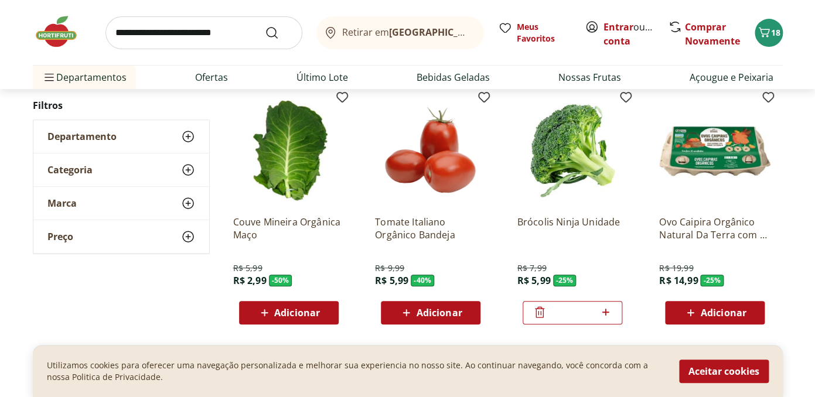
click at [406, 308] on icon at bounding box center [406, 313] width 15 height 14
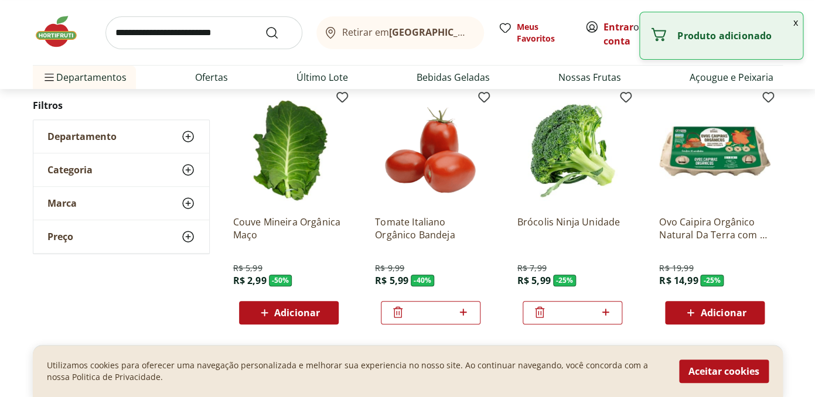
click at [468, 318] on icon at bounding box center [463, 312] width 15 height 14
type input "*"
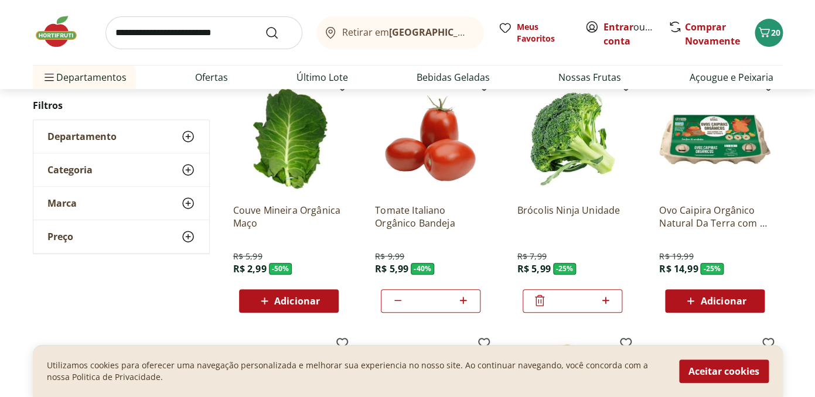
scroll to position [124, 0]
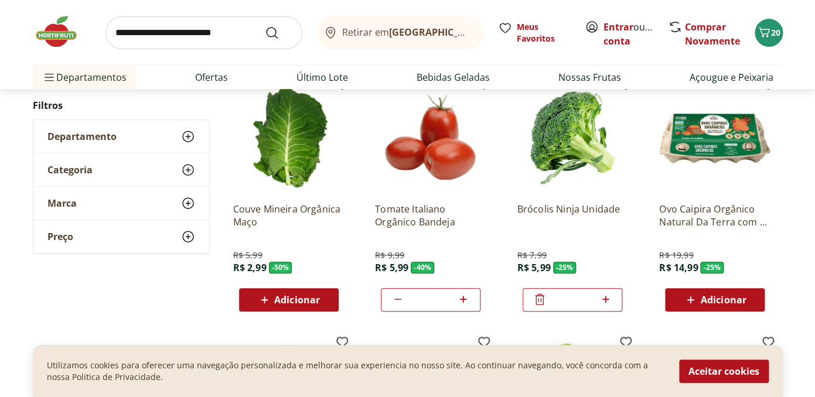
click at [737, 216] on p "Ovo Caipira Orgânico Natural Da Terra com 10 unidade" at bounding box center [714, 216] width 111 height 26
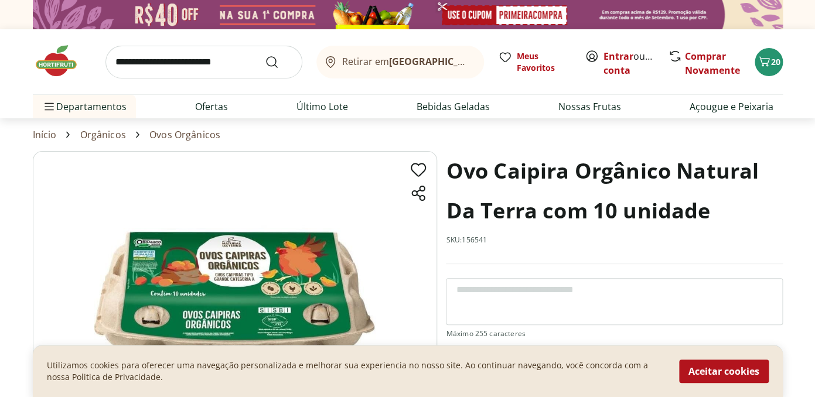
select select "**********"
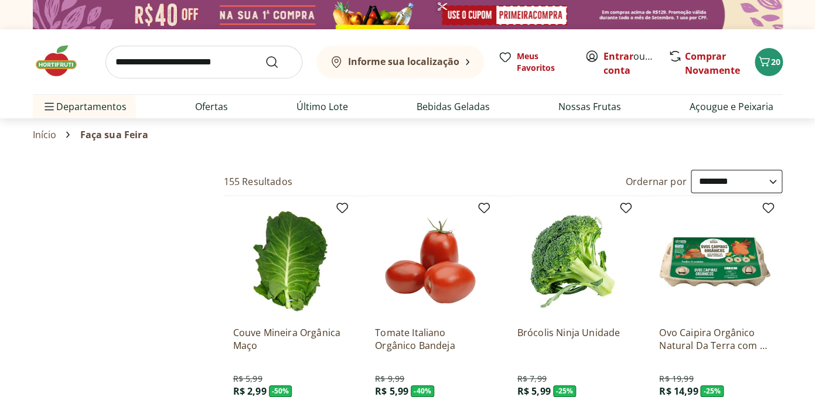
type input "*"
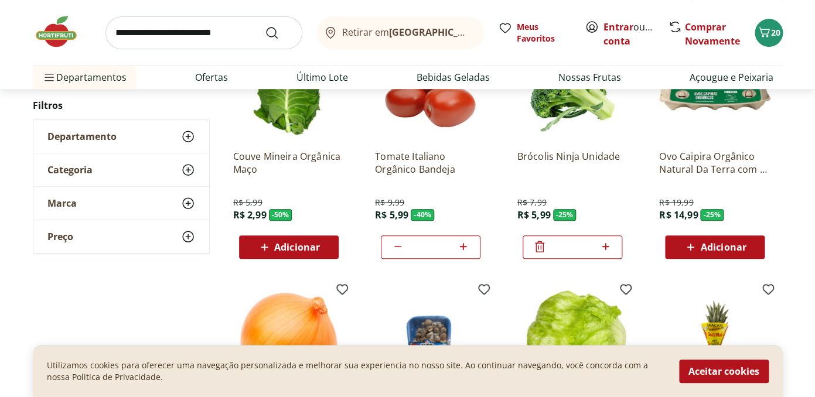
scroll to position [184, 0]
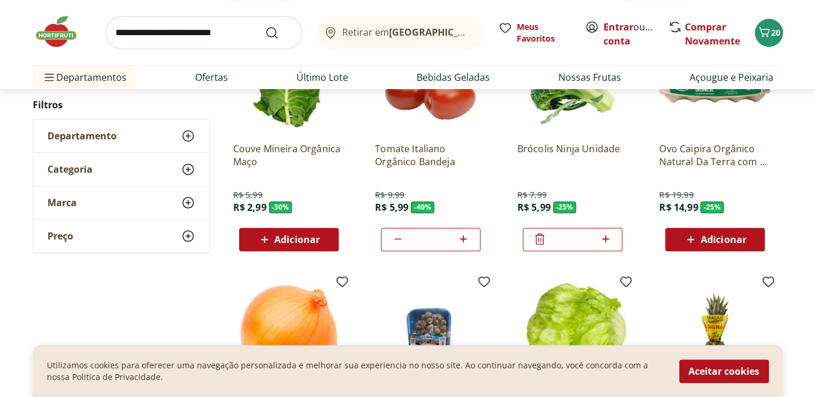
click at [703, 239] on span "Adicionar" at bounding box center [723, 239] width 46 height 9
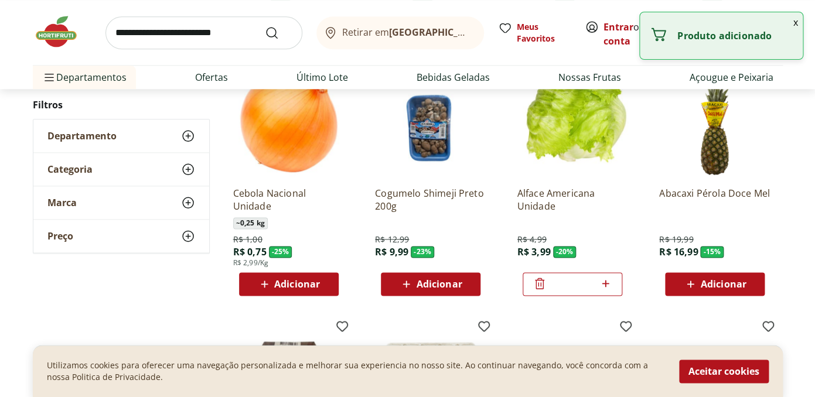
scroll to position [399, 0]
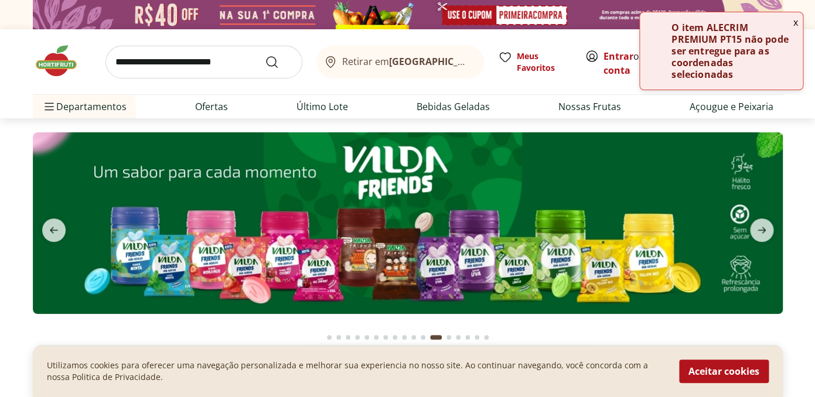
click at [792, 26] on button "x" at bounding box center [796, 22] width 14 height 20
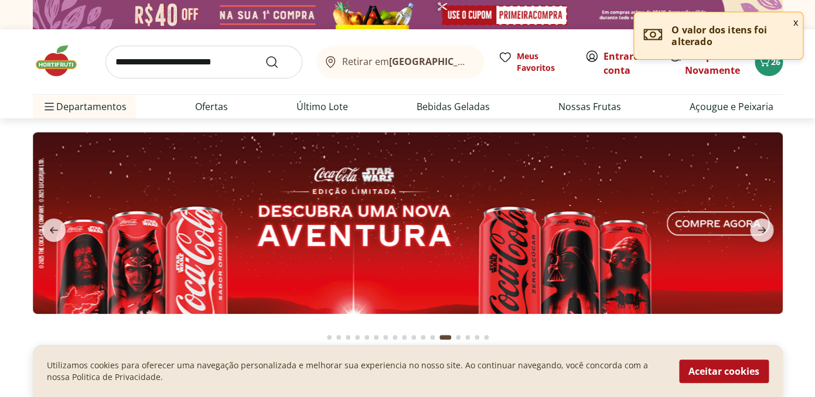
click at [747, 45] on p "O valor dos itens foi alterado" at bounding box center [733, 35] width 122 height 23
click at [673, 31] on p "O valor dos itens foi alterado" at bounding box center [733, 35] width 122 height 23
click at [761, 69] on span "Carrinho" at bounding box center [764, 62] width 14 height 15
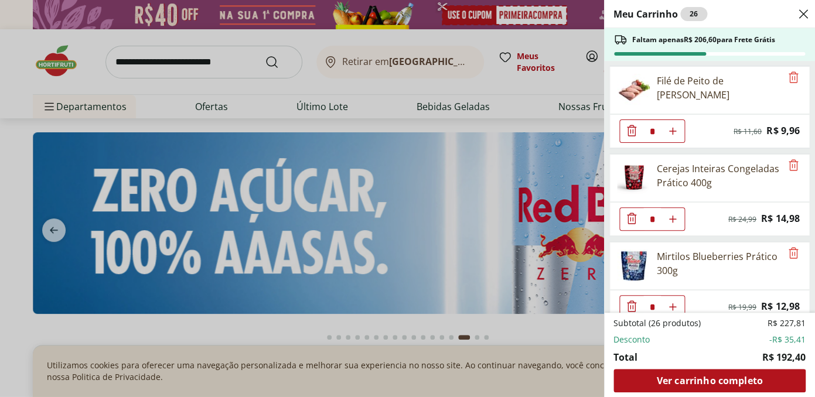
click at [798, 16] on icon "Close" at bounding box center [804, 14] width 14 height 14
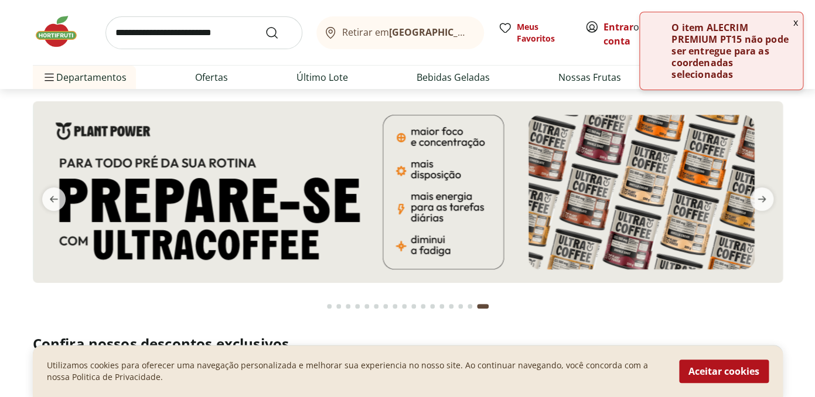
scroll to position [32, 0]
click at [795, 19] on button "x" at bounding box center [796, 22] width 14 height 20
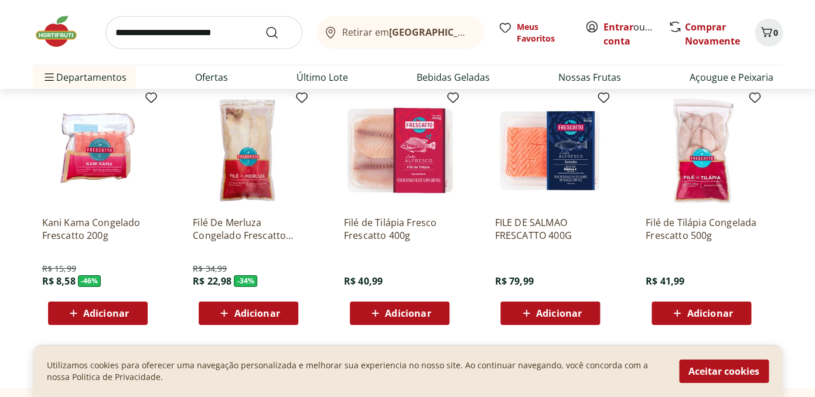
scroll to position [2851, 0]
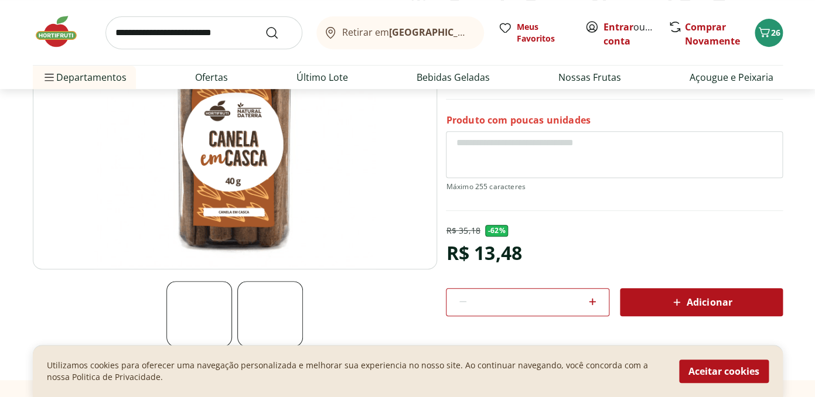
scroll to position [176, 0]
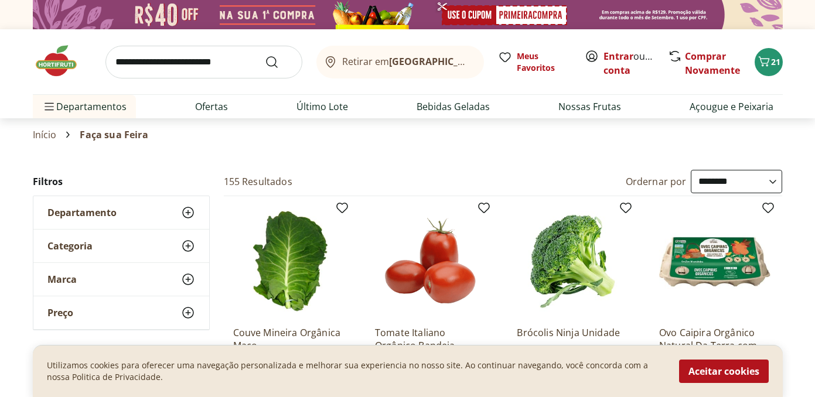
select select "**********"
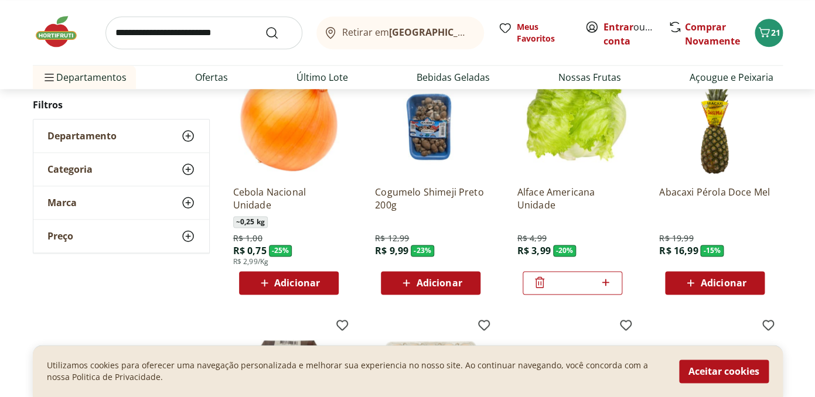
click at [290, 285] on span "Adicionar" at bounding box center [297, 282] width 46 height 9
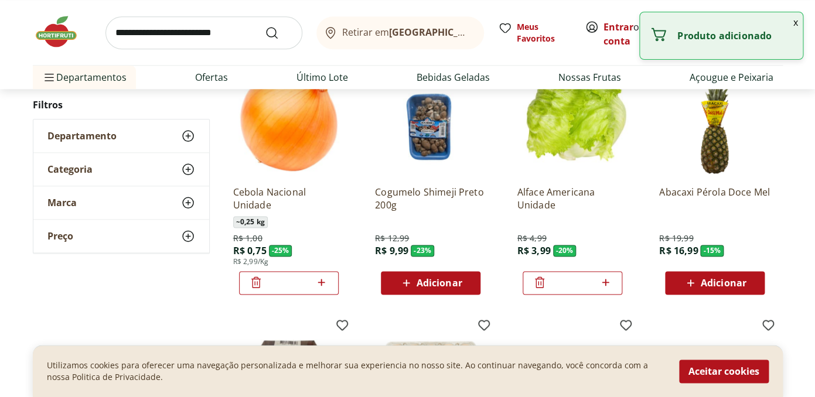
click at [332, 287] on div "*" at bounding box center [289, 282] width 100 height 23
click at [323, 287] on icon at bounding box center [321, 282] width 15 height 14
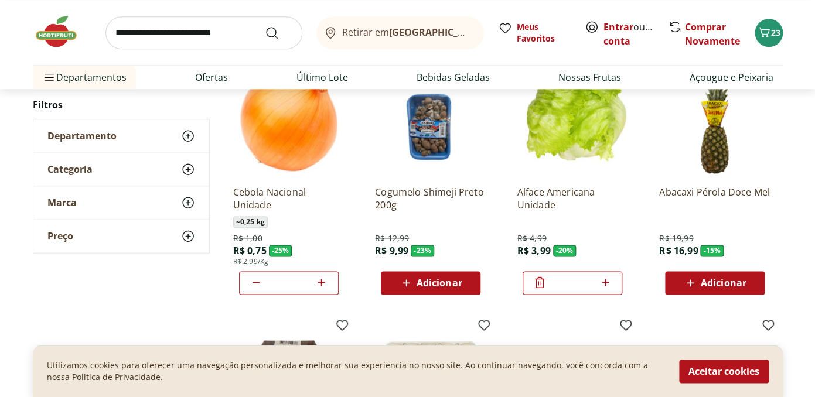
click at [322, 286] on icon at bounding box center [321, 282] width 15 height 14
type input "*"
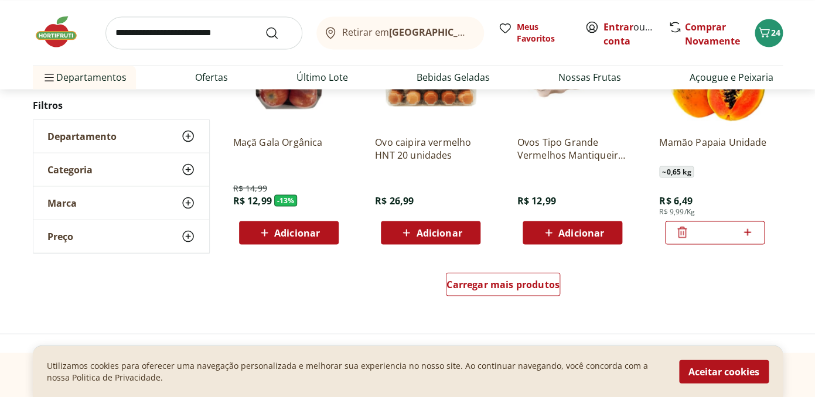
scroll to position [708, 0]
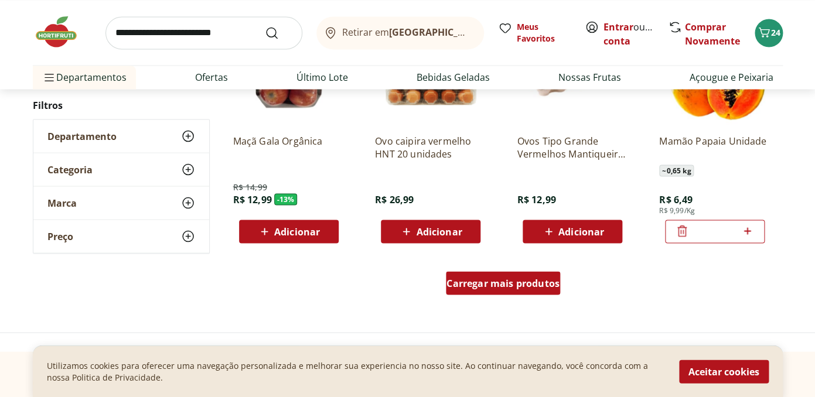
click at [481, 285] on span "Carregar mais produtos" at bounding box center [503, 282] width 113 height 9
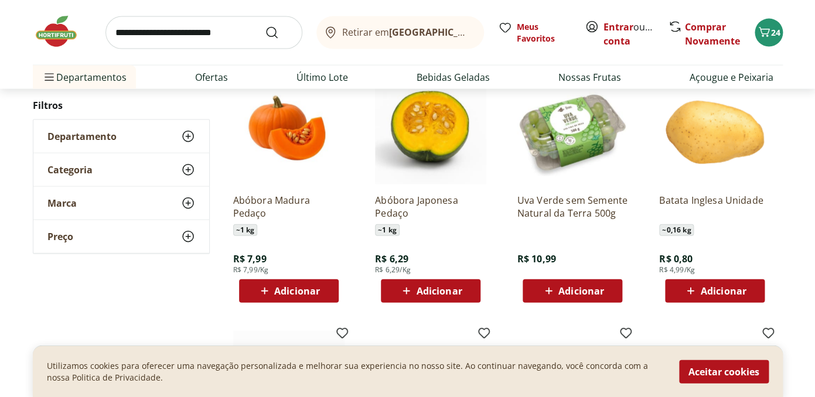
scroll to position [897, 0]
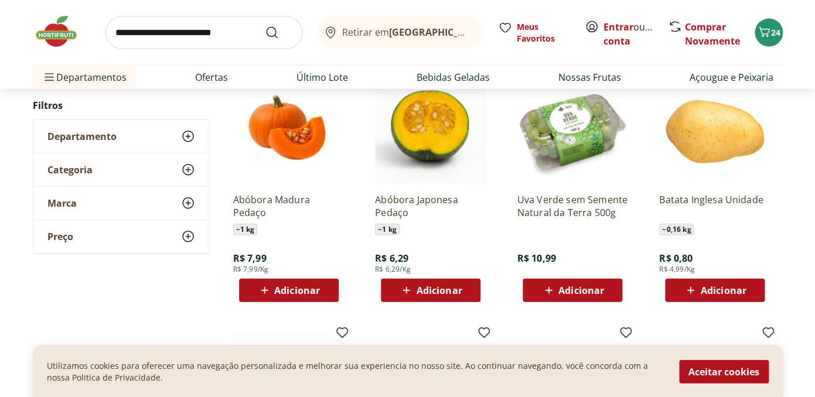
click at [729, 292] on span "Adicionar" at bounding box center [723, 290] width 46 height 9
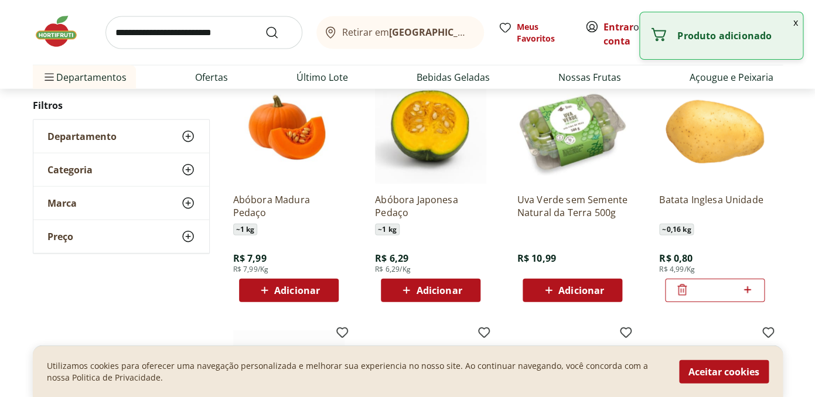
click at [748, 289] on icon at bounding box center [747, 290] width 7 height 7
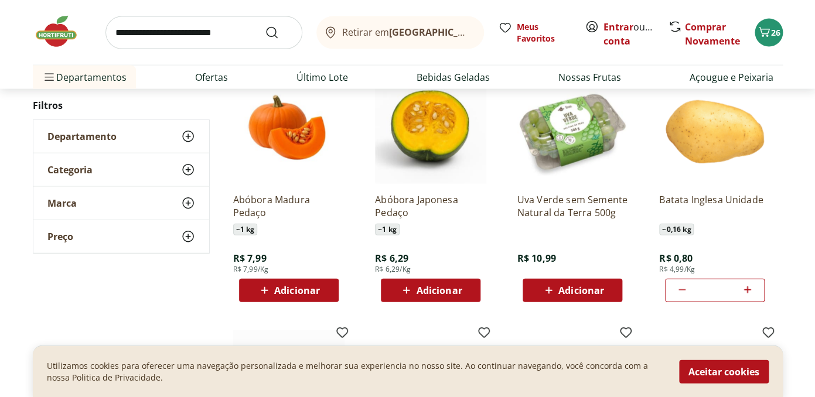
type input "*"
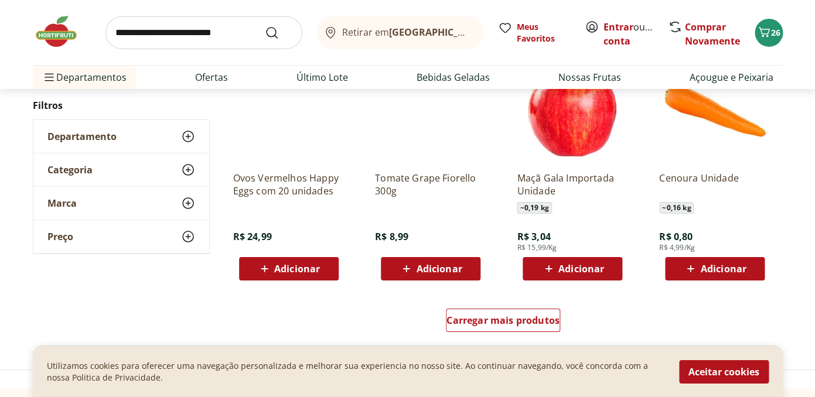
scroll to position [1454, 0]
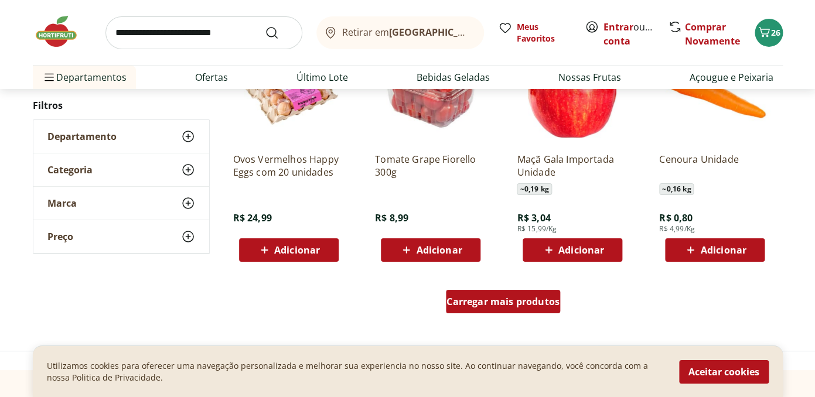
click at [533, 302] on span "Carregar mais produtos" at bounding box center [503, 301] width 113 height 9
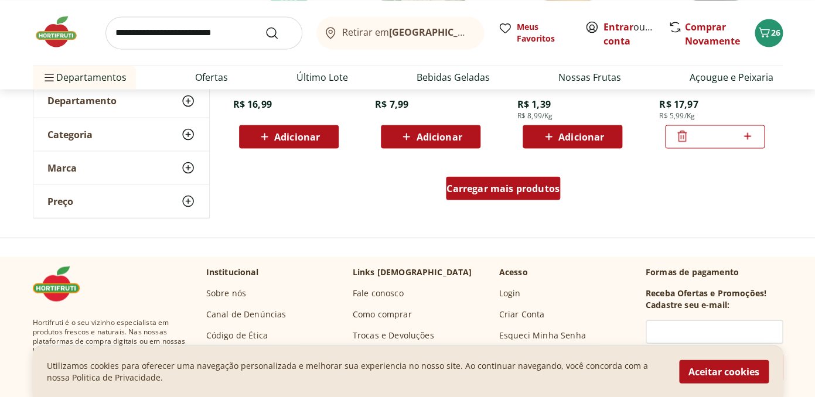
scroll to position [2337, 0]
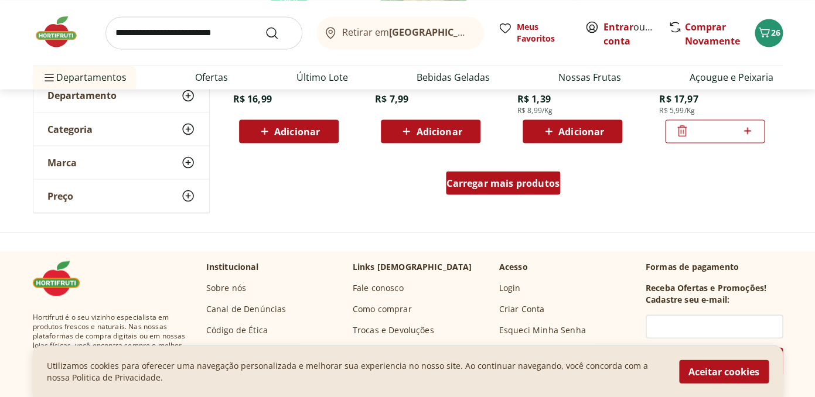
click at [518, 181] on span "Carregar mais produtos" at bounding box center [503, 182] width 113 height 9
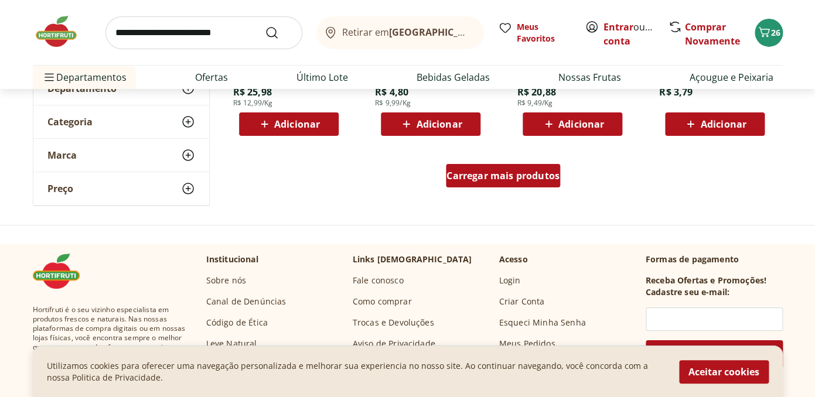
scroll to position [3120, 0]
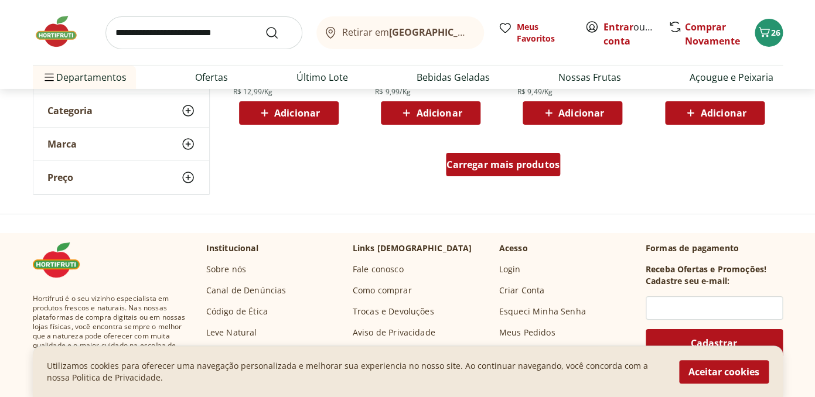
click at [518, 167] on span "Carregar mais produtos" at bounding box center [503, 164] width 113 height 9
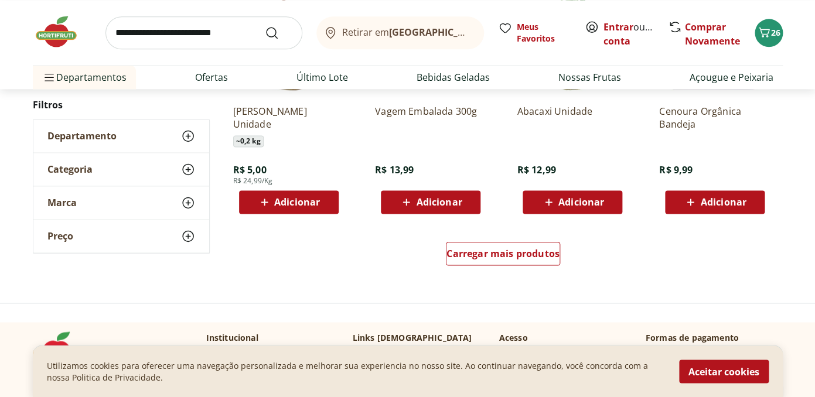
scroll to position [3825, 0]
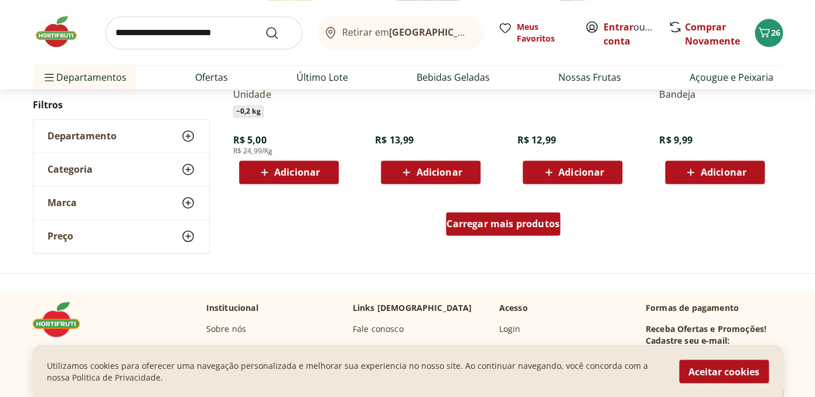
click at [467, 220] on span "Carregar mais produtos" at bounding box center [503, 223] width 113 height 9
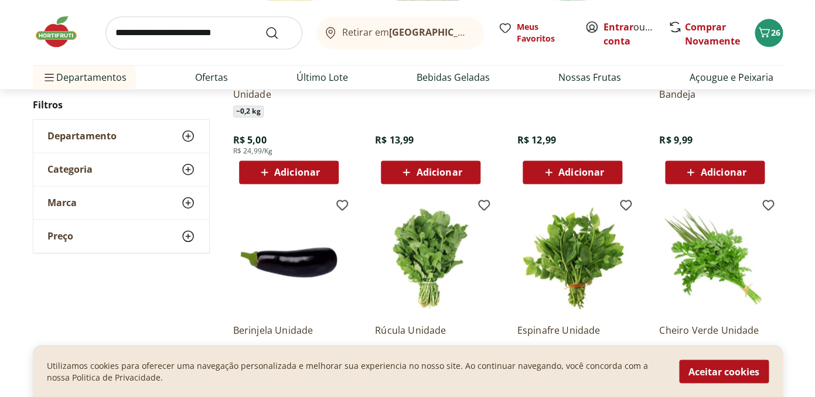
type input "*"
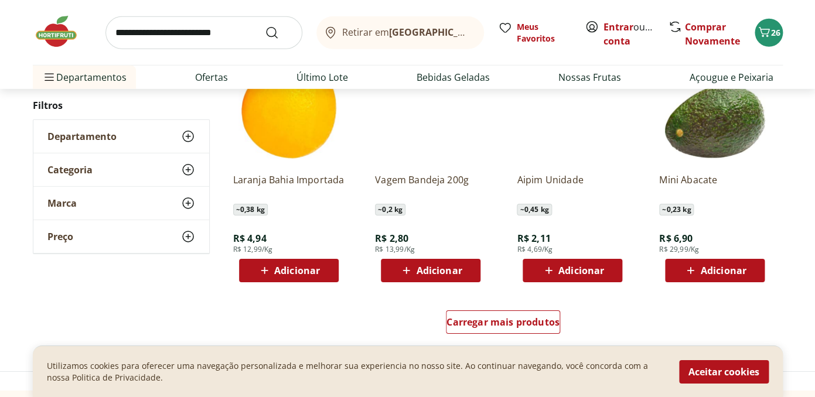
scroll to position [4491, 0]
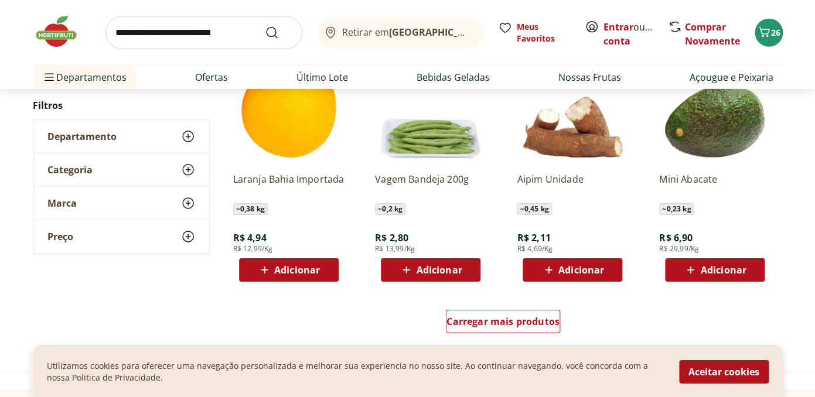
click at [444, 270] on span "Adicionar" at bounding box center [439, 270] width 46 height 9
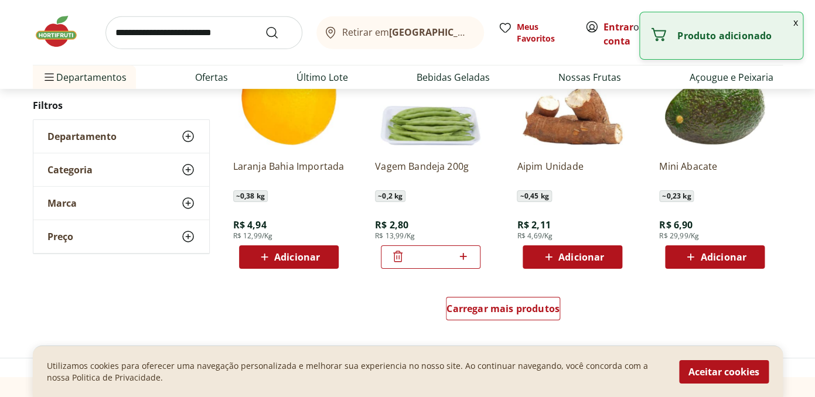
scroll to position [4511, 0]
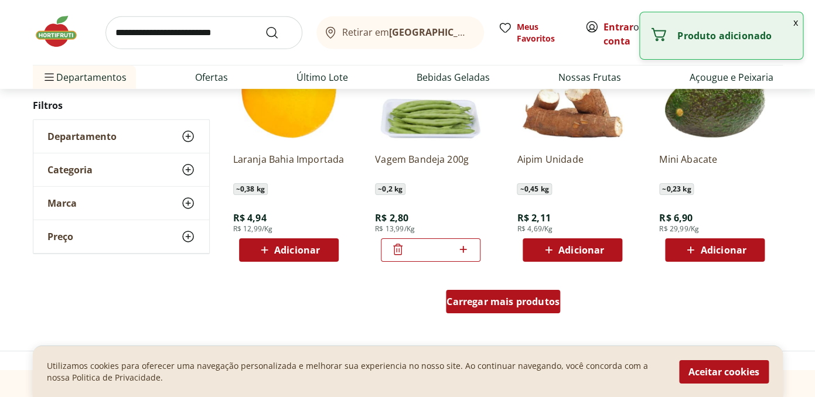
click at [481, 294] on div "Carregar mais produtos" at bounding box center [503, 301] width 114 height 23
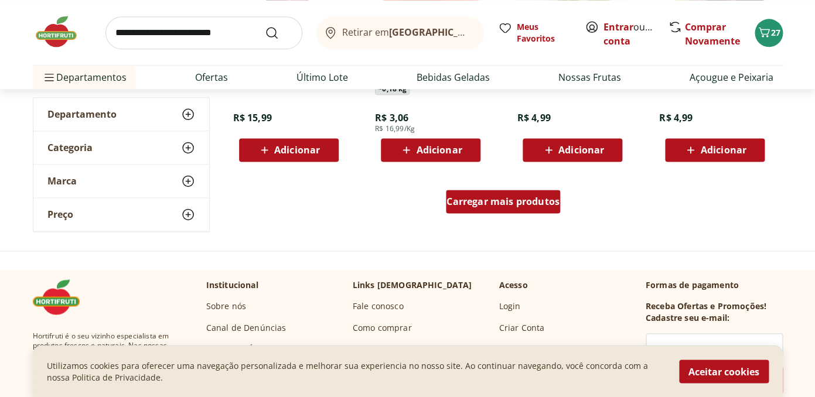
scroll to position [5378, 0]
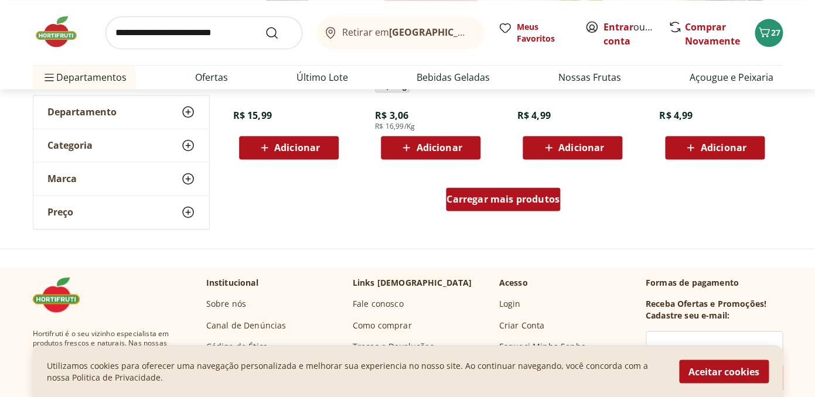
click at [489, 199] on span "Carregar mais produtos" at bounding box center [503, 199] width 113 height 9
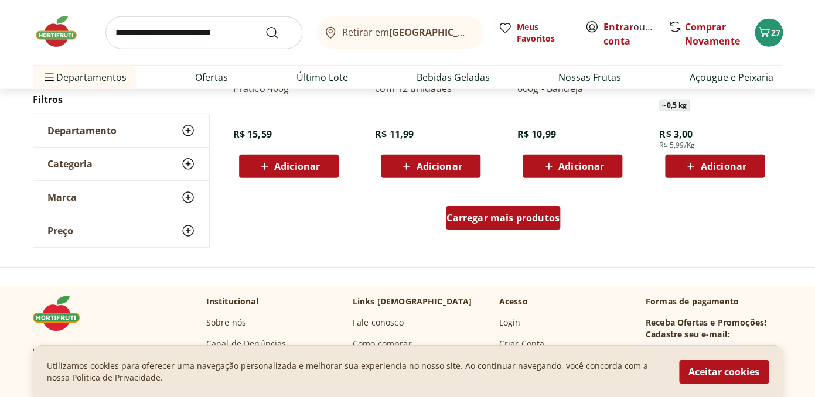
scroll to position [6131, 0]
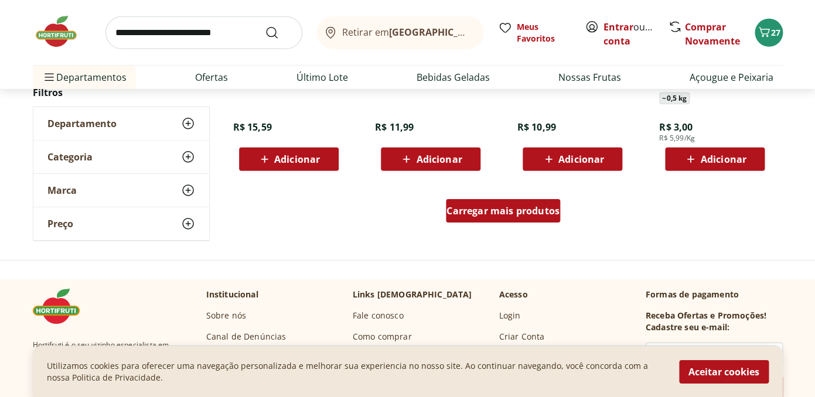
click at [489, 202] on div "Carregar mais produtos" at bounding box center [503, 210] width 114 height 23
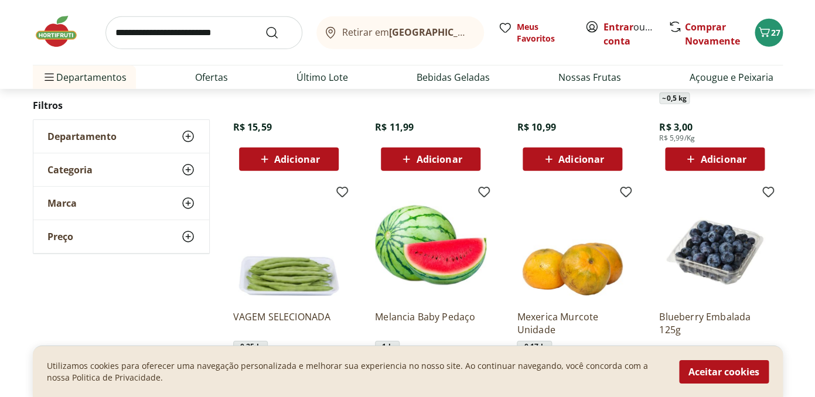
type input "*"
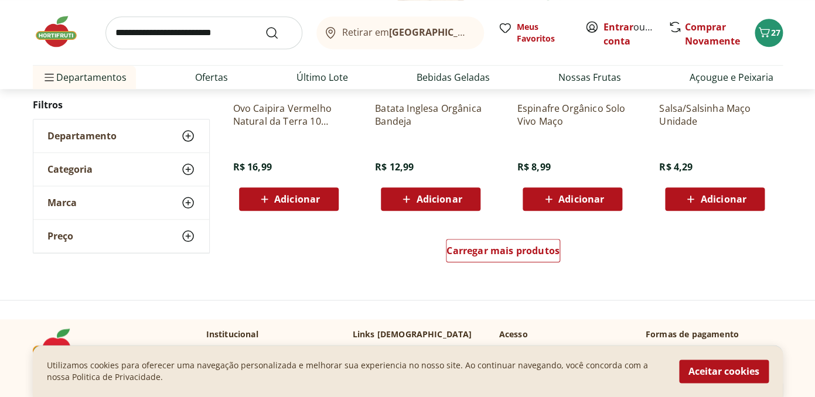
scroll to position [6883, 0]
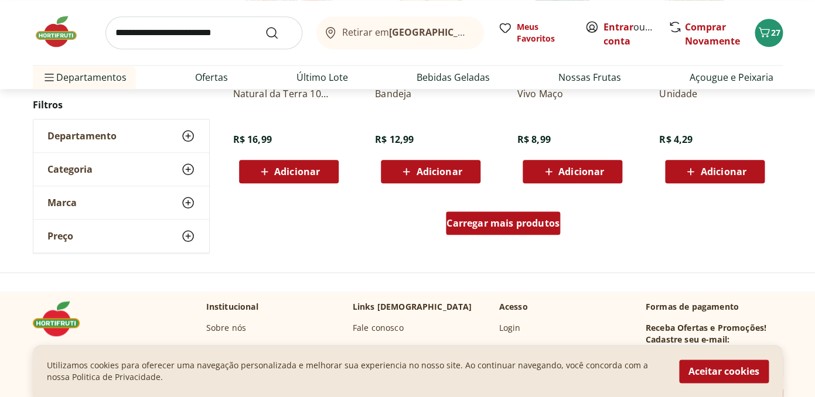
click at [487, 216] on div "Carregar mais produtos" at bounding box center [503, 223] width 114 height 23
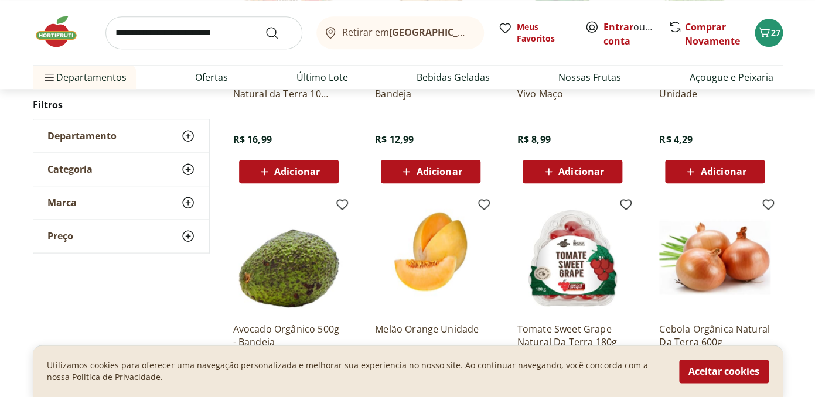
type input "*"
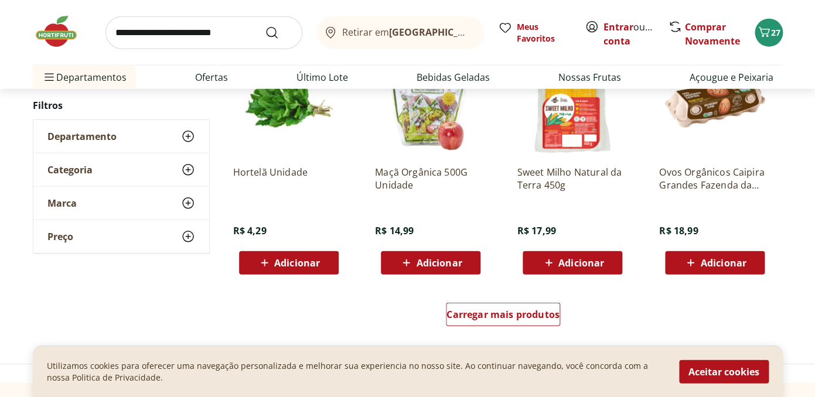
scroll to position [7557, 0]
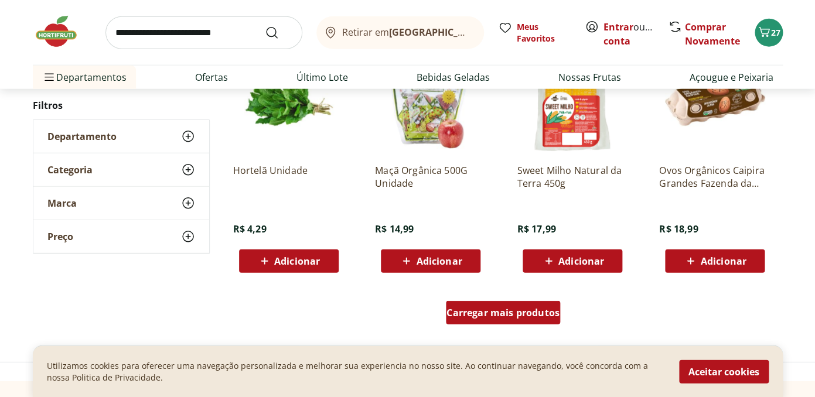
click at [490, 316] on span "Carregar mais produtos" at bounding box center [503, 312] width 113 height 9
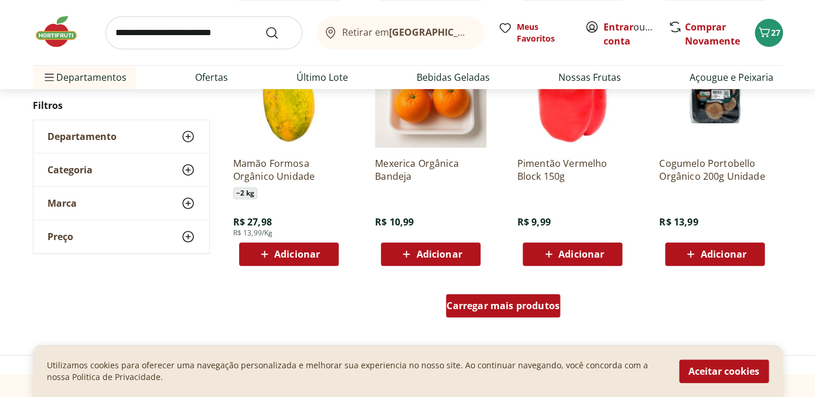
scroll to position [8331, 0]
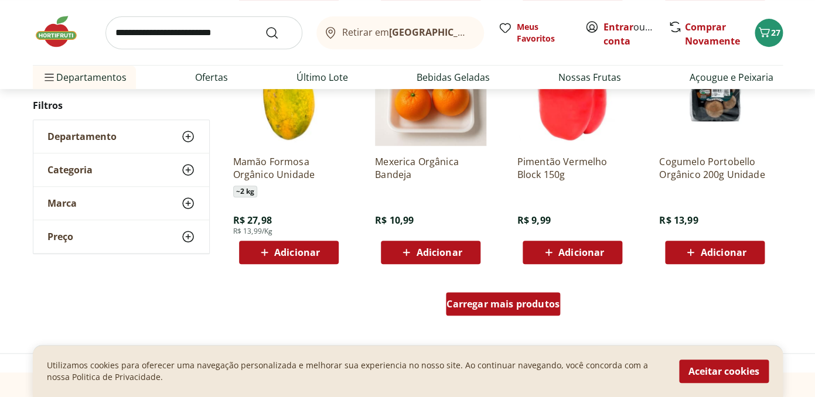
click at [491, 300] on span "Carregar mais produtos" at bounding box center [503, 304] width 113 height 9
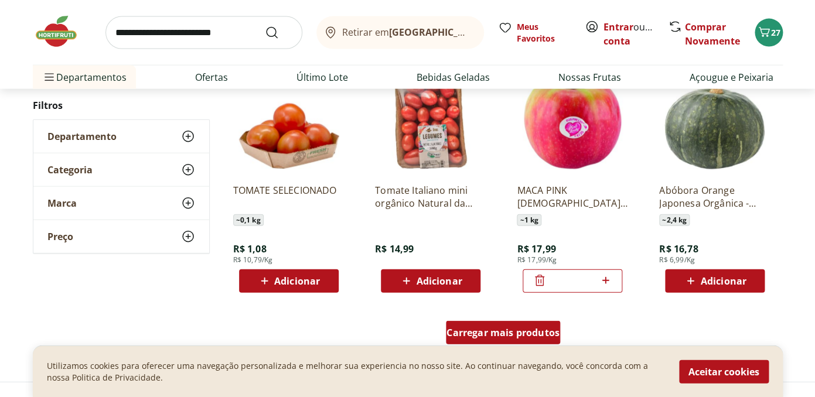
scroll to position [9023, 0]
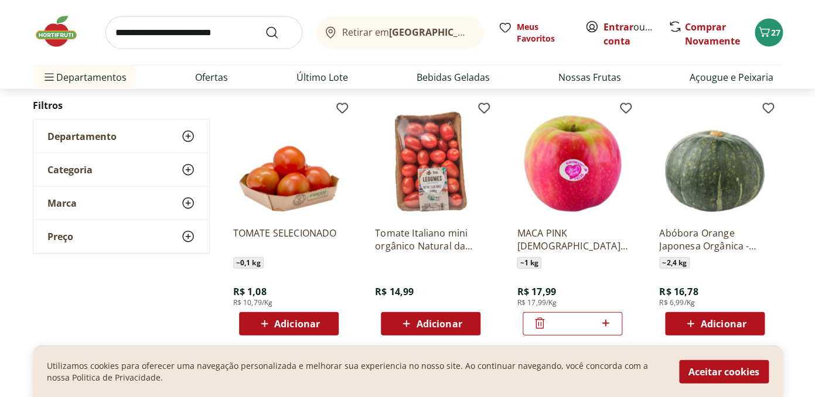
click at [111, 128] on div "Departamento" at bounding box center [121, 136] width 176 height 33
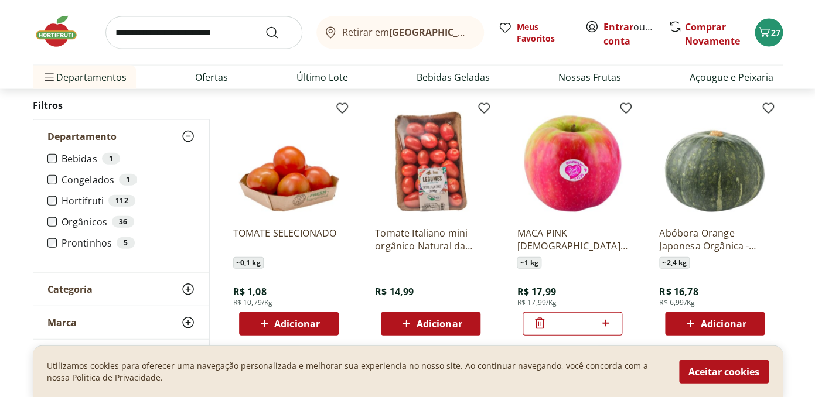
click at [83, 250] on ul "Bebidas 1 Congelados 1 Hortifruti 112 Orgânicos 36 Prontinhos 5" at bounding box center [121, 206] width 148 height 106
click at [83, 242] on label "Prontinhos 5" at bounding box center [129, 243] width 134 height 12
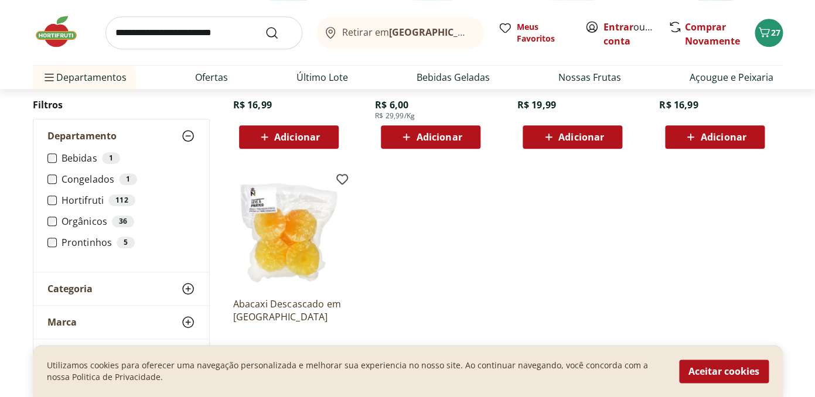
scroll to position [28, 0]
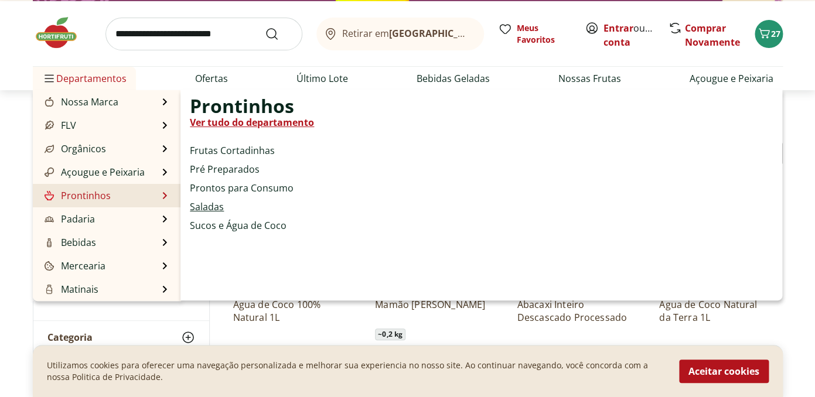
click at [197, 204] on link "Saladas" at bounding box center [207, 207] width 34 height 14
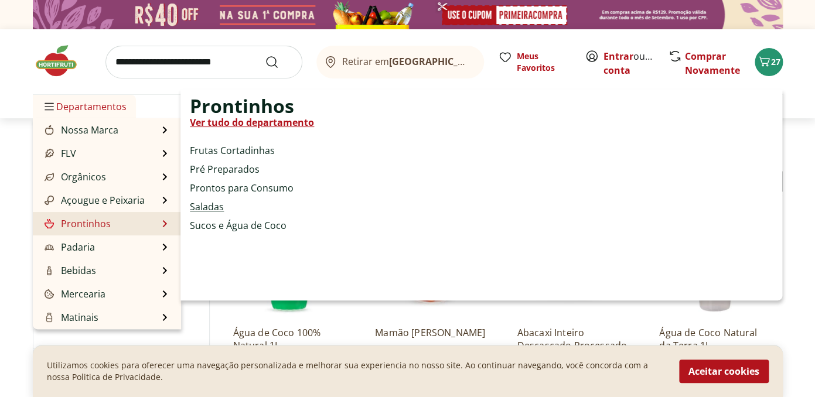
select select "**********"
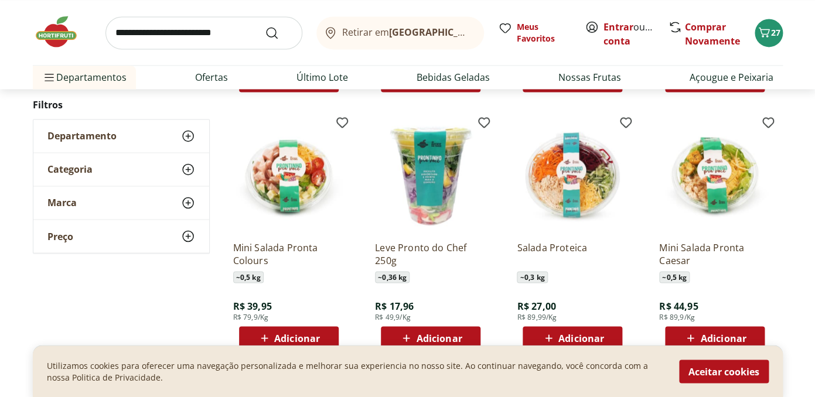
scroll to position [679, 0]
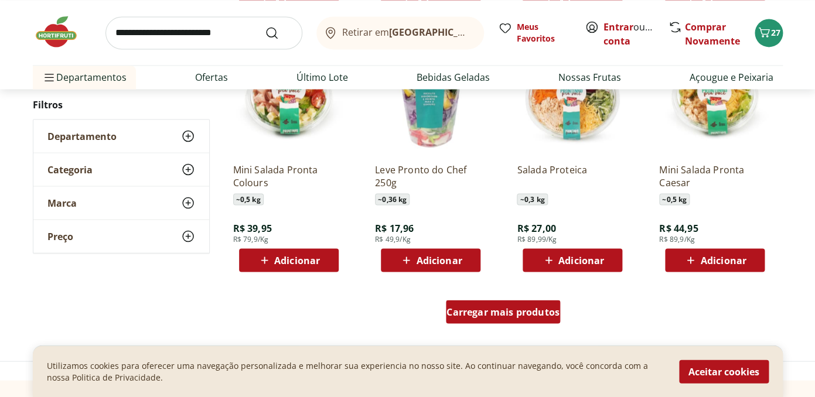
click at [480, 311] on span "Carregar mais produtos" at bounding box center [503, 311] width 113 height 9
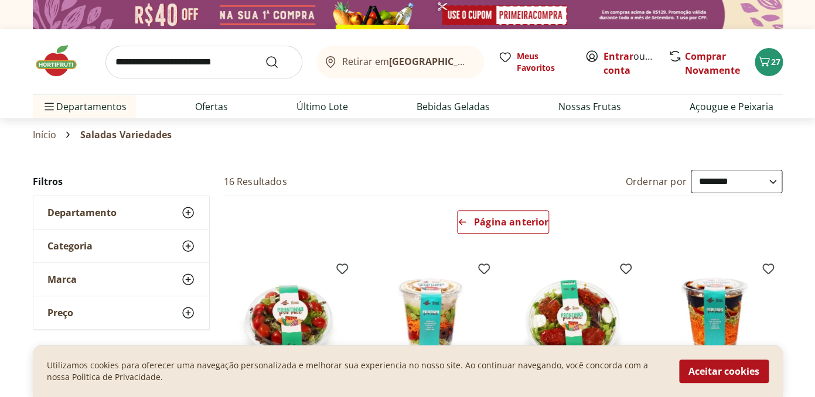
click at [93, 212] on span "Departamento" at bounding box center [81, 213] width 69 height 12
click at [43, 136] on link "Início" at bounding box center [45, 135] width 24 height 11
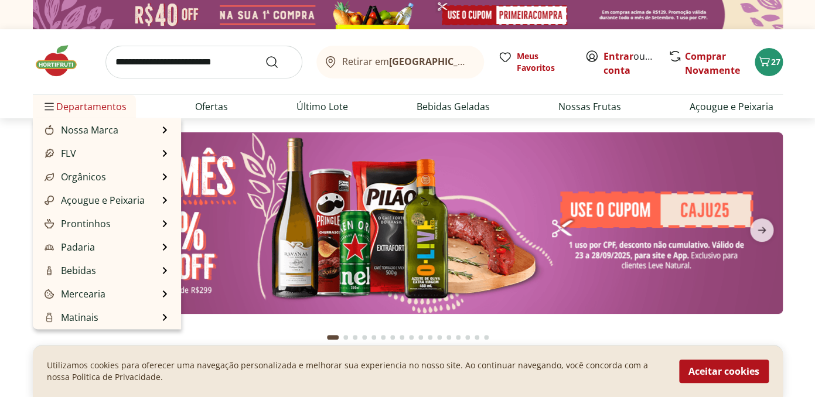
click at [79, 106] on span "Departamentos" at bounding box center [84, 107] width 84 height 28
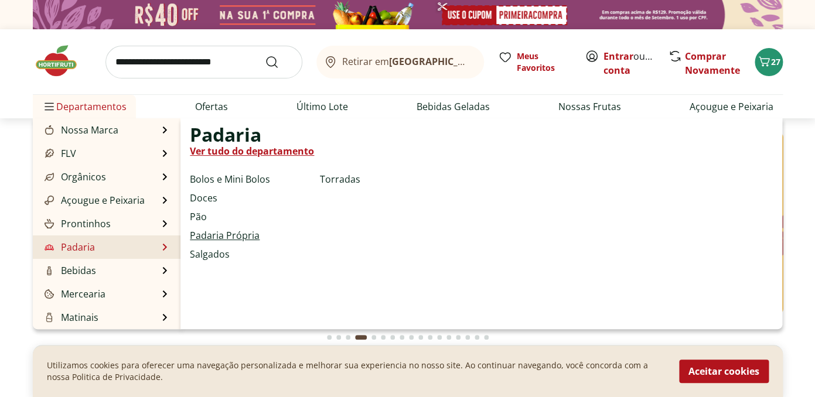
click at [201, 235] on link "Padaria Própria" at bounding box center [225, 236] width 70 height 14
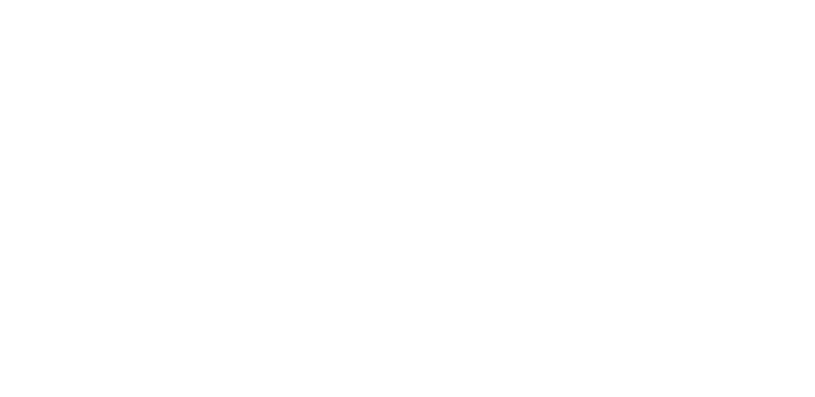
select select "**********"
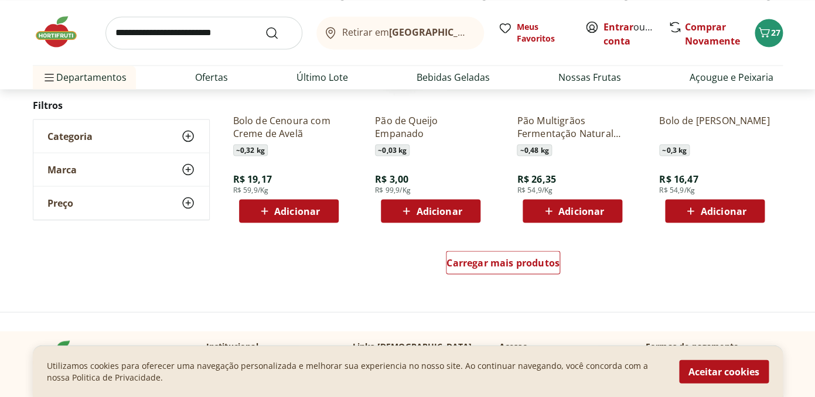
scroll to position [737, 0]
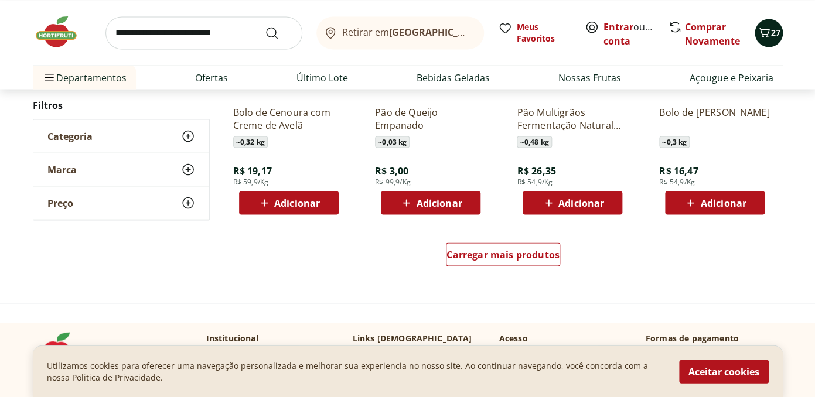
click at [771, 25] on div "27" at bounding box center [768, 32] width 9 height 19
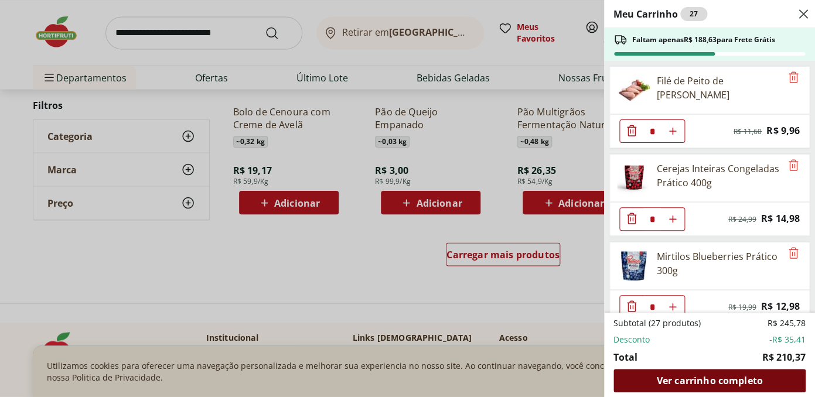
click at [656, 378] on div "Ver carrinho completo" at bounding box center [710, 380] width 192 height 23
